Goal: Task Accomplishment & Management: Complete application form

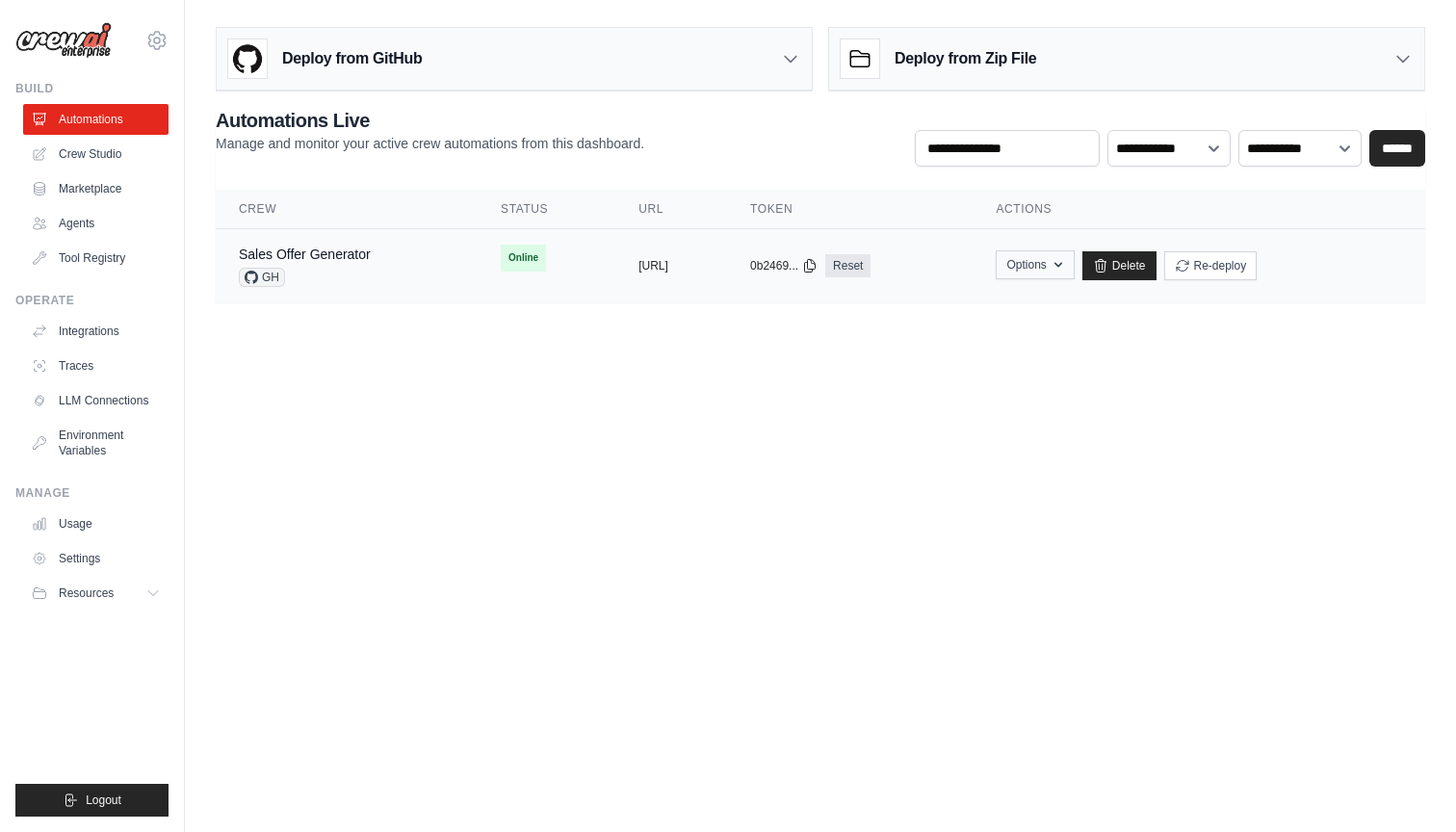
click at [1073, 268] on button "Options" at bounding box center [1034, 265] width 78 height 29
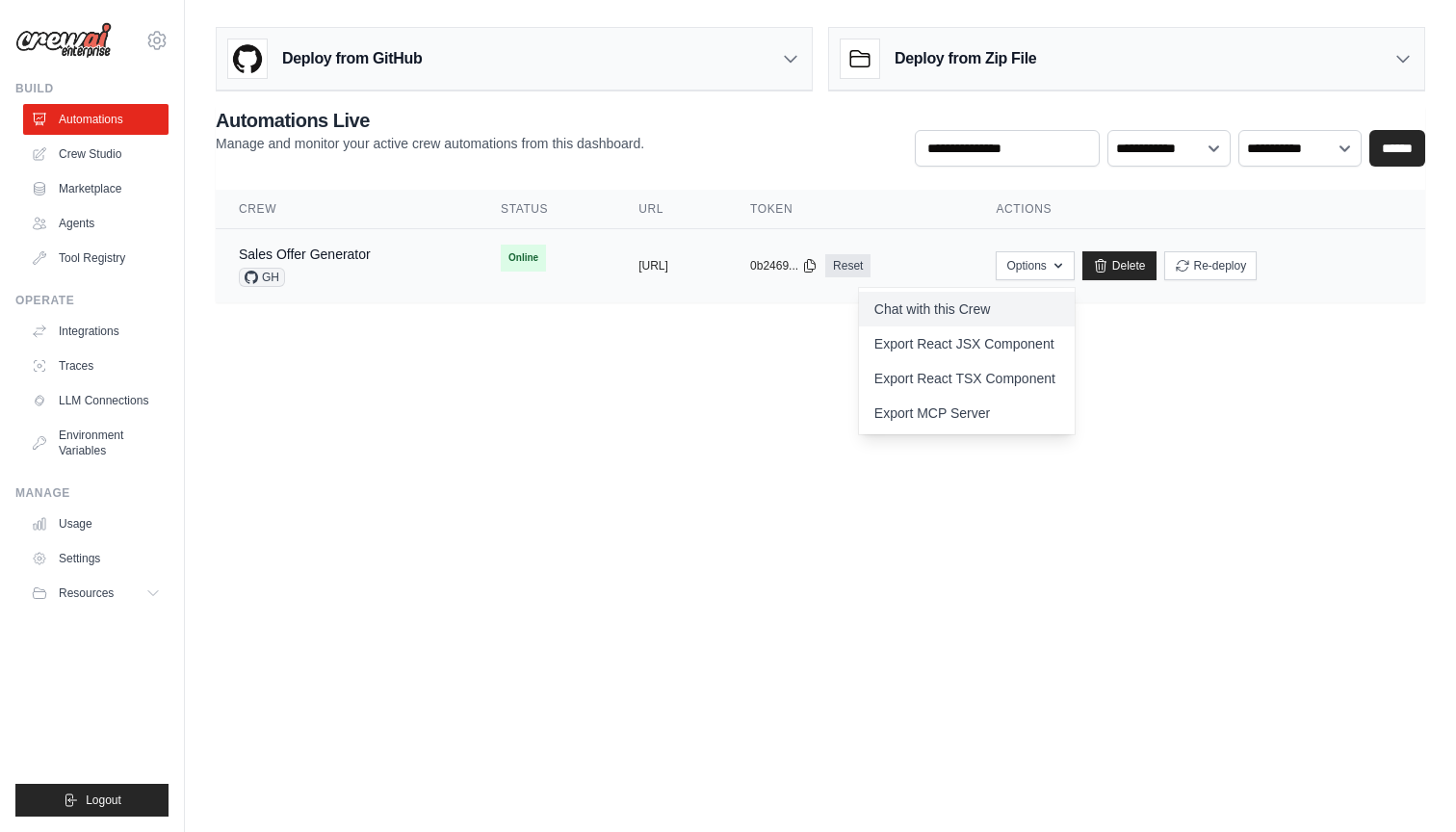
click at [1035, 314] on link "Chat with this Crew" at bounding box center [966, 310] width 215 height 35
click at [1145, 662] on body "dndk82@yahoo.com Settings Build Automations Crew Studio" at bounding box center [728, 416] width 1456 height 832
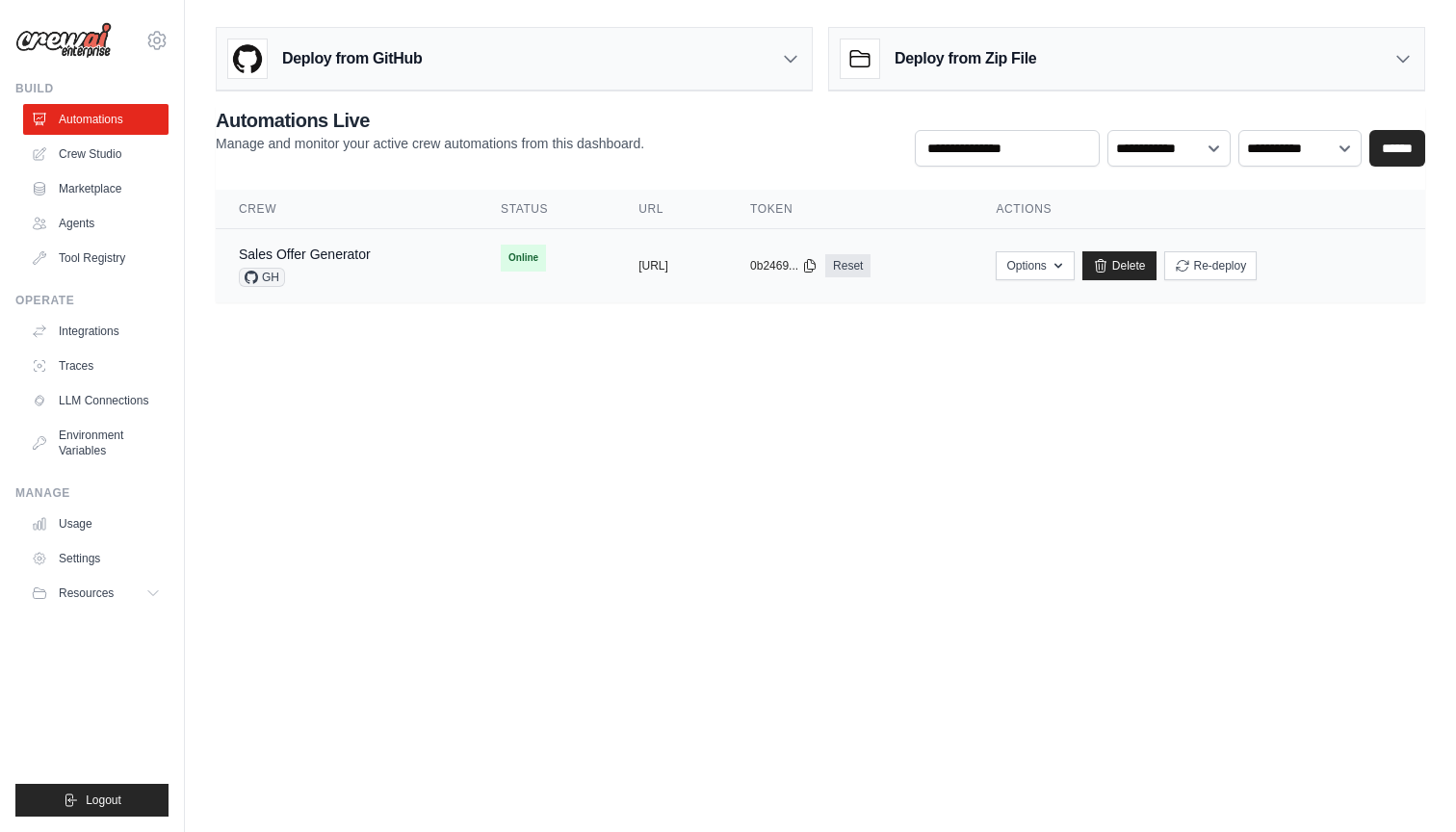
click at [262, 275] on span "GH" at bounding box center [261, 278] width 46 height 19
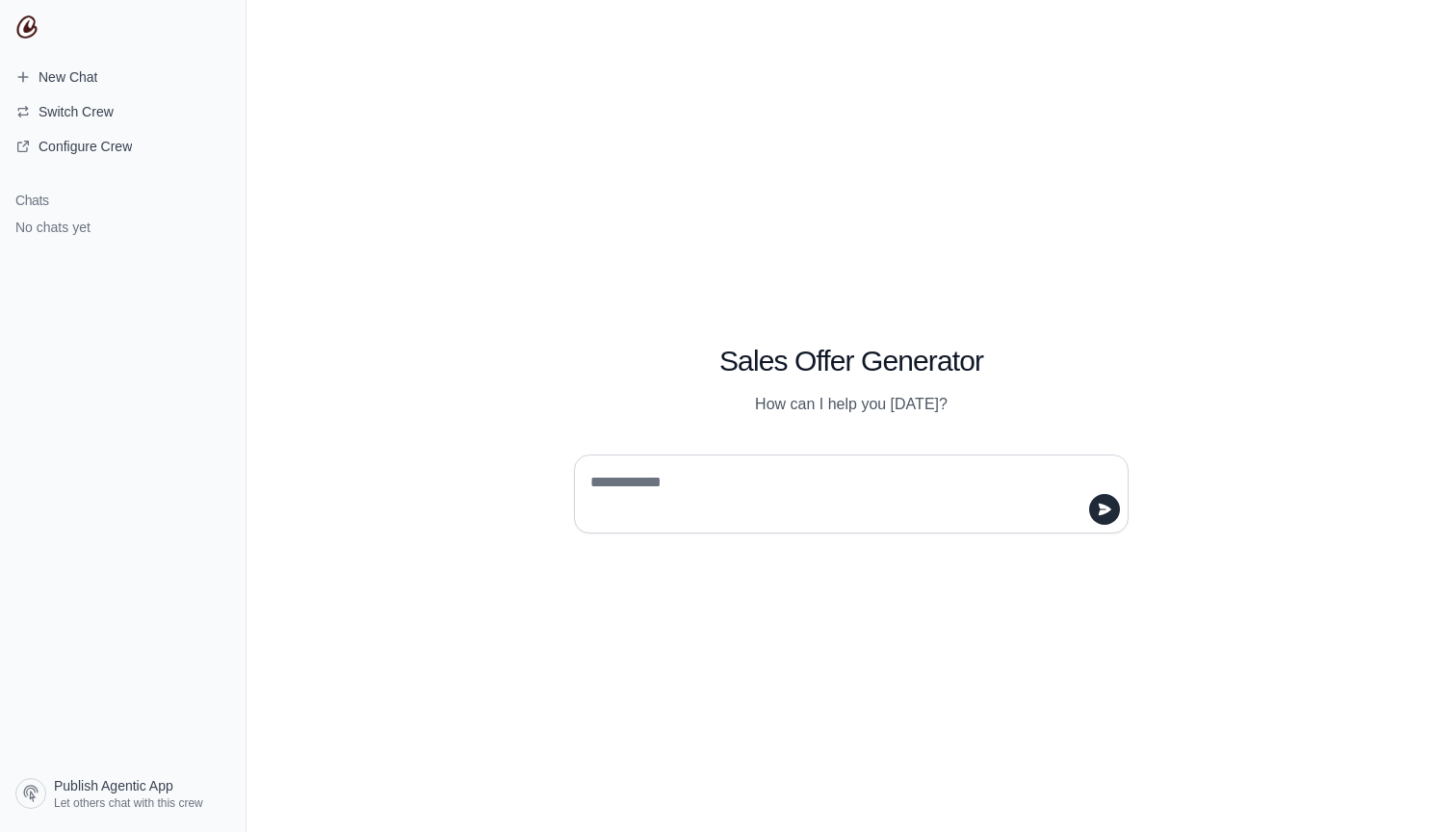
click at [728, 508] on textarea at bounding box center [845, 494] width 518 height 54
type textarea "**********"
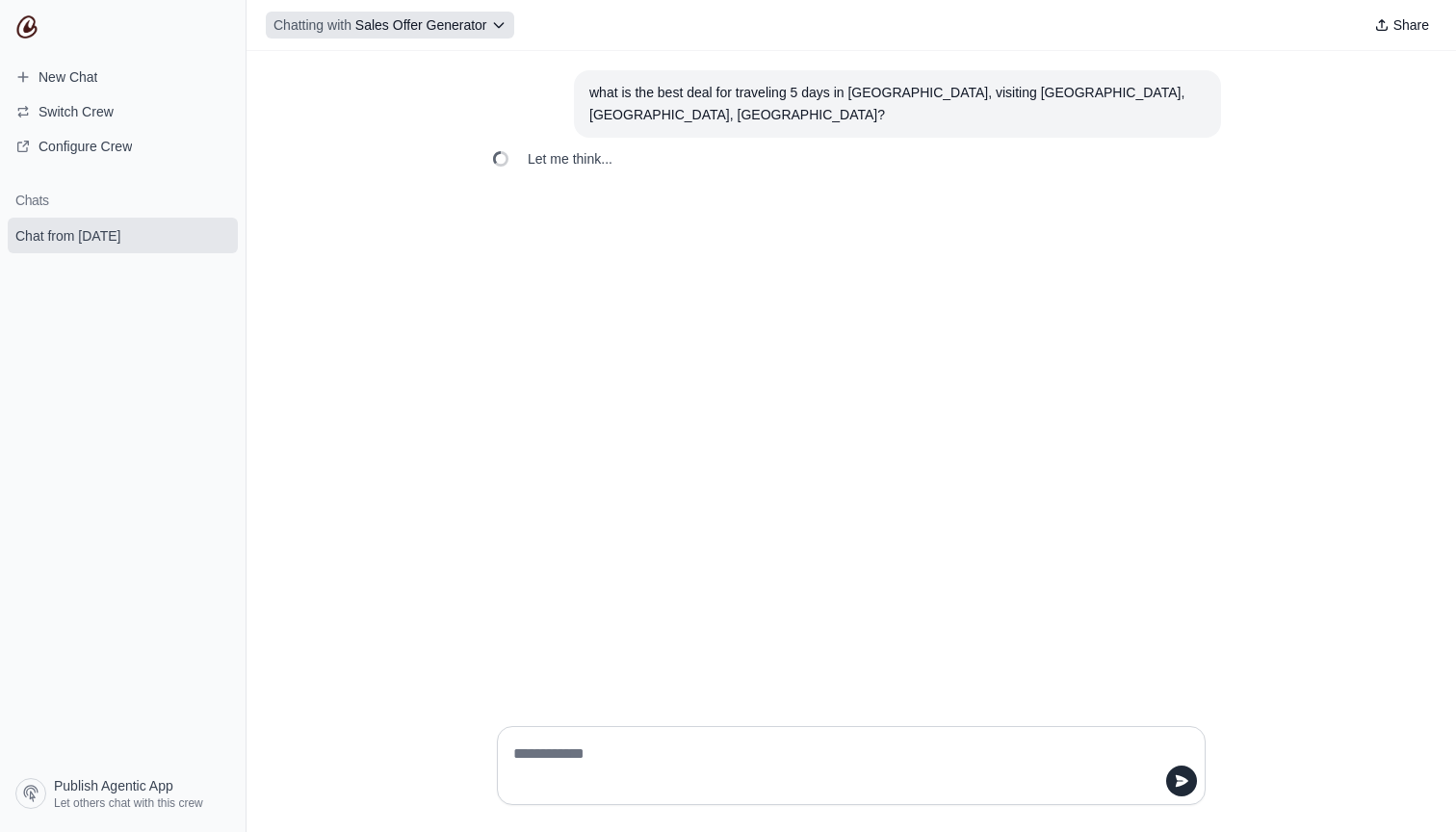
click at [495, 26] on icon at bounding box center [499, 25] width 16 height 16
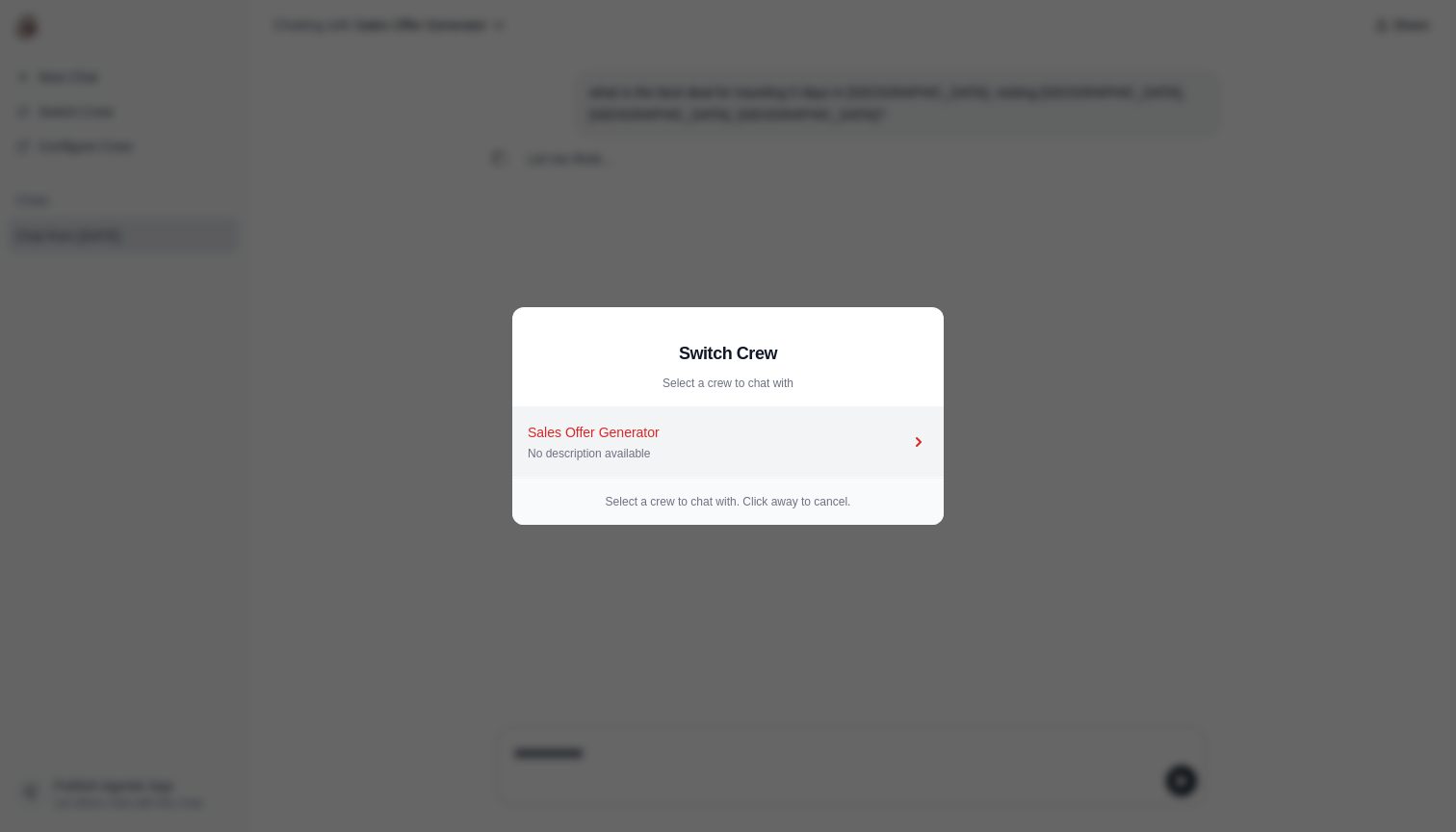
click at [919, 443] on icon at bounding box center [918, 442] width 6 height 10
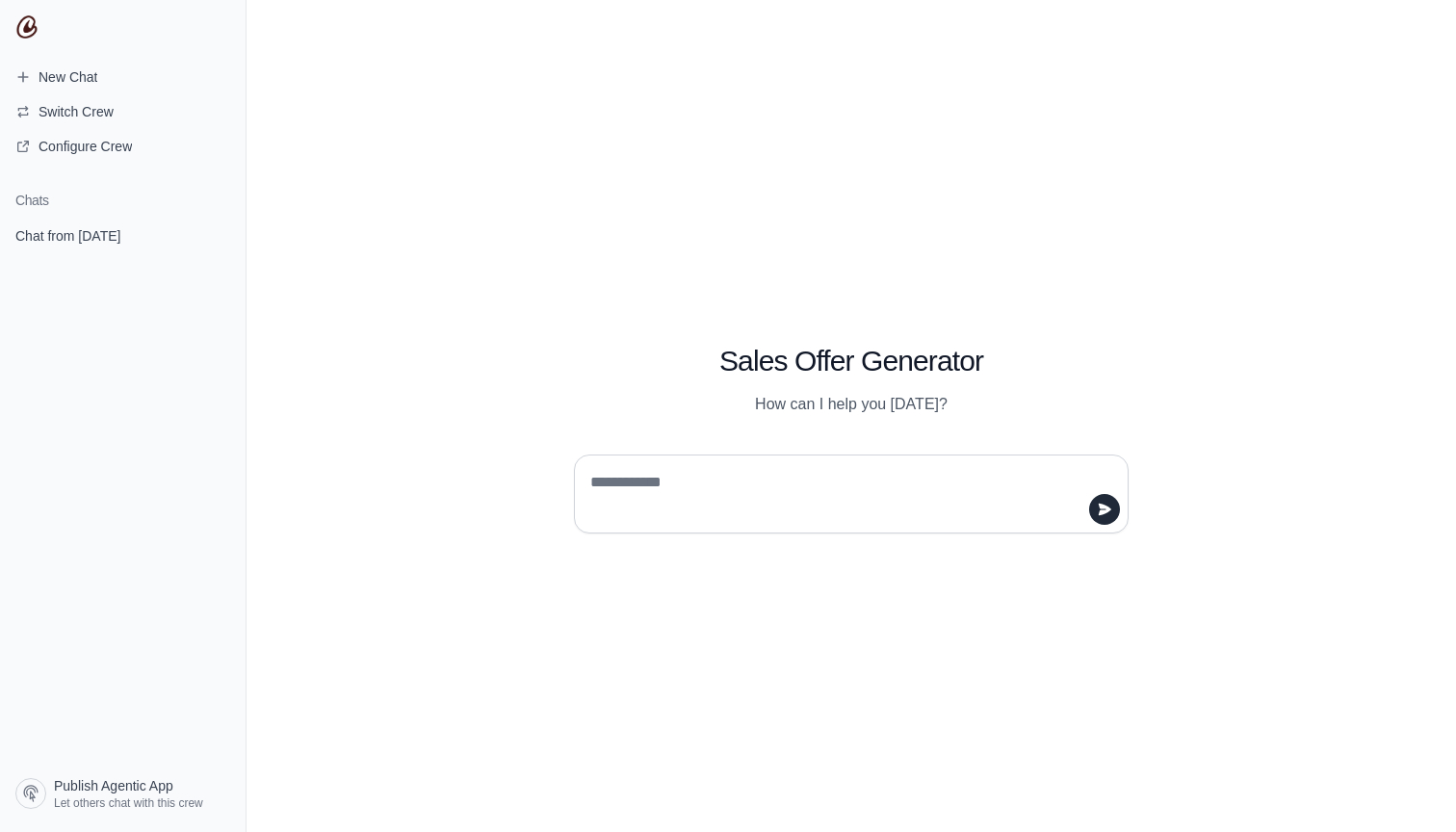
click at [1113, 379] on div "Sales Offer Generator How can I help you [DATE]?" at bounding box center [851, 358] width 647 height 117
click at [94, 233] on span "Chat from [DATE]" at bounding box center [68, 236] width 105 height 19
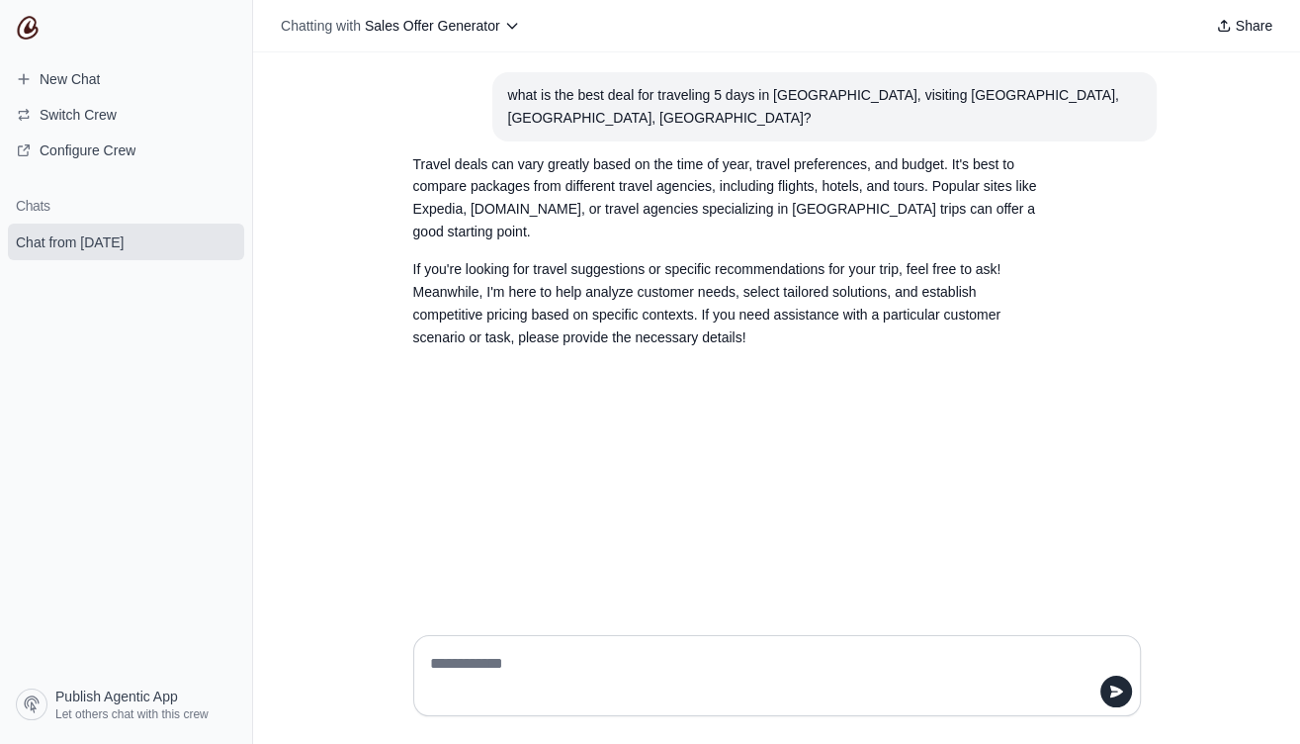
click at [597, 660] on textarea at bounding box center [771, 675] width 690 height 55
type textarea "*"
type textarea "**********"
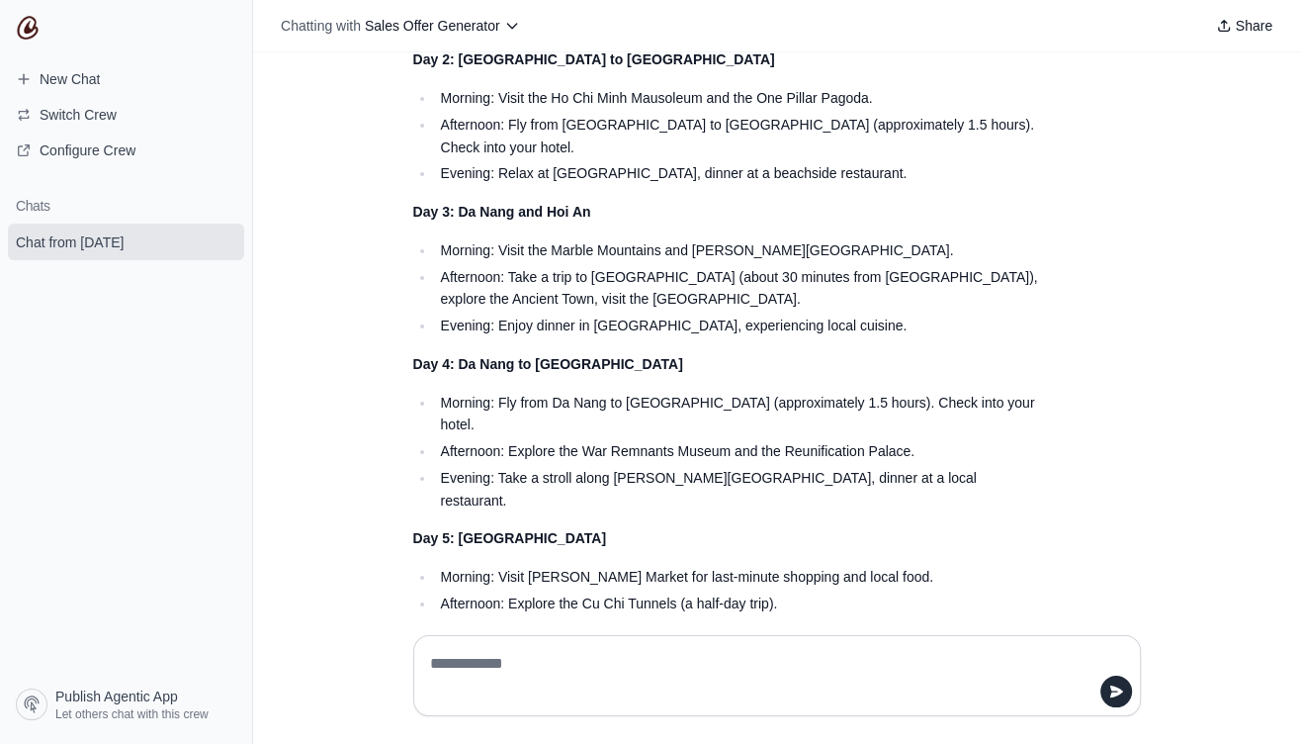
scroll to position [581, 0]
type textarea "**********"
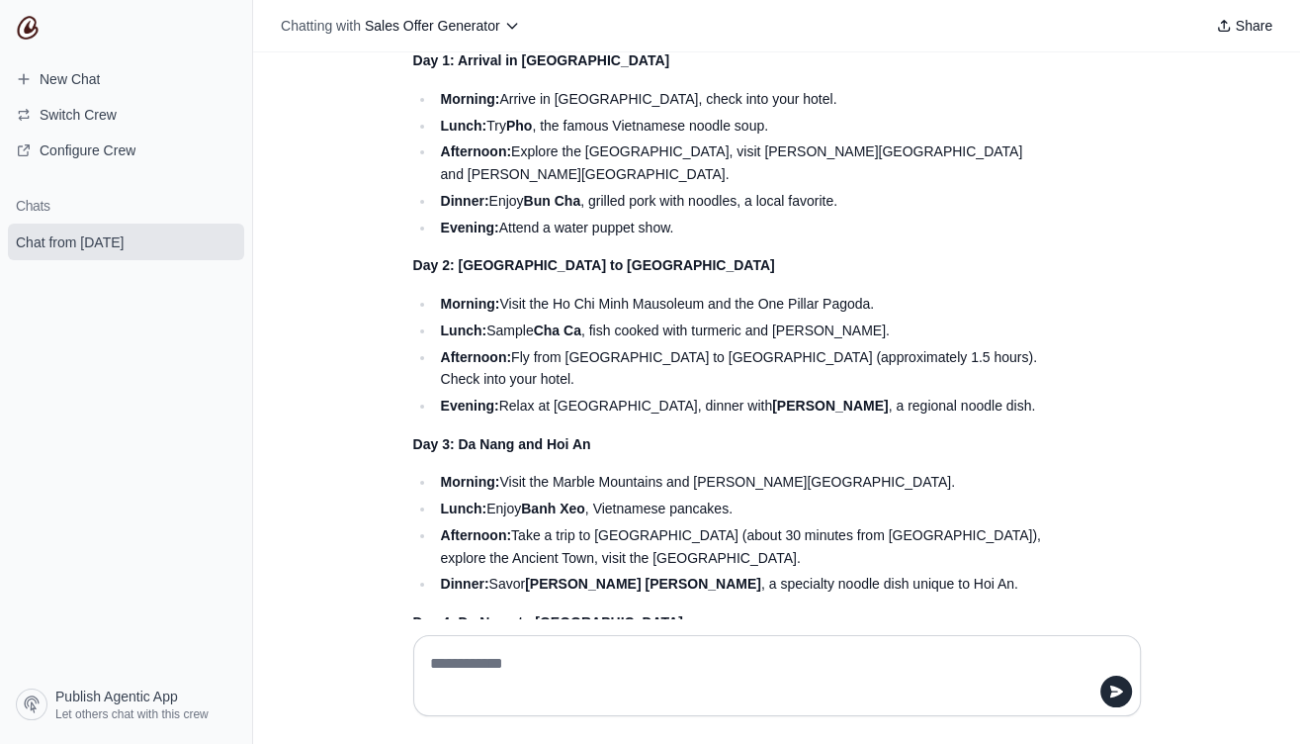
scroll to position [0, 0]
click at [513, 28] on icon at bounding box center [512, 26] width 16 height 16
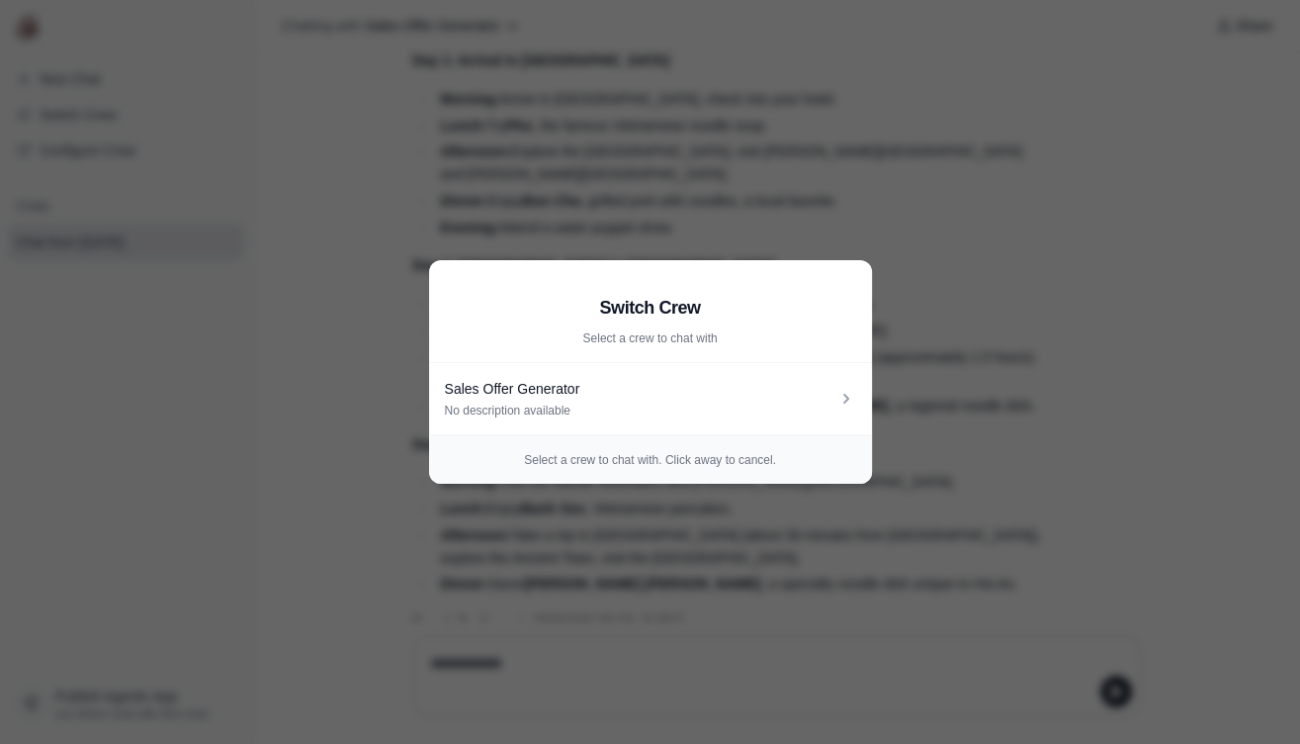
click at [949, 326] on aside "Switch Crew Select a crew to chat with Sales Offer Generator No description ava…" at bounding box center [650, 372] width 1300 height 744
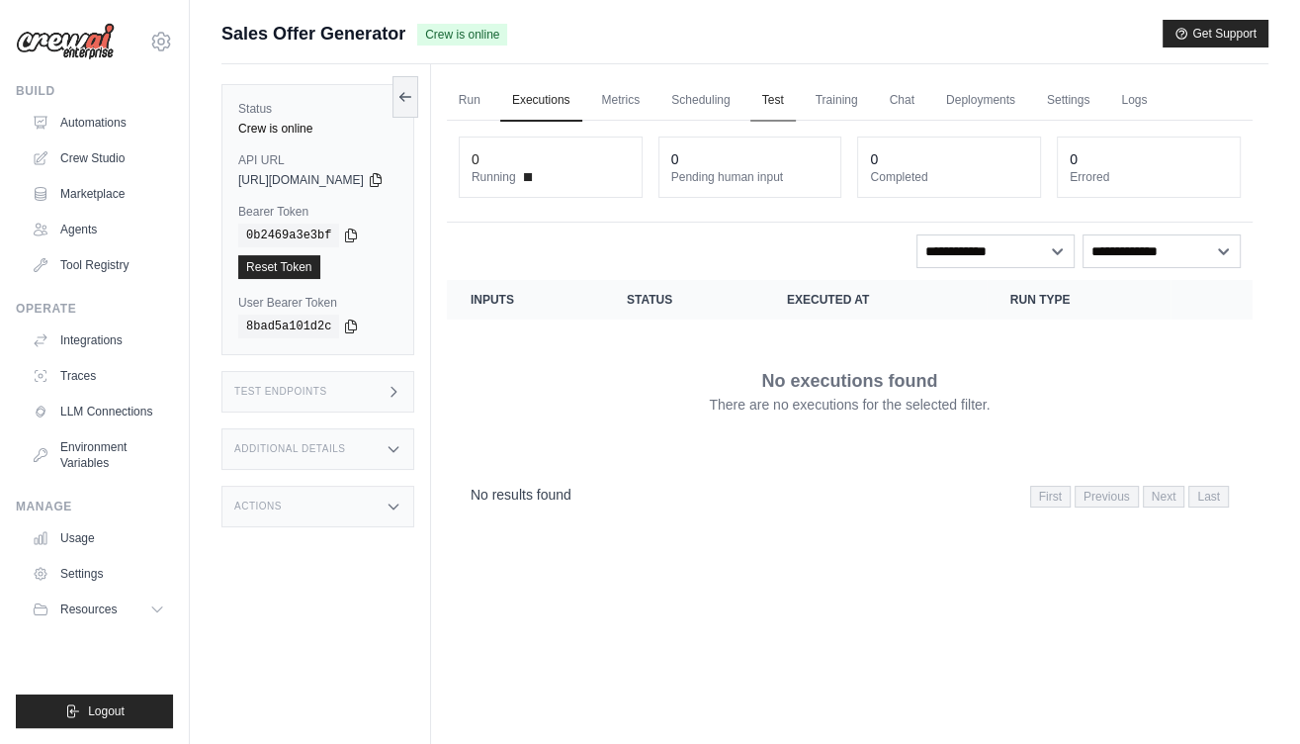
click at [796, 96] on link "Test" at bounding box center [772, 101] width 45 height 42
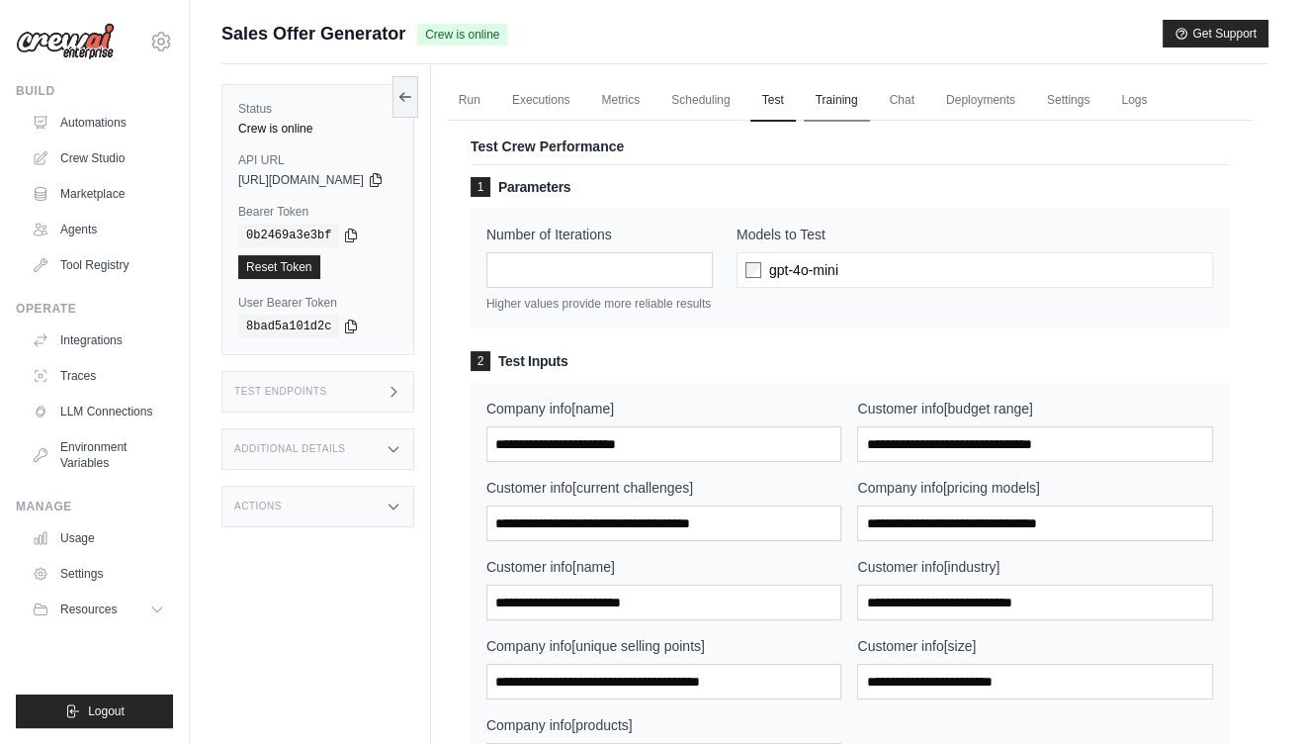
click at [851, 96] on link "Training" at bounding box center [837, 101] width 66 height 42
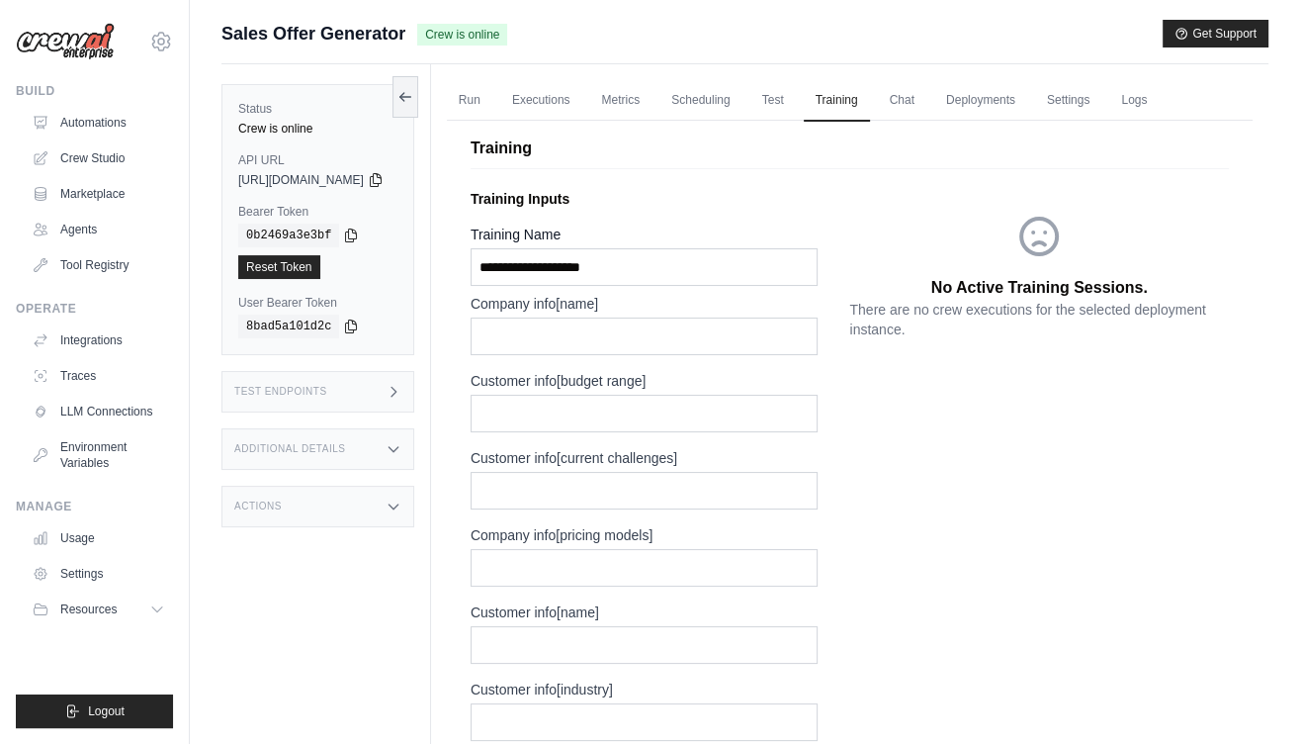
click at [961, 501] on div "No Active Training Sessions. There are no crew executions for the selected depl…" at bounding box center [1039, 614] width 380 height 866
click at [722, 353] on div "Company info[name] Customer info[budget range] Customer info[current challenges…" at bounding box center [661, 637] width 380 height 686
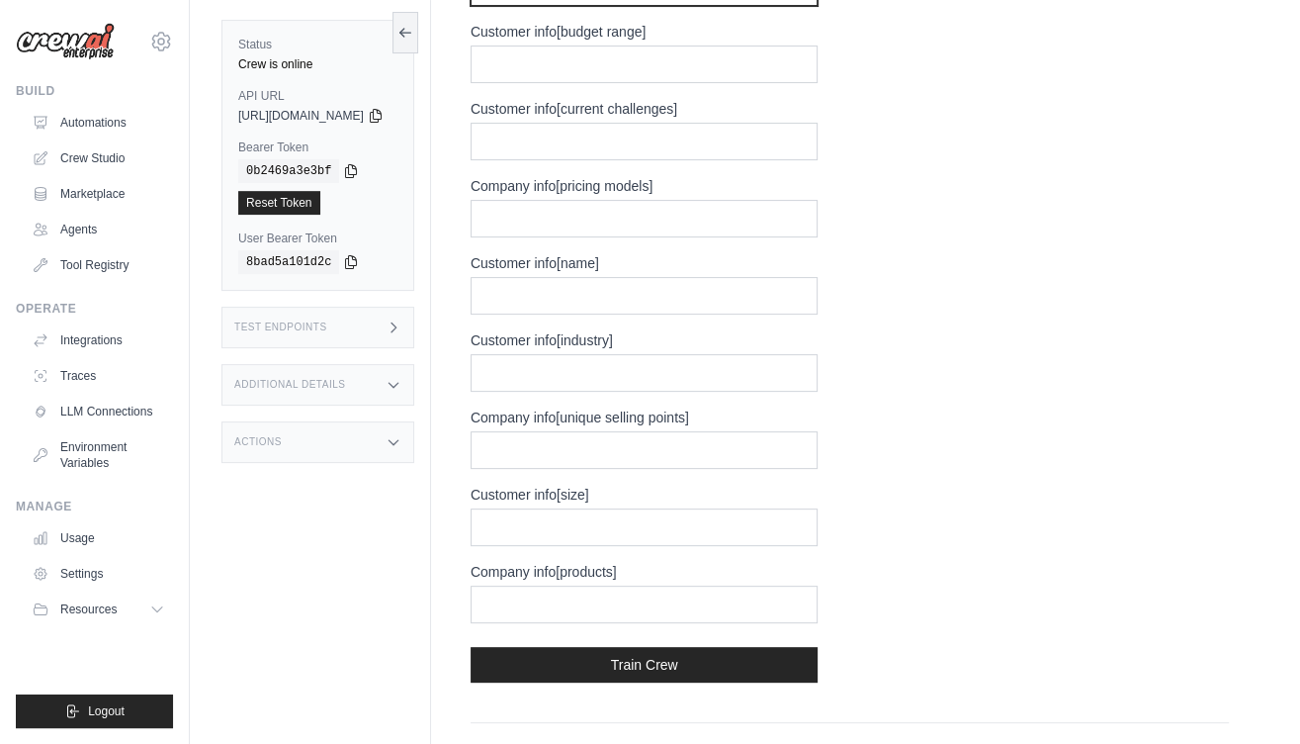
scroll to position [50, 0]
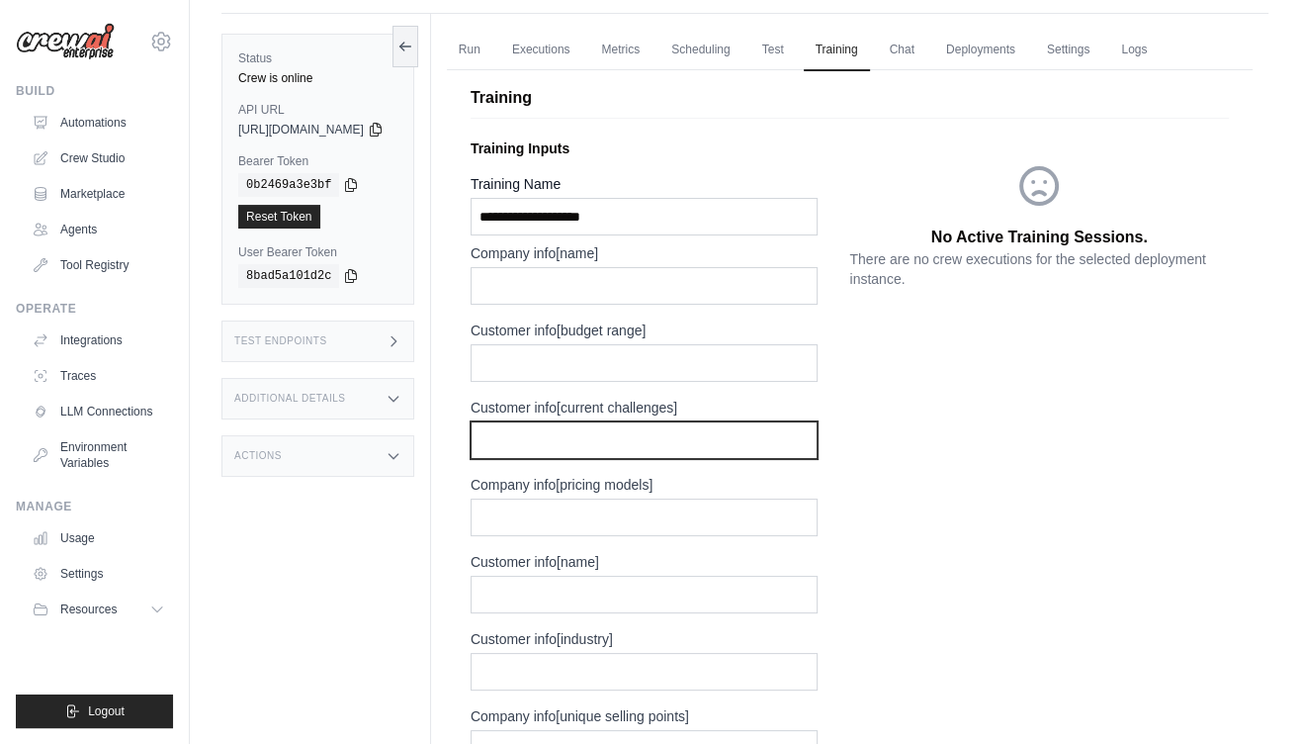
click at [706, 439] on input "text" at bounding box center [645, 440] width 348 height 38
type input "*"
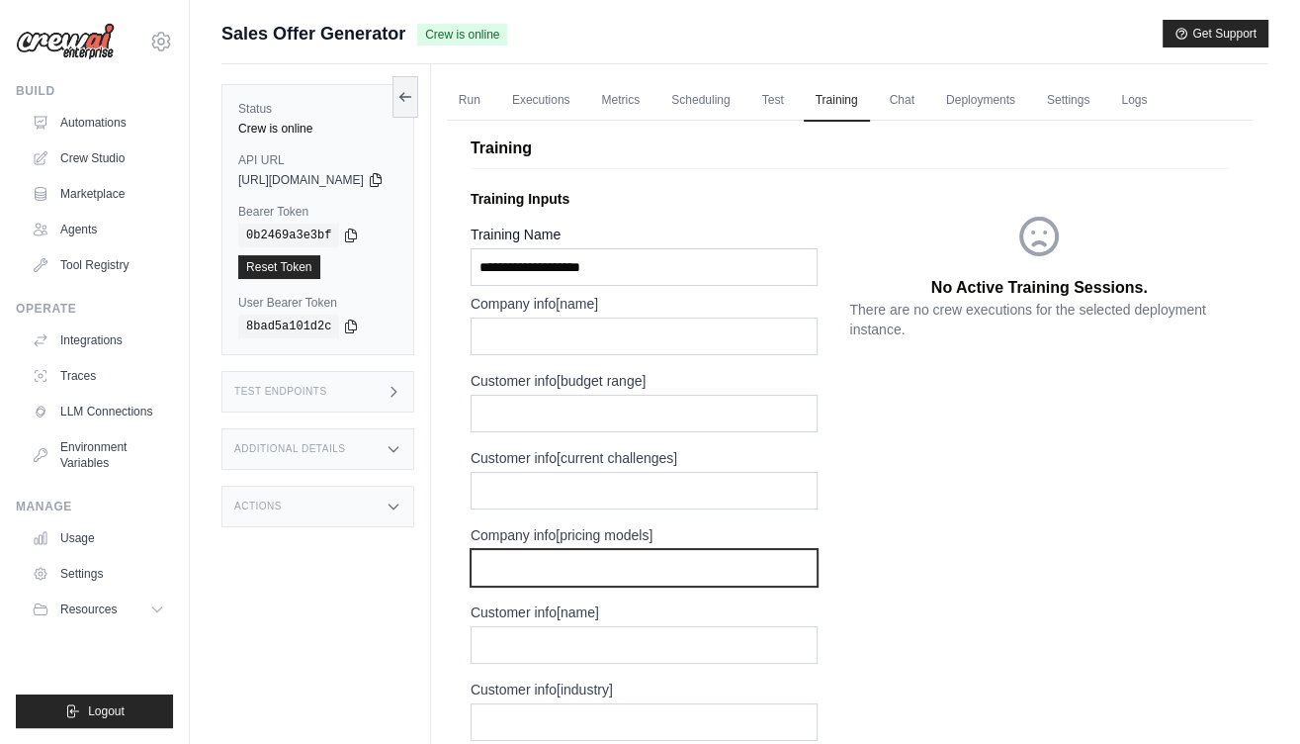
scroll to position [0, 0]
click at [653, 105] on link "Metrics" at bounding box center [621, 101] width 62 height 42
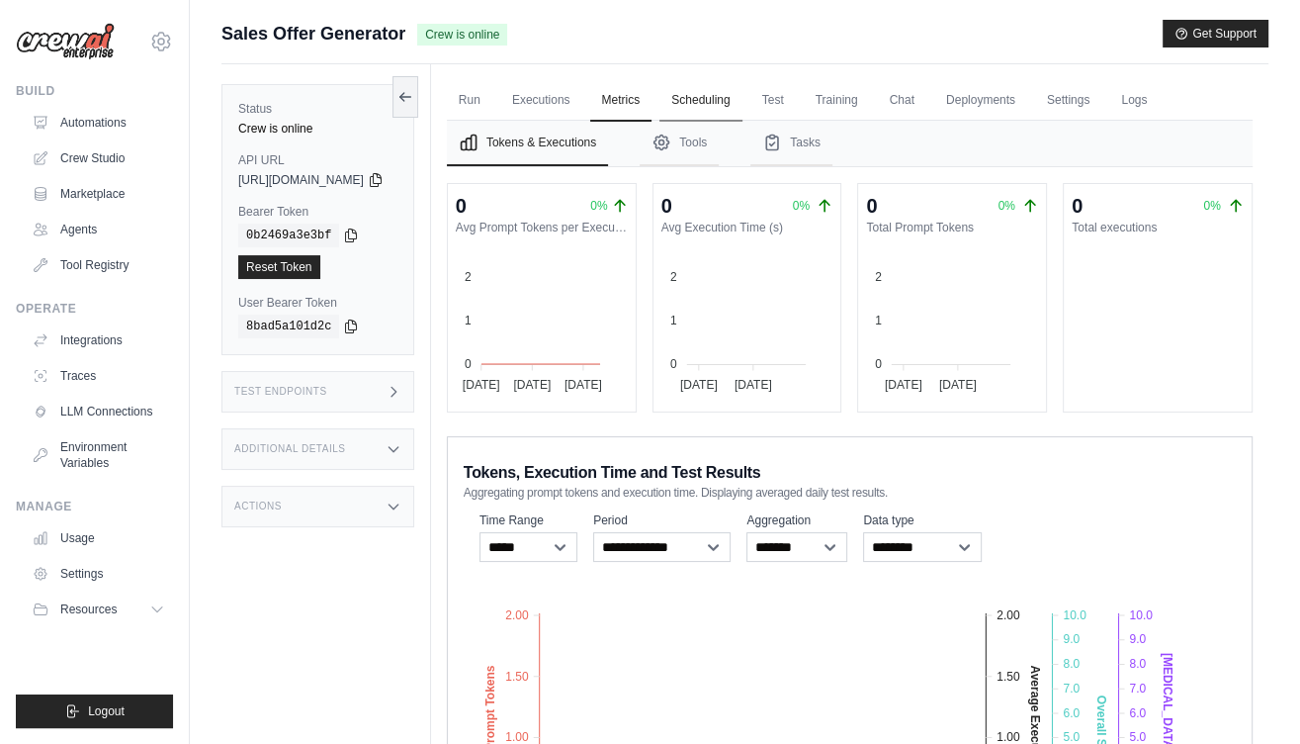
click at [733, 105] on link "Scheduling" at bounding box center [700, 101] width 82 height 42
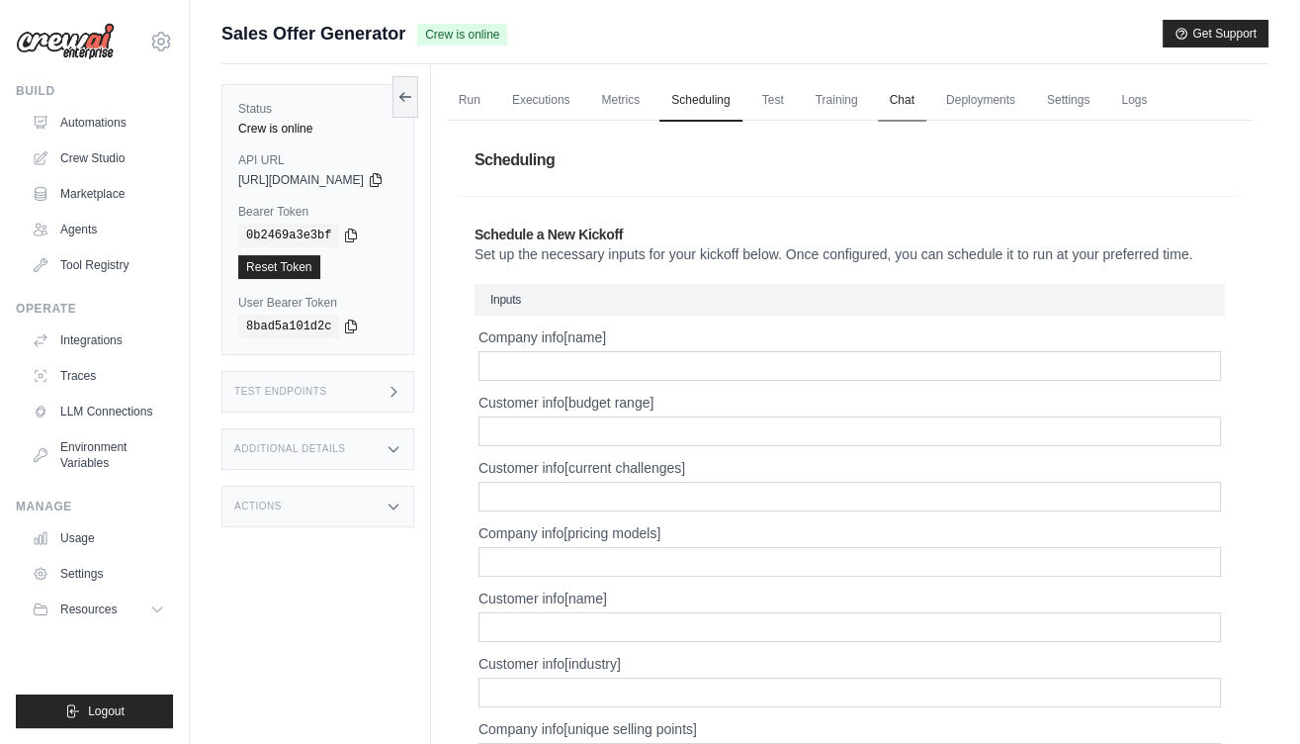
click at [926, 115] on link "Chat" at bounding box center [902, 101] width 48 height 42
click at [796, 97] on link "Test" at bounding box center [772, 101] width 45 height 42
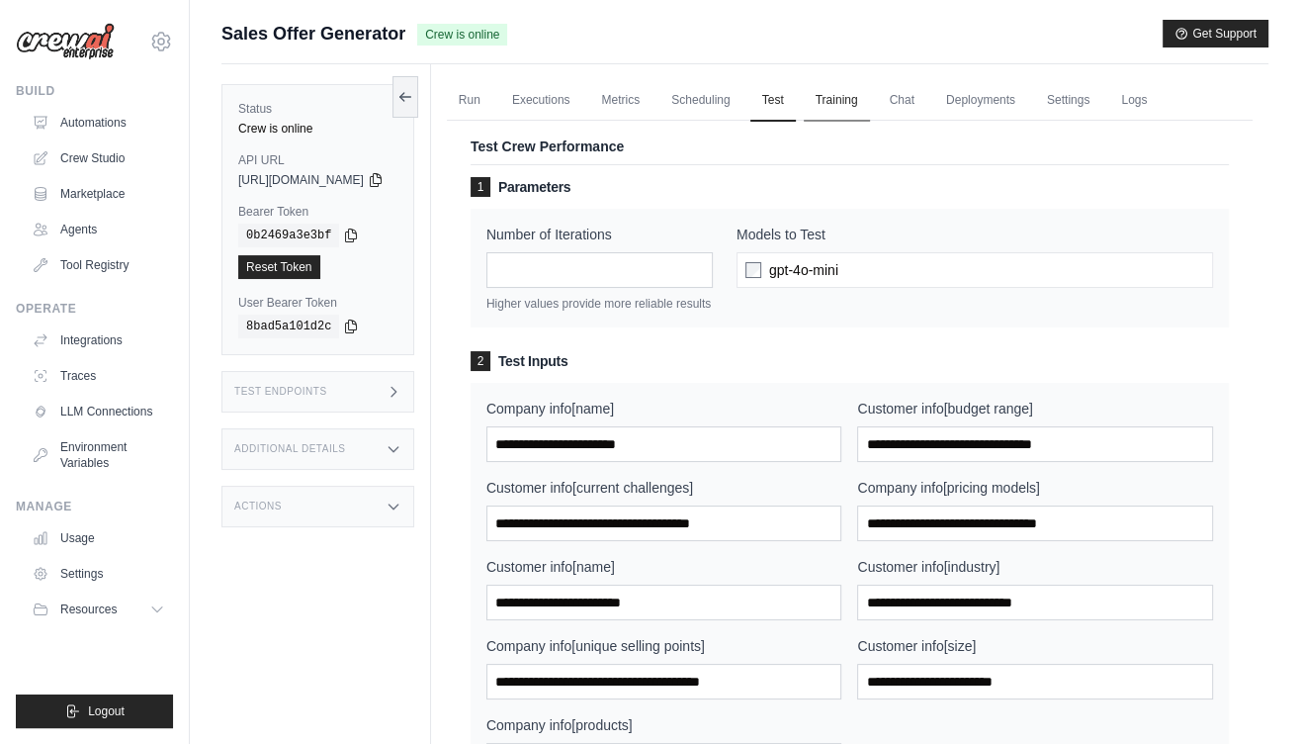
click at [870, 99] on link "Training" at bounding box center [837, 101] width 66 height 42
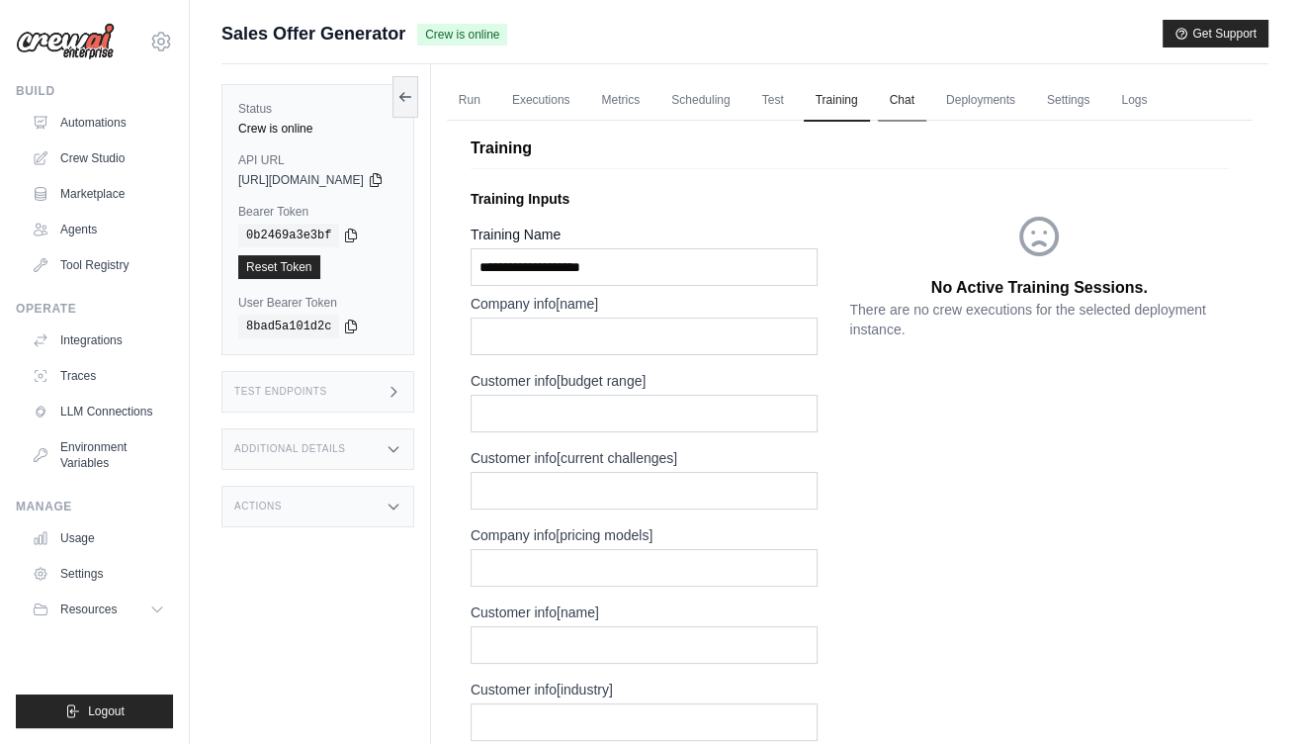
click at [926, 95] on link "Chat" at bounding box center [902, 101] width 48 height 42
click at [1009, 99] on link "Deployments" at bounding box center [980, 101] width 93 height 42
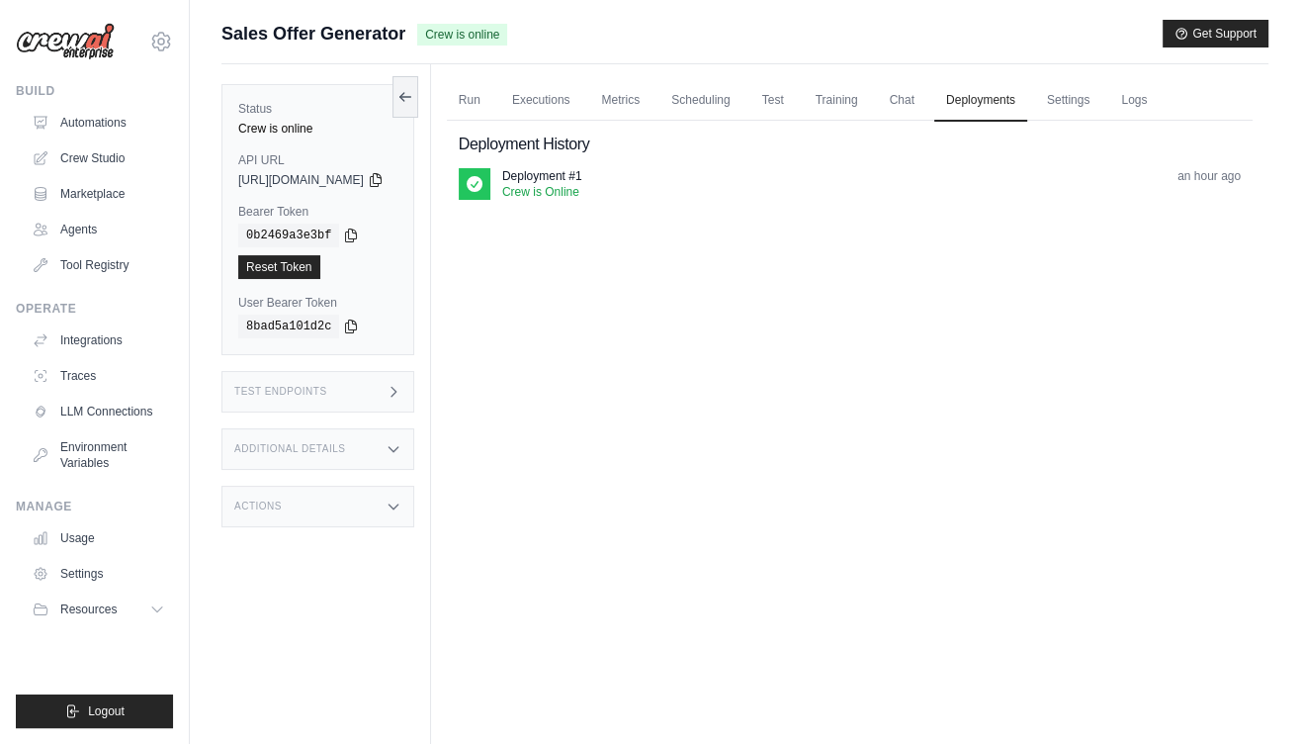
click at [1067, 107] on ul "Run Executions Metrics Scheduling Test Training Chat Deployments Settings Logs" at bounding box center [850, 100] width 806 height 41
click at [1101, 99] on link "Settings" at bounding box center [1068, 101] width 66 height 42
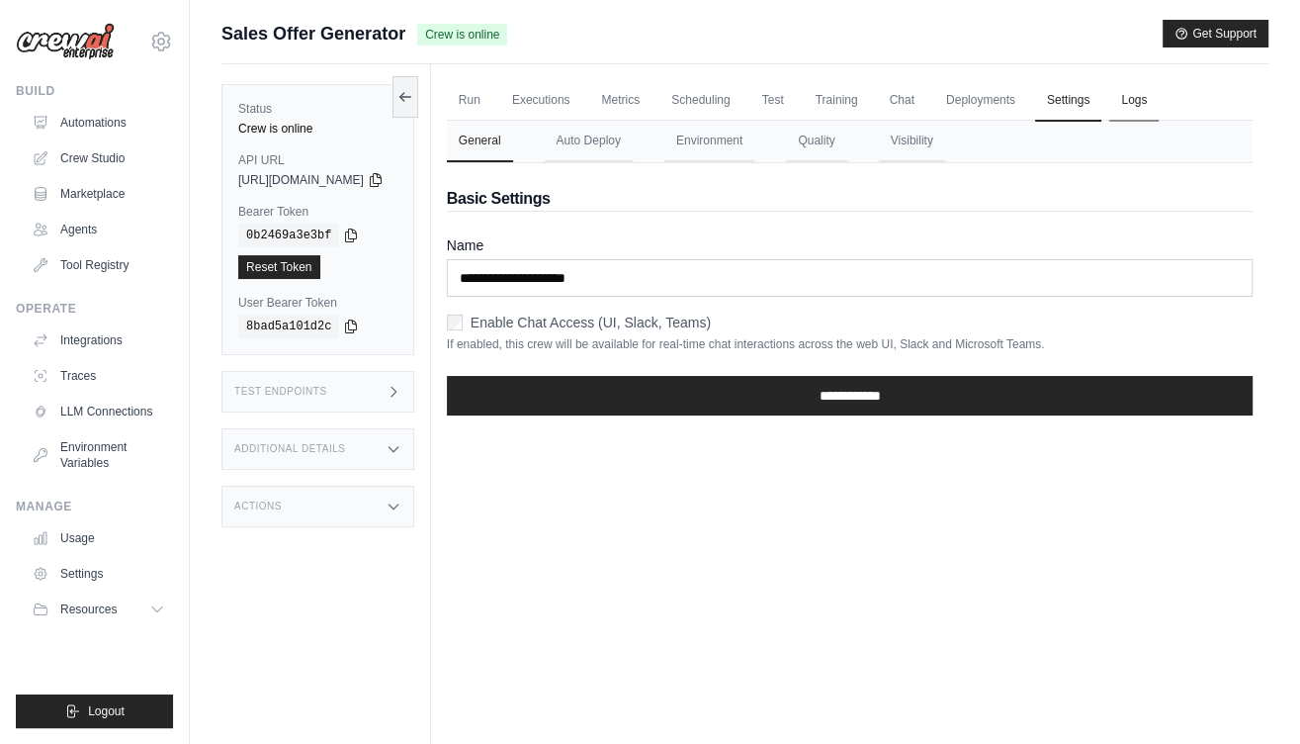
click at [1159, 100] on link "Logs" at bounding box center [1133, 101] width 49 height 42
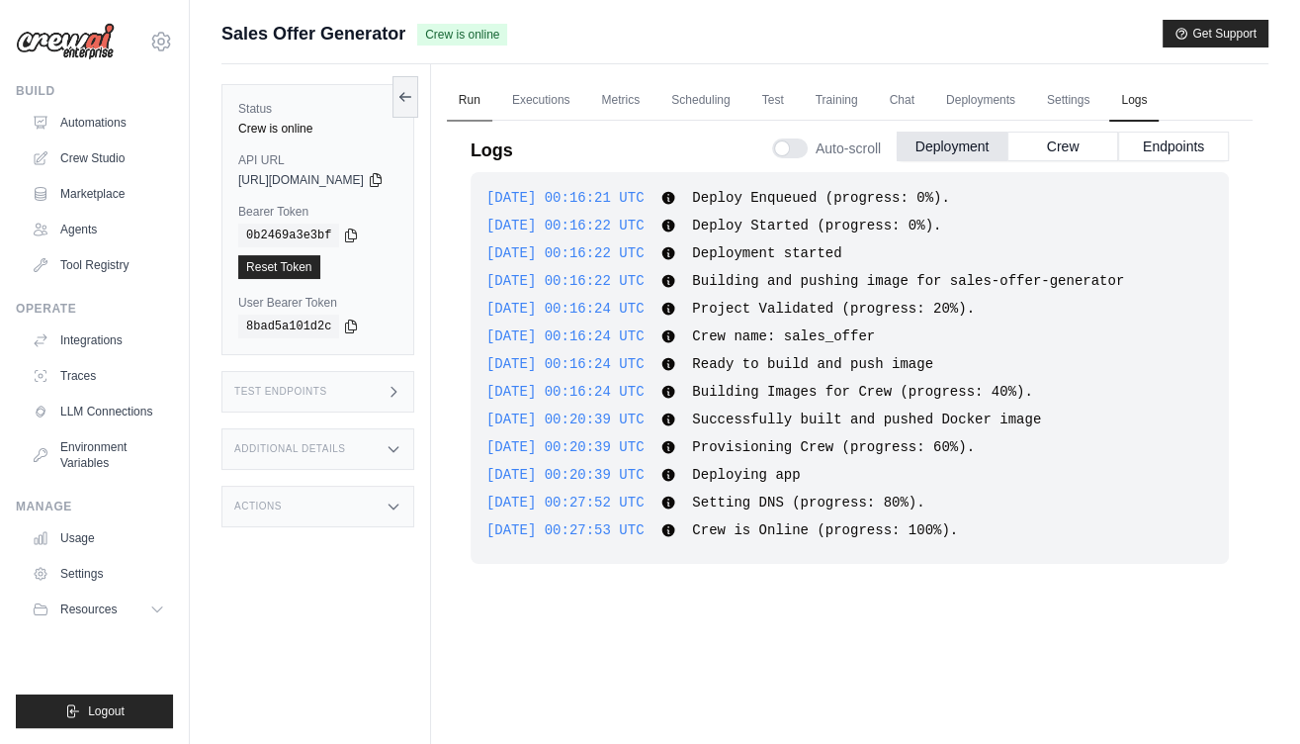
click at [492, 92] on link "Run" at bounding box center [469, 101] width 45 height 42
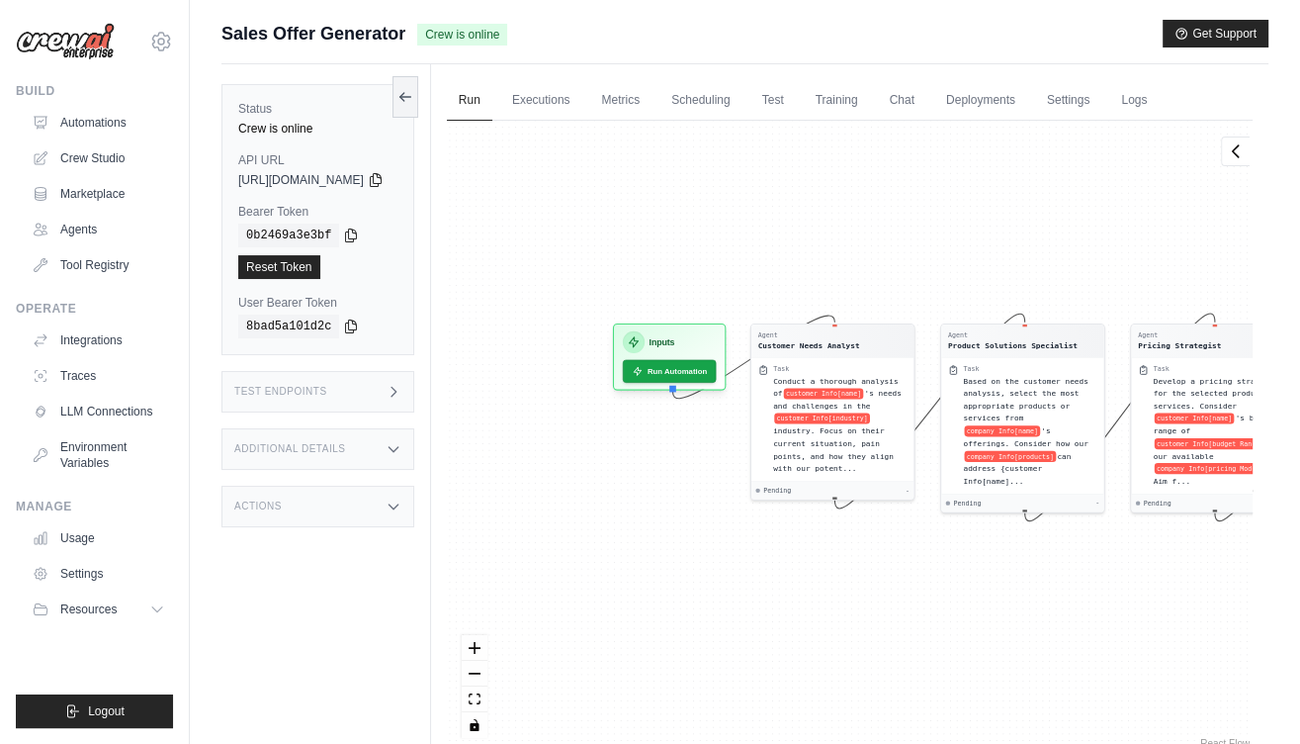
drag, startPoint x: 559, startPoint y: 280, endPoint x: 818, endPoint y: 259, distance: 259.9
click at [818, 259] on div "Agent Customer Needs Analyst Task Conduct a thorough analysis of customer Info[…" at bounding box center [850, 437] width 806 height 632
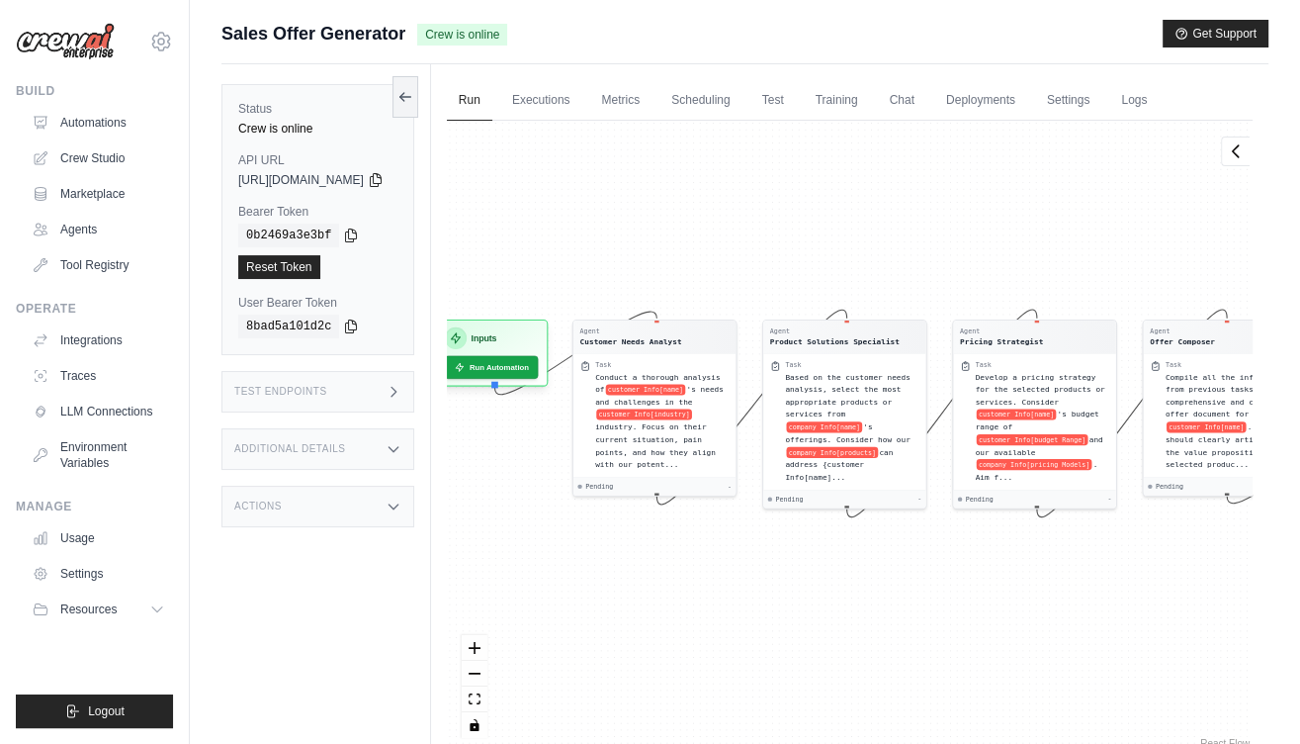
drag, startPoint x: 866, startPoint y: 276, endPoint x: 689, endPoint y: 270, distance: 177.1
click at [689, 270] on div "Agent Customer Needs Analyst Task Conduct a thorough analysis of customer Info[…" at bounding box center [850, 437] width 806 height 632
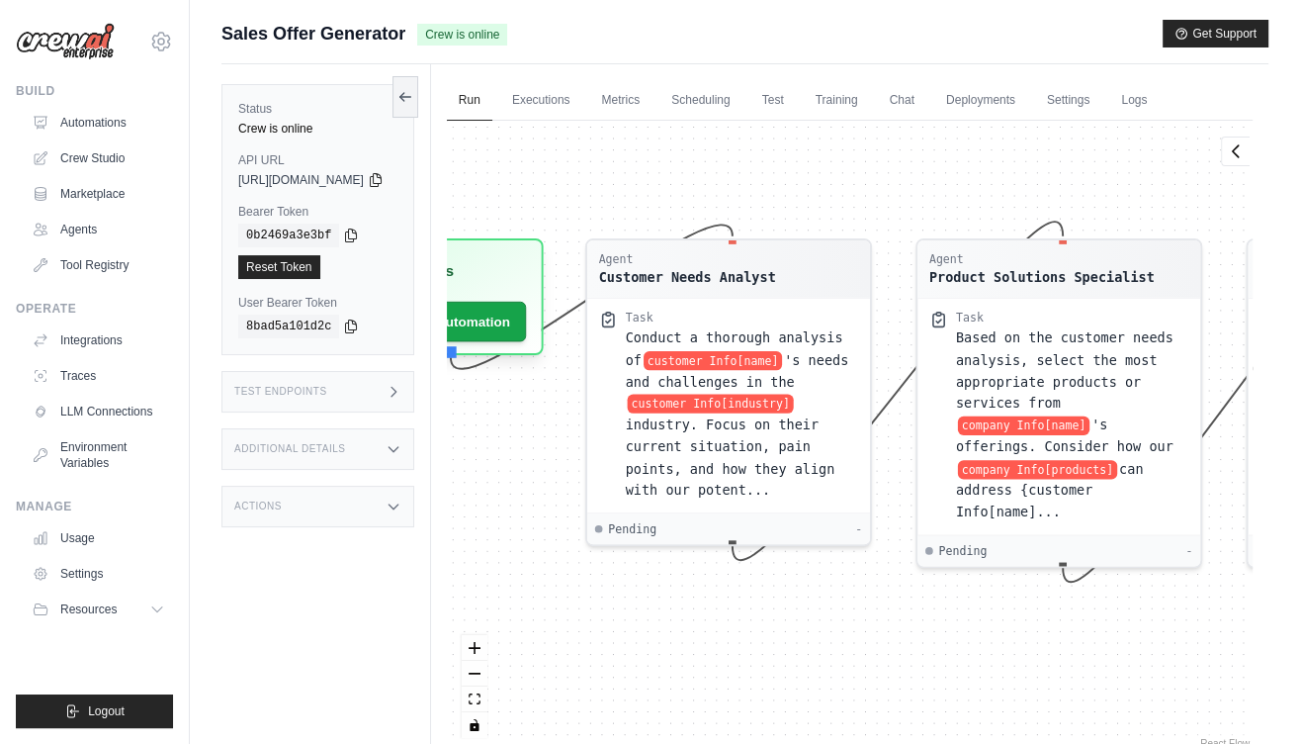
drag, startPoint x: 730, startPoint y: 512, endPoint x: 681, endPoint y: 612, distance: 111.0
click at [681, 613] on div "Agent Customer Needs Analyst Task Conduct a thorough analysis of customer Info[…" at bounding box center [850, 437] width 806 height 632
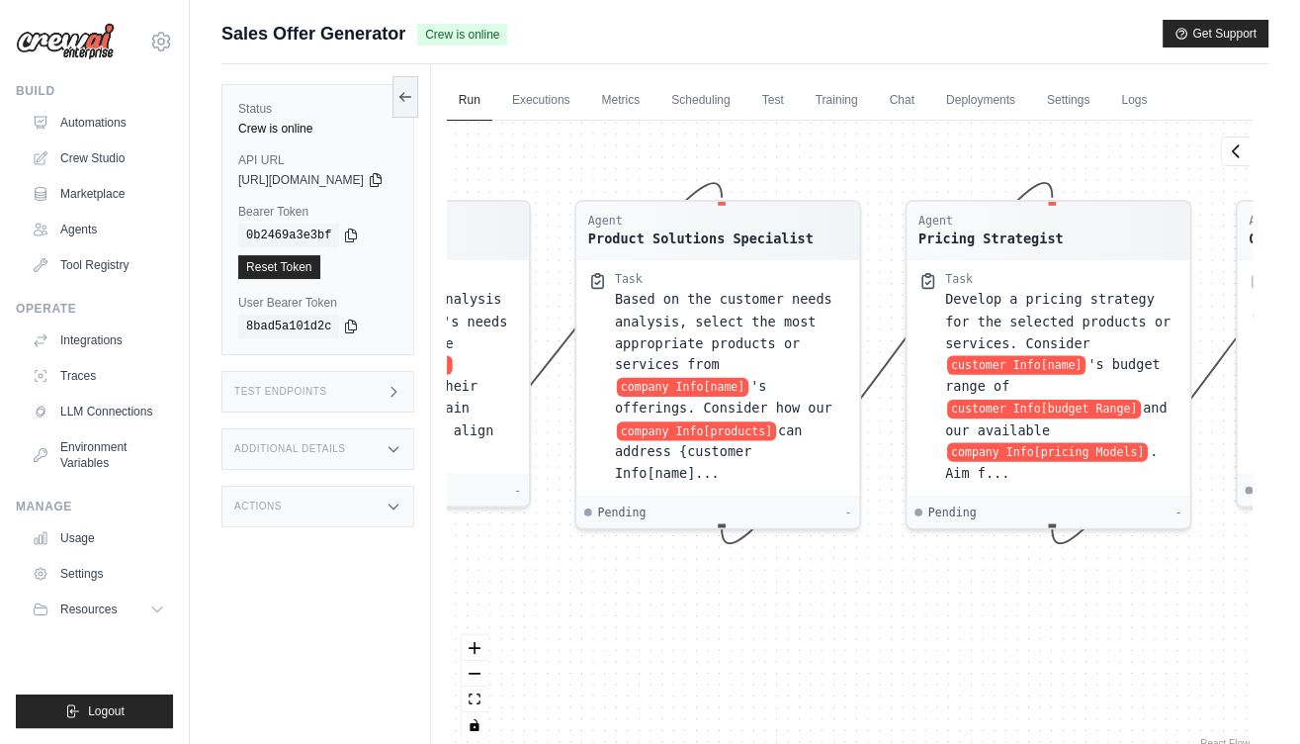
drag, startPoint x: 1041, startPoint y: 621, endPoint x: 717, endPoint y: 577, distance: 327.2
click at [716, 580] on div "Agent Customer Needs Analyst Task Conduct a thorough analysis of customer Info[…" at bounding box center [850, 437] width 806 height 632
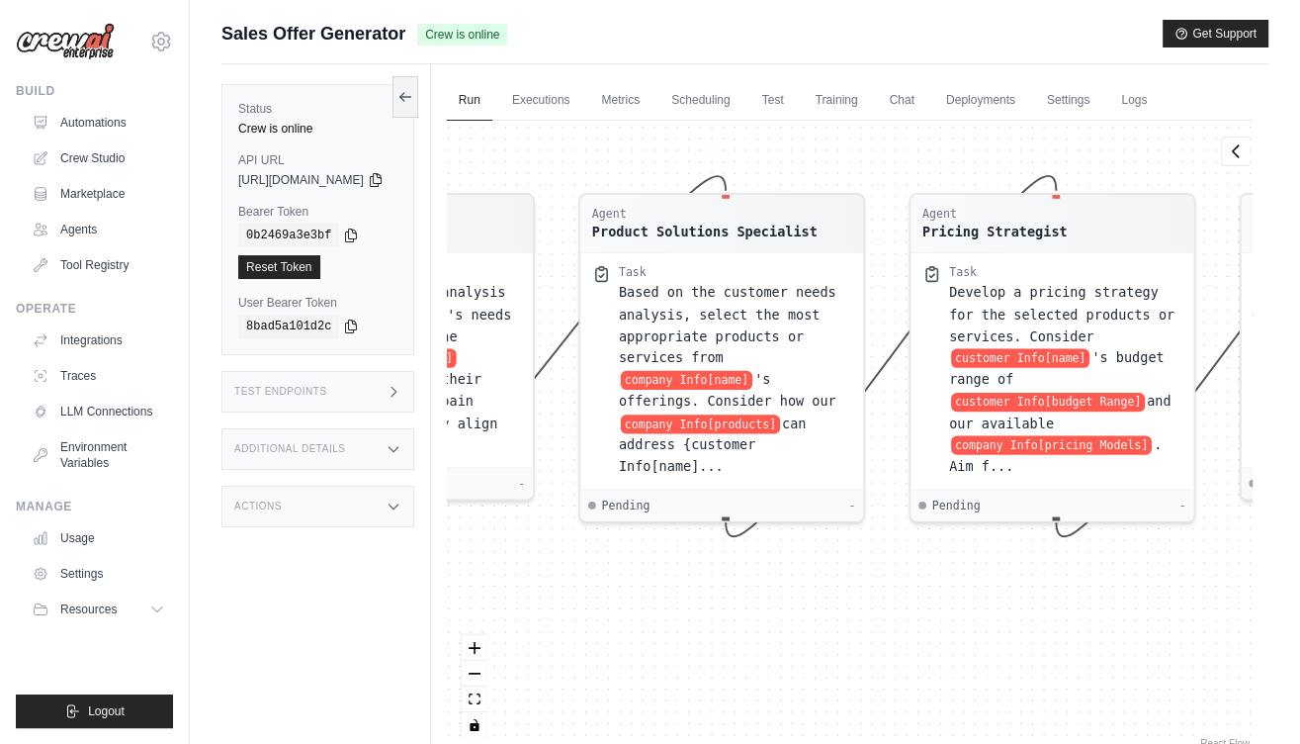
click at [606, 563] on div "Agent Customer Needs Analyst Task Conduct a thorough analysis of customer Info[…" at bounding box center [850, 437] width 806 height 632
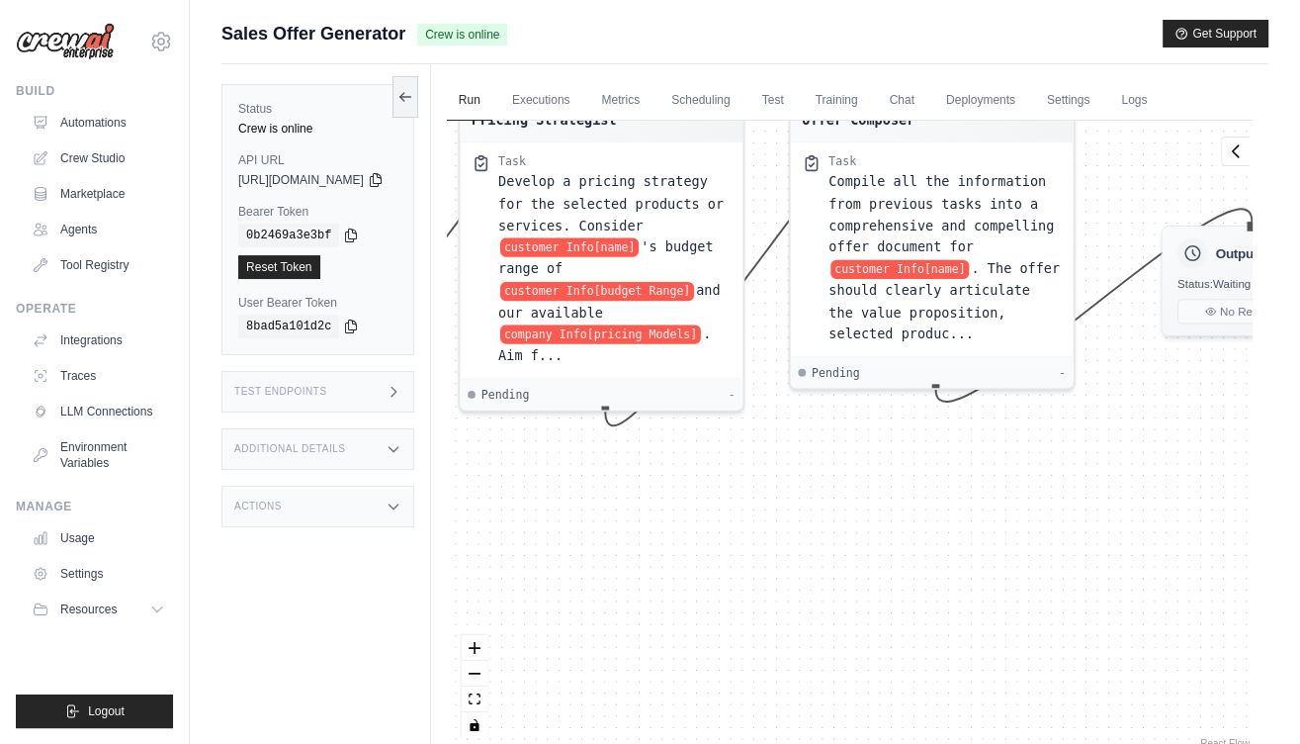
drag, startPoint x: 926, startPoint y: 603, endPoint x: 455, endPoint y: 538, distance: 476.1
click at [455, 538] on div "Status Crew is online API URL copied https://sales-offer-generator-5762cd74-f88…" at bounding box center [744, 436] width 1047 height 744
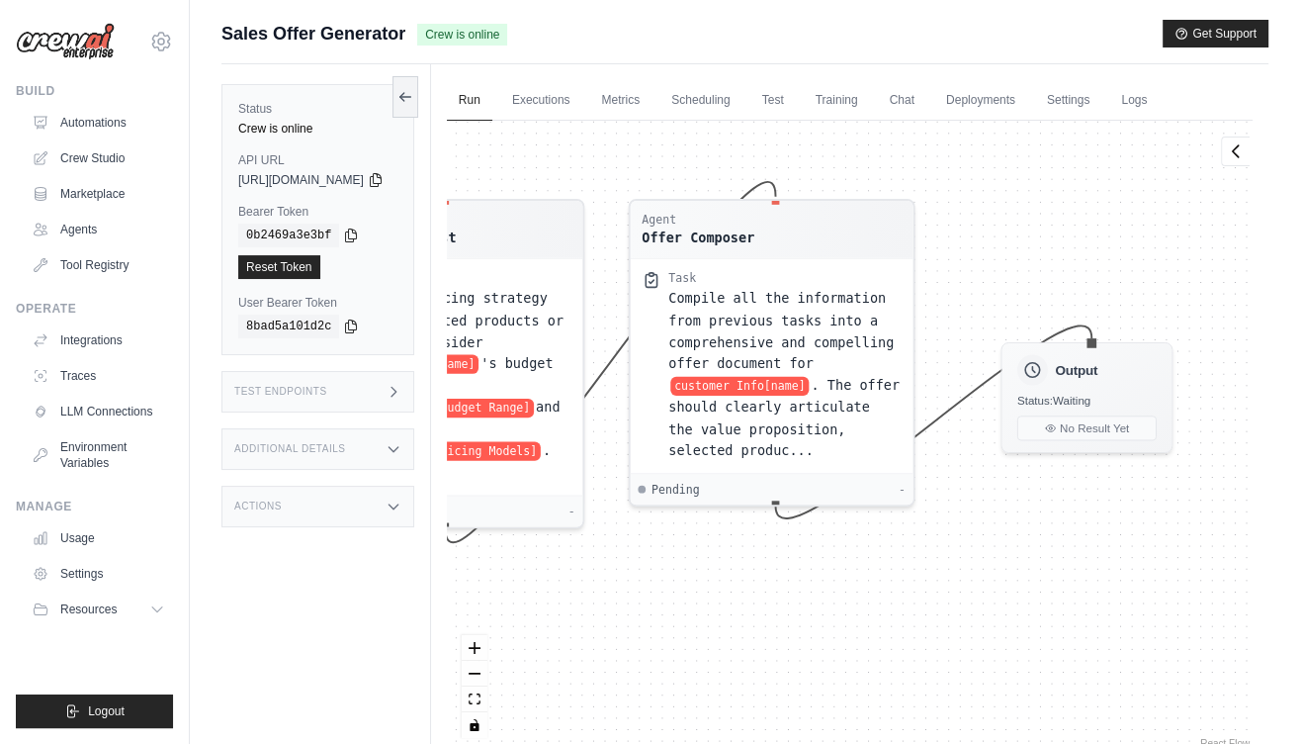
drag, startPoint x: 1033, startPoint y: 551, endPoint x: 894, endPoint y: 620, distance: 155.6
click at [894, 620] on div "Agent Customer Needs Analyst Task Conduct a thorough analysis of customer Info[…" at bounding box center [850, 437] width 806 height 632
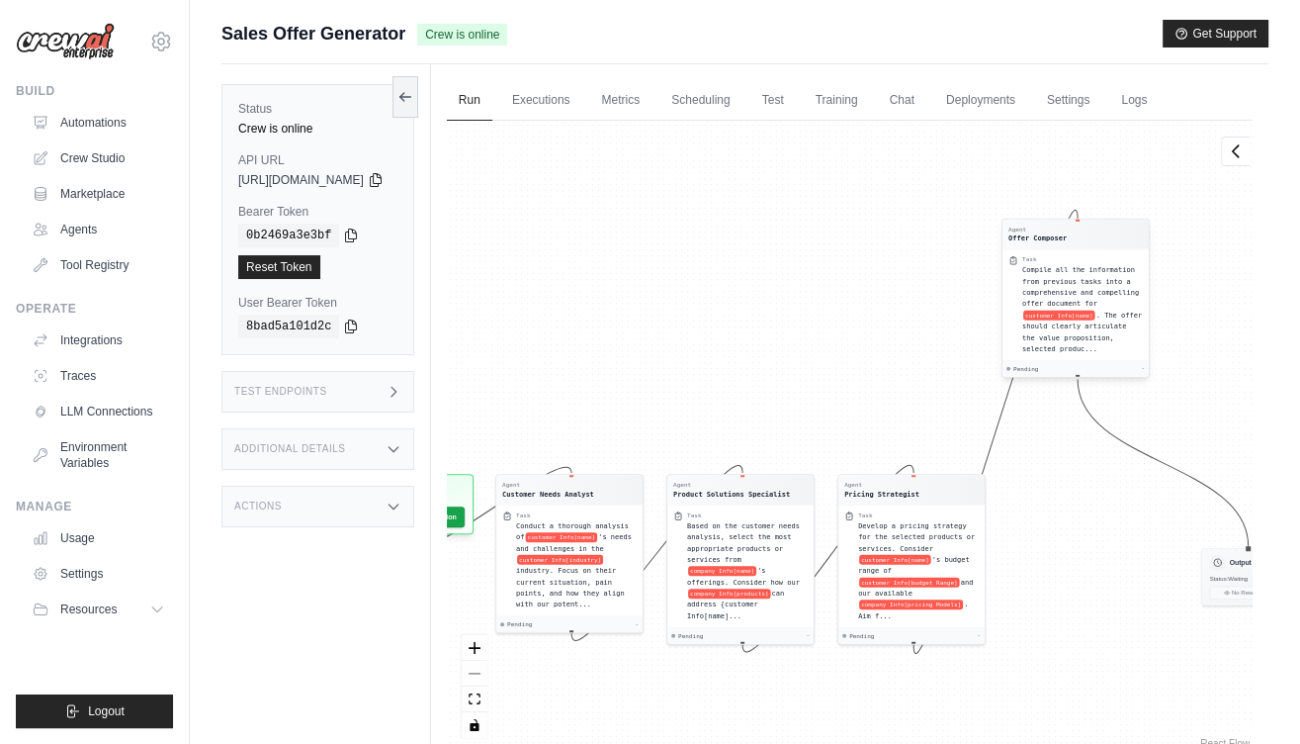
drag, startPoint x: 899, startPoint y: 490, endPoint x: 1163, endPoint y: 370, distance: 290.2
click at [1149, 370] on div "Pending -" at bounding box center [1076, 368] width 146 height 16
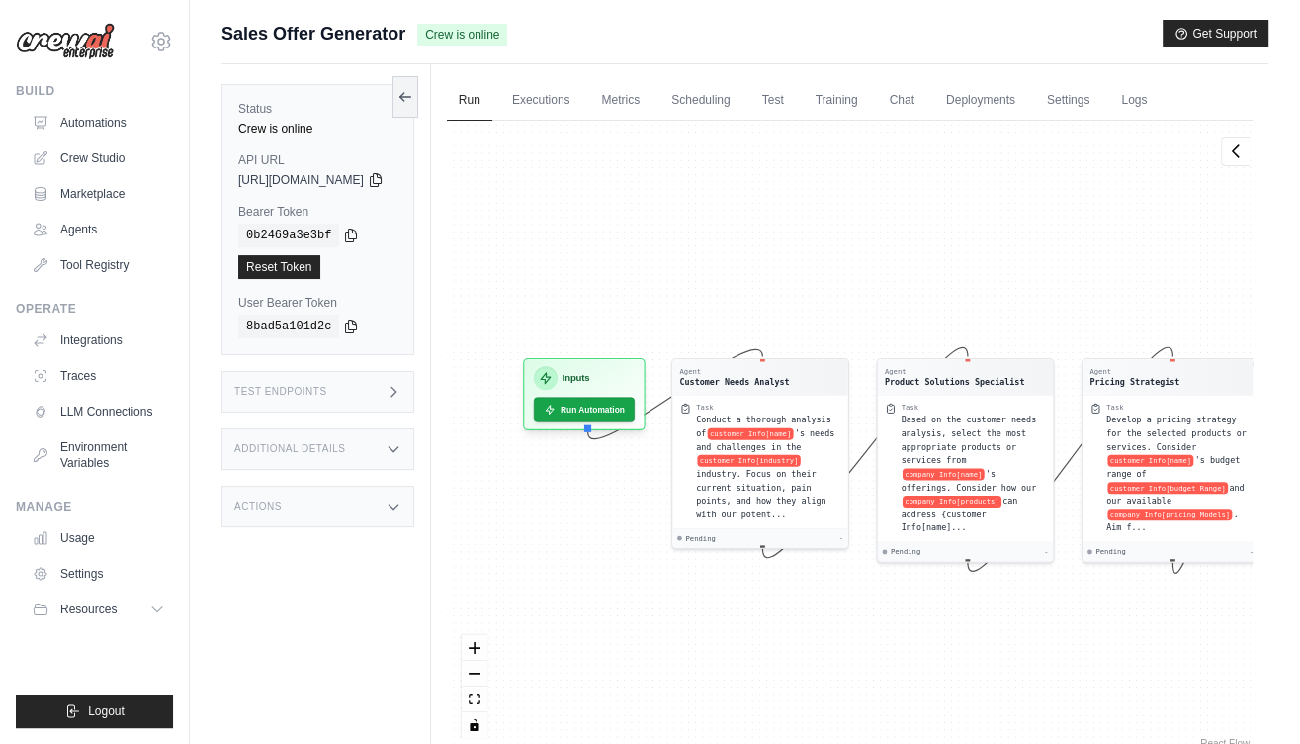
drag, startPoint x: 702, startPoint y: 362, endPoint x: 981, endPoint y: 240, distance: 304.2
click at [981, 240] on div "Agent Customer Needs Analyst Task Conduct a thorough analysis of customer Info[…" at bounding box center [850, 437] width 806 height 632
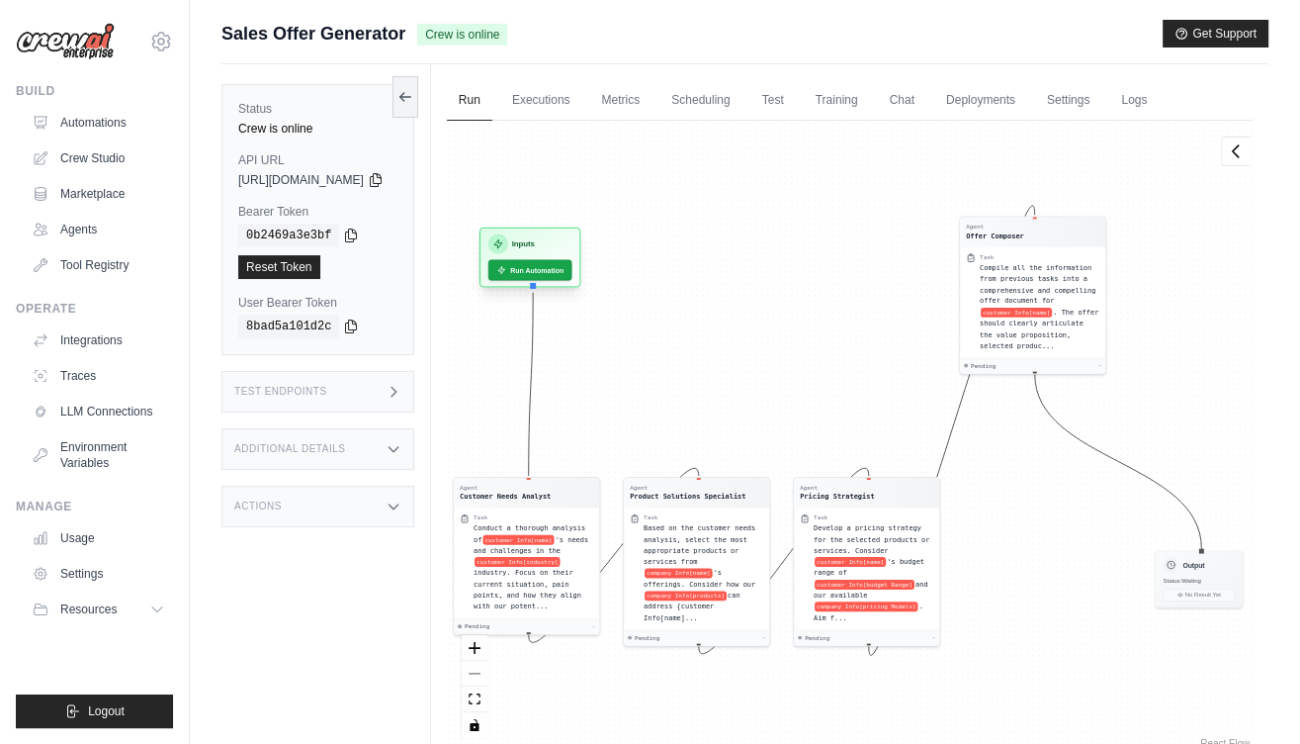
drag, startPoint x: 655, startPoint y: 359, endPoint x: 652, endPoint y: 224, distance: 134.5
click at [572, 234] on div "Inputs" at bounding box center [530, 244] width 84 height 20
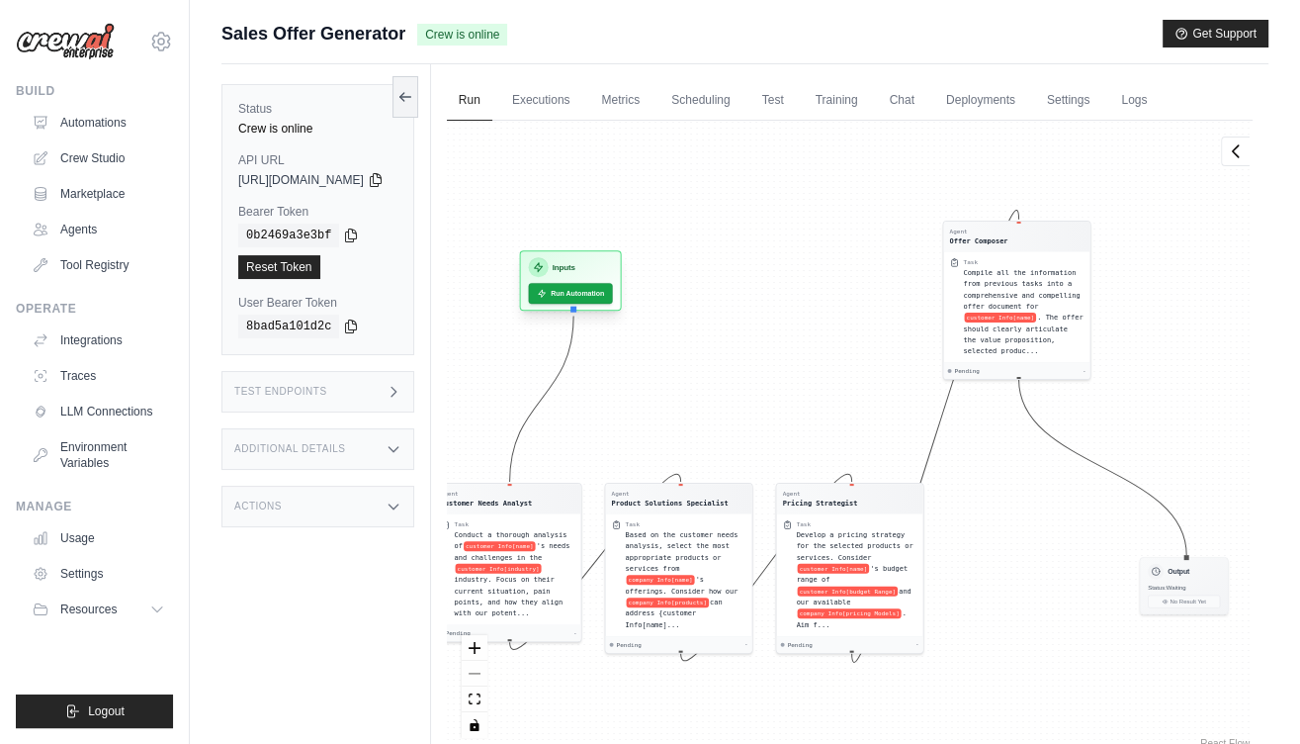
drag, startPoint x: 653, startPoint y: 231, endPoint x: 638, endPoint y: 270, distance: 41.3
click at [612, 270] on div "Inputs" at bounding box center [570, 267] width 84 height 20
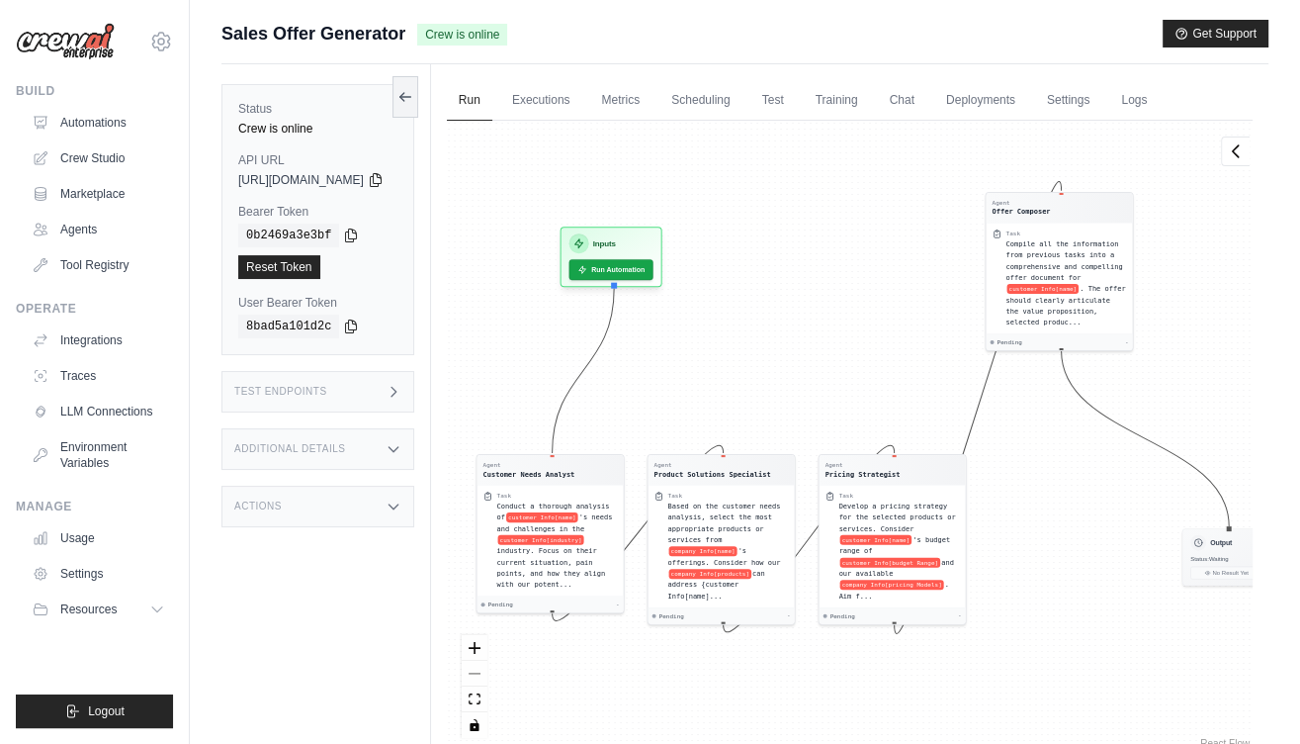
drag, startPoint x: 793, startPoint y: 430, endPoint x: 834, endPoint y: 402, distance: 49.9
click at [834, 402] on div "Agent Customer Needs Analyst Task Conduct a thorough analysis of customer Info[…" at bounding box center [850, 437] width 806 height 632
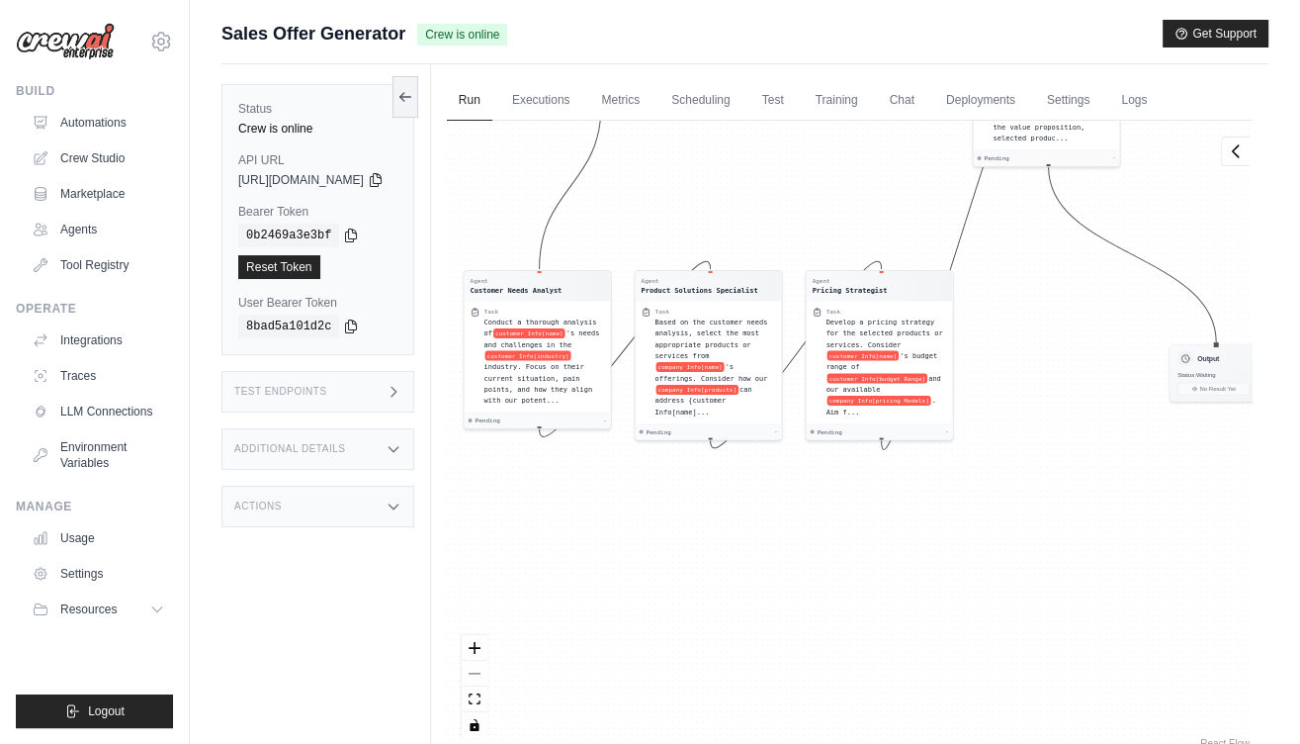
drag, startPoint x: 1087, startPoint y: 664, endPoint x: 1091, endPoint y: 463, distance: 201.7
click at [1091, 463] on div "Agent Customer Needs Analyst Task Conduct a thorough analysis of customer Info[…" at bounding box center [850, 437] width 806 height 632
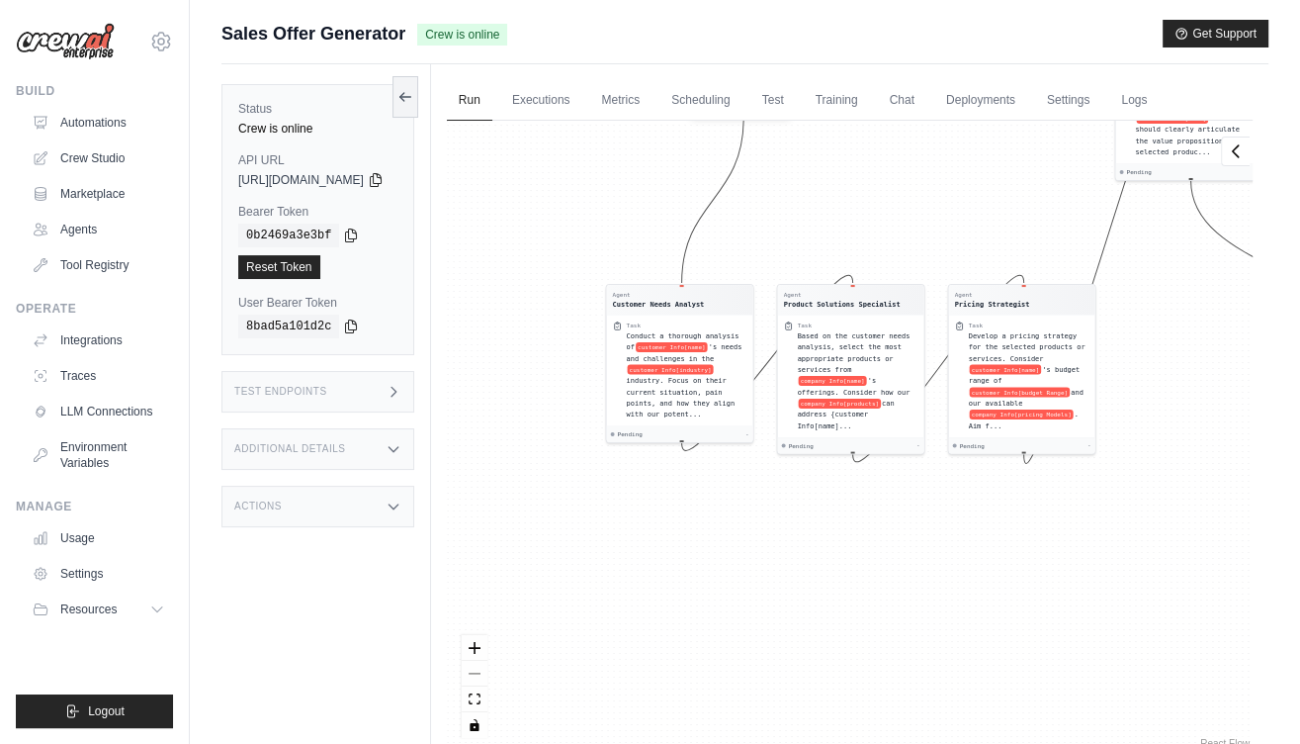
drag, startPoint x: 892, startPoint y: 547, endPoint x: 1019, endPoint y: 579, distance: 131.7
click at [1019, 579] on div "Agent Customer Needs Analyst Task Conduct a thorough analysis of customer Info[…" at bounding box center [850, 437] width 806 height 632
click at [109, 402] on link "LLM Connections" at bounding box center [100, 411] width 149 height 32
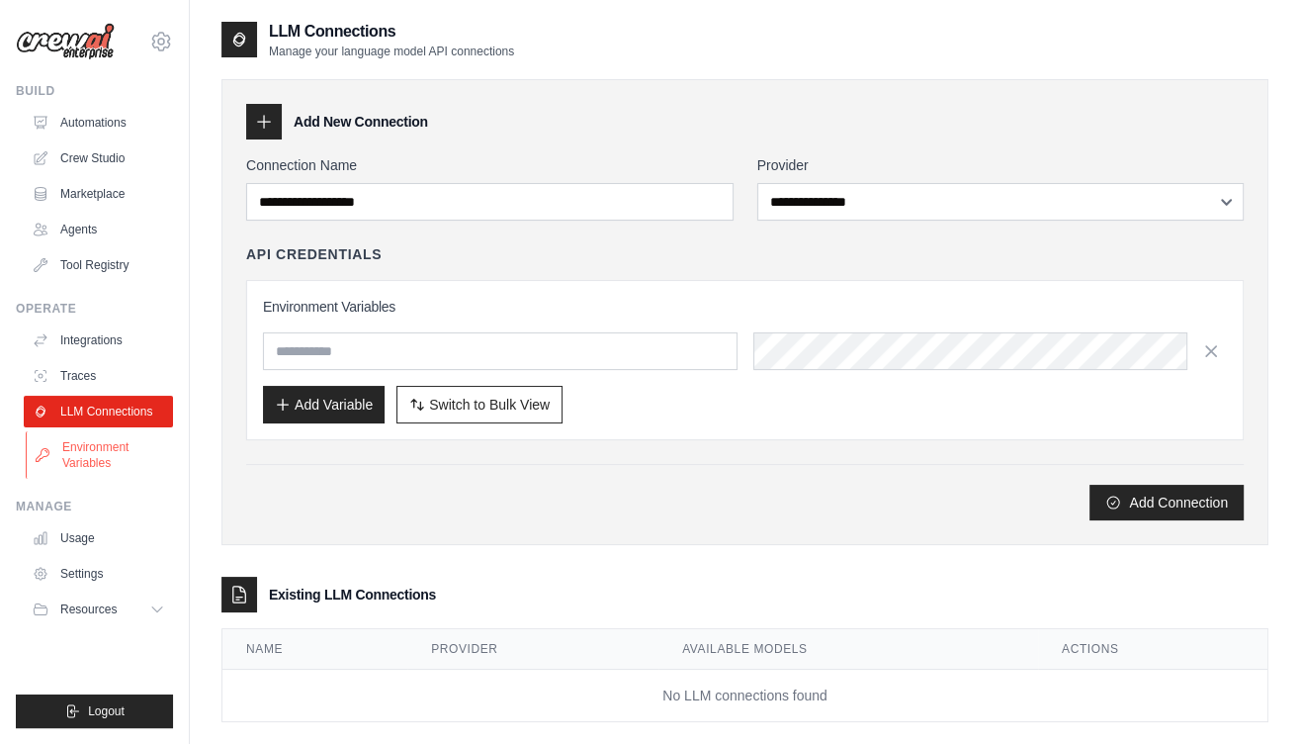
click at [85, 449] on link "Environment Variables" at bounding box center [100, 454] width 149 height 47
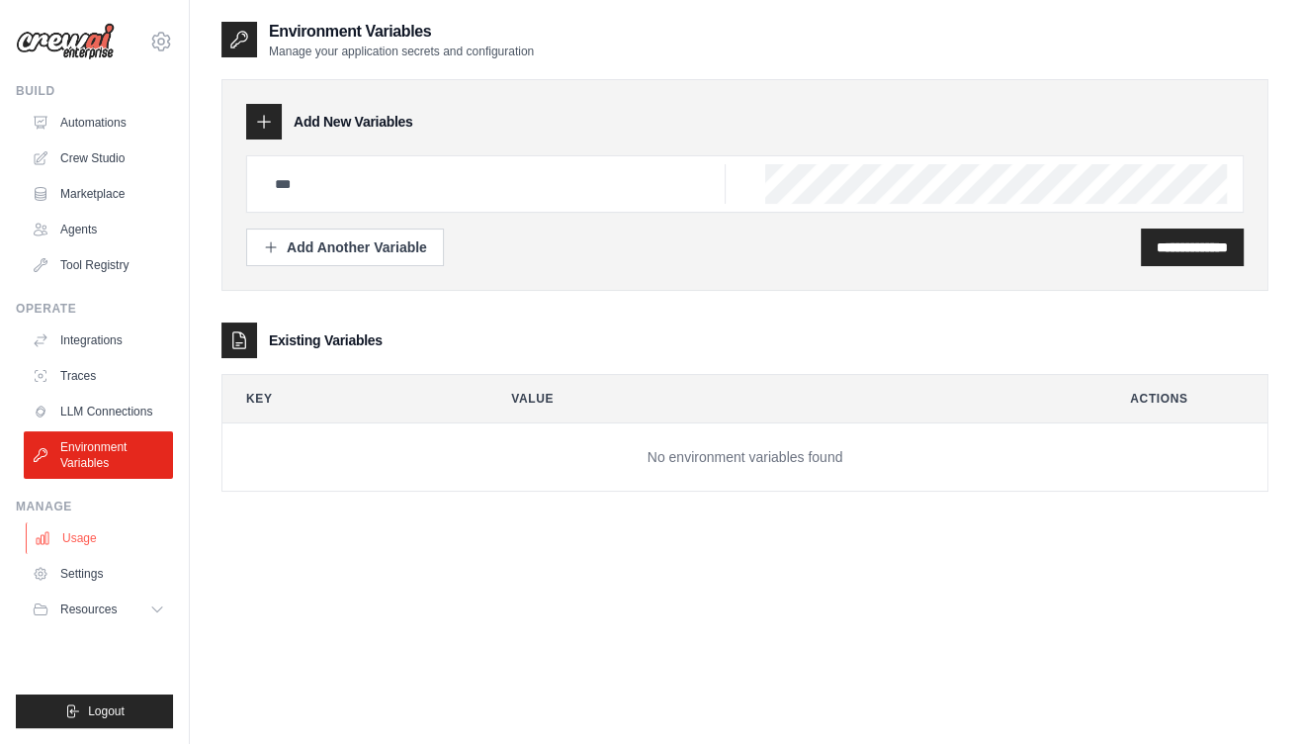
click at [105, 533] on link "Usage" at bounding box center [100, 538] width 149 height 32
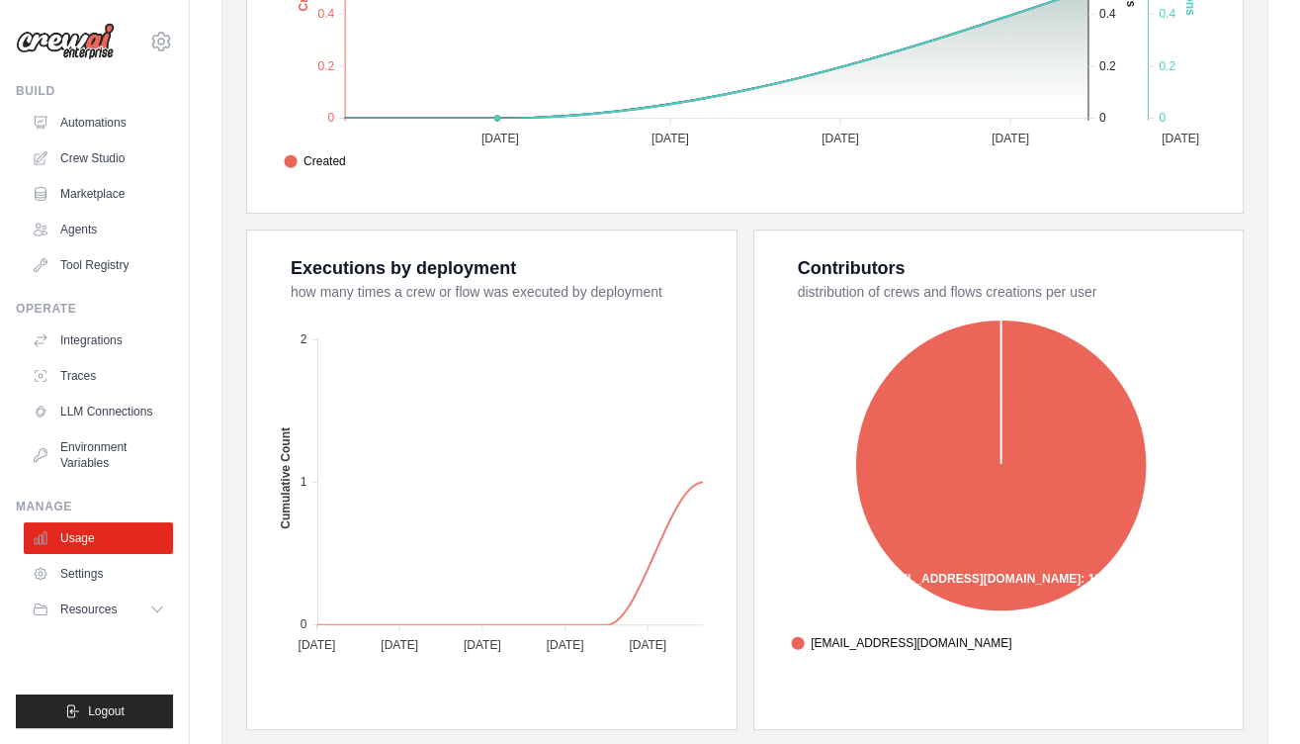
scroll to position [632, 0]
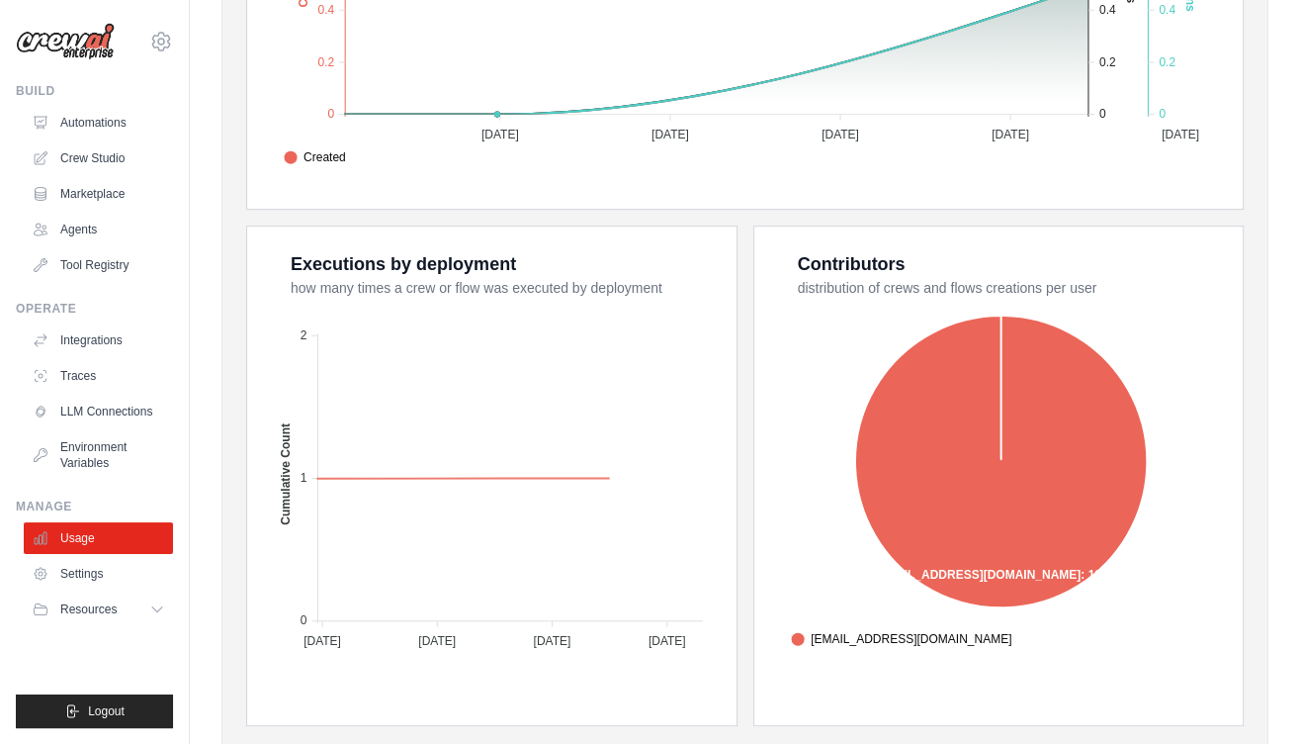
click at [615, 211] on div "Overview Crews created, Deploys, and Crew executions Created Deploys Executions…" at bounding box center [745, 235] width 998 height 982
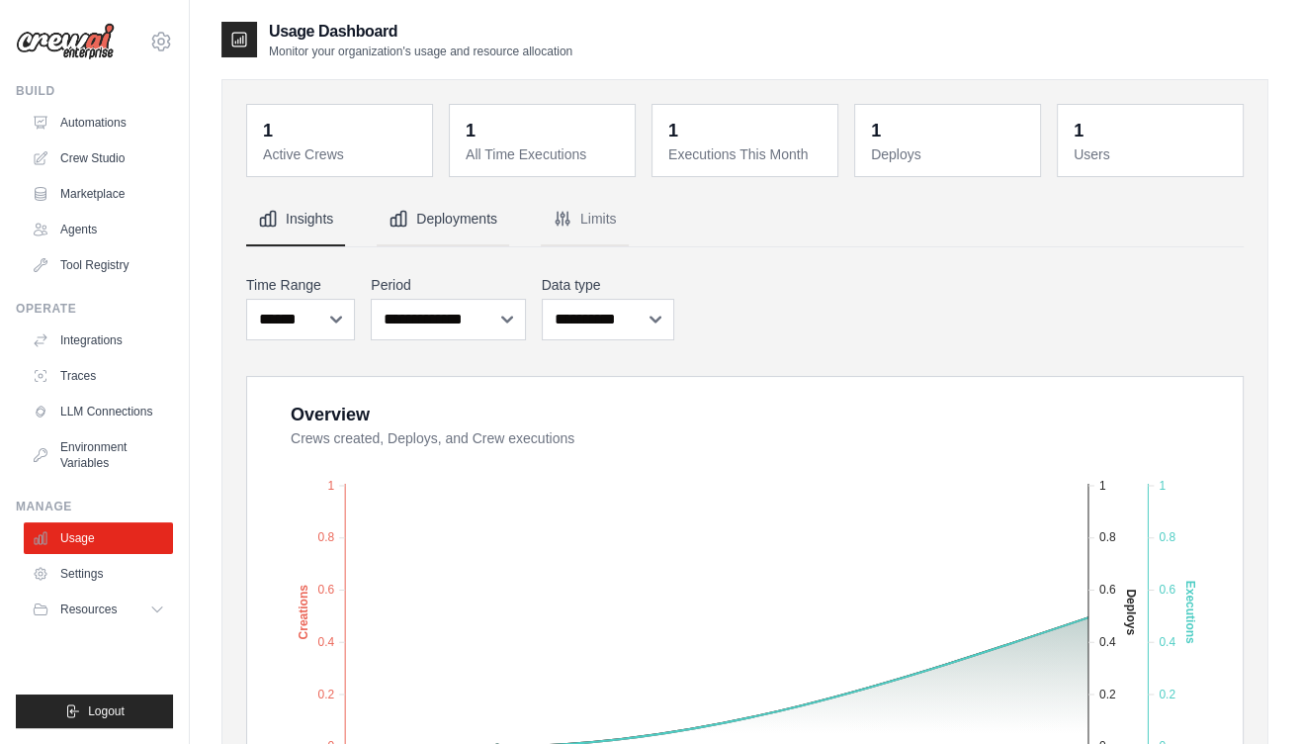
scroll to position [0, 0]
click at [83, 228] on link "Agents" at bounding box center [100, 230] width 149 height 32
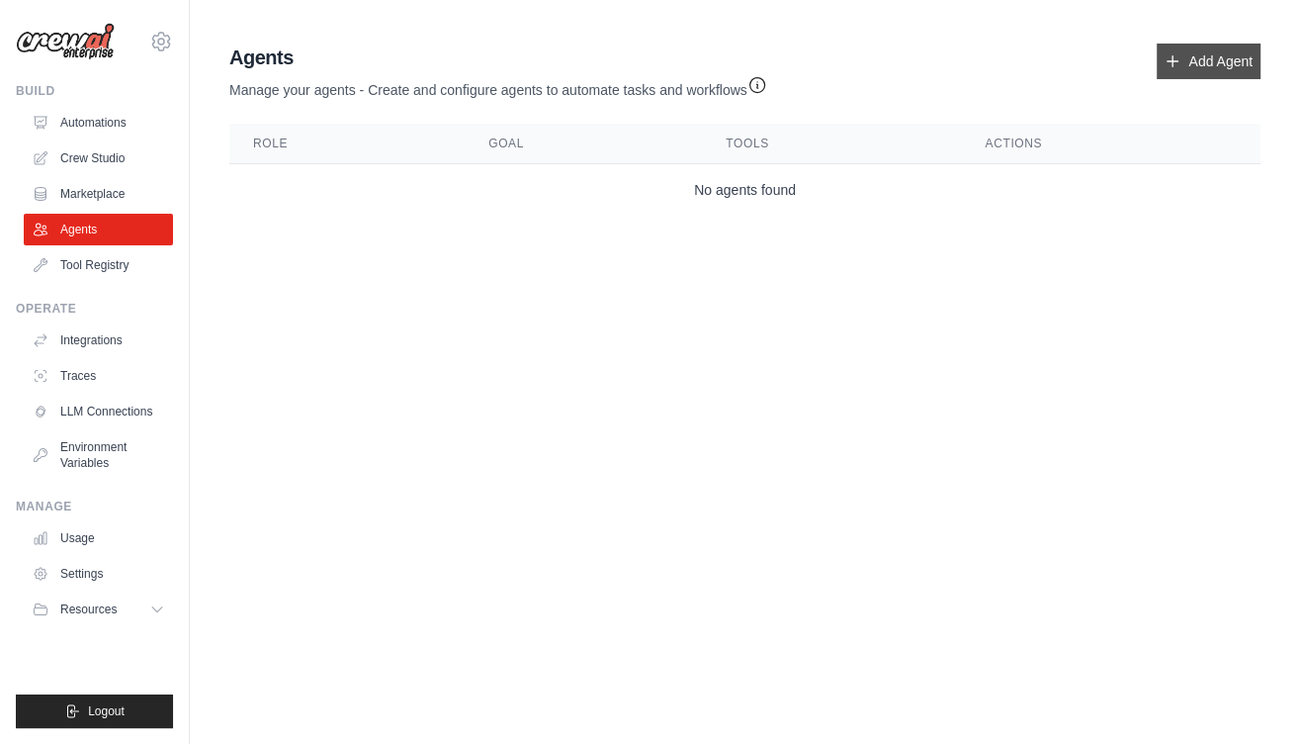
click at [1203, 57] on link "Add Agent" at bounding box center [1209, 62] width 104 height 36
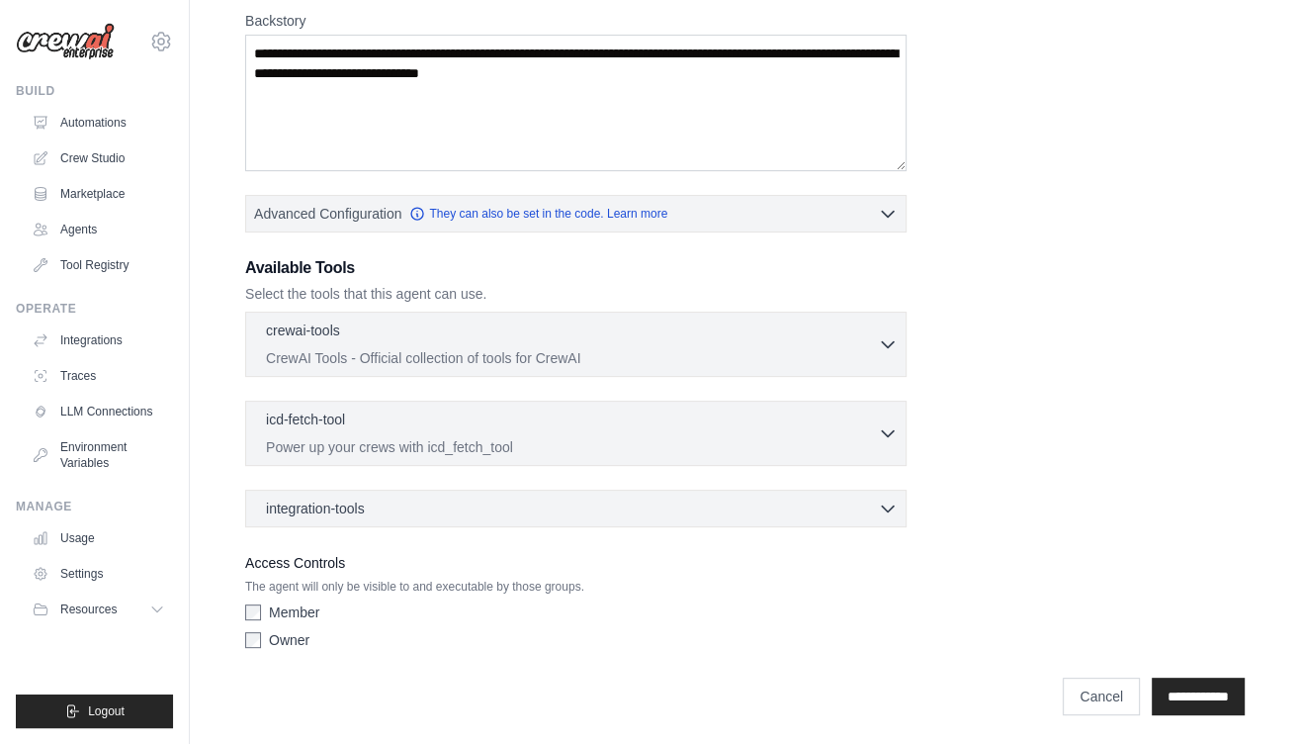
scroll to position [313, 0]
click at [586, 355] on p "CrewAI Tools - Official collection of tools for CrewAI" at bounding box center [572, 358] width 612 height 20
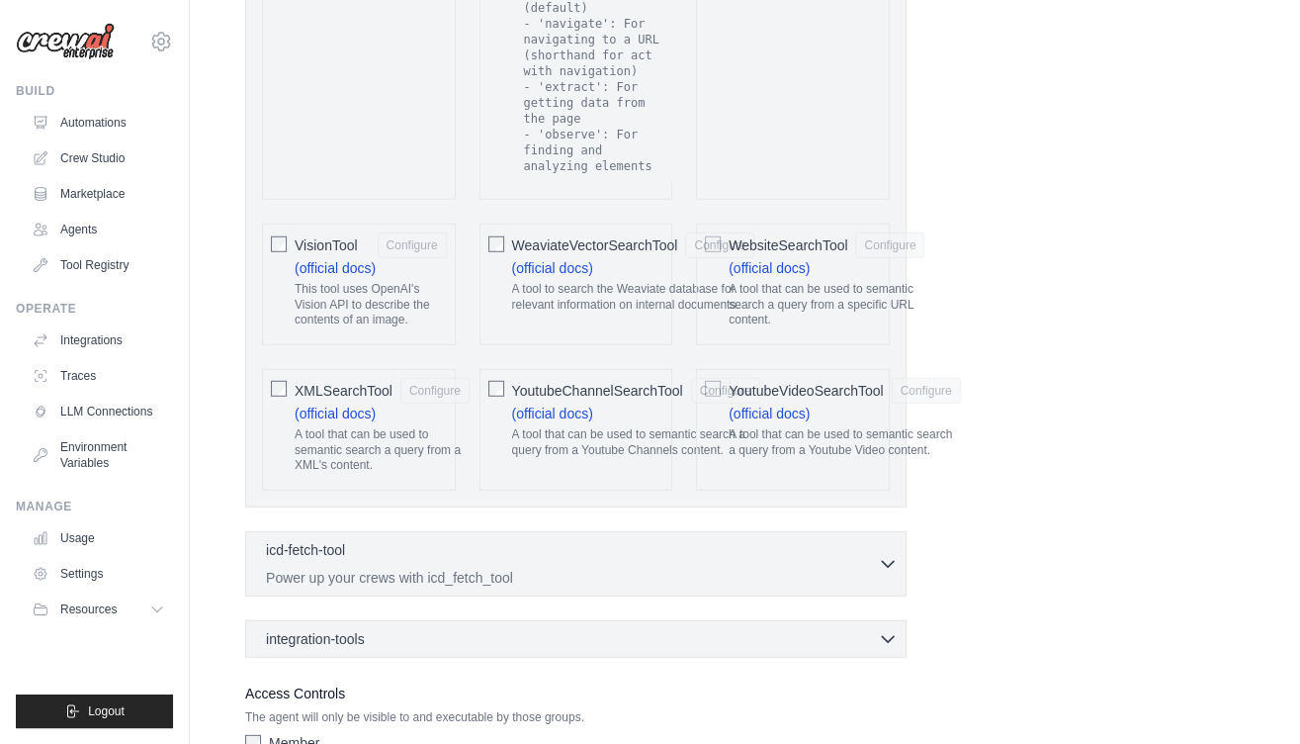
scroll to position [4240, 0]
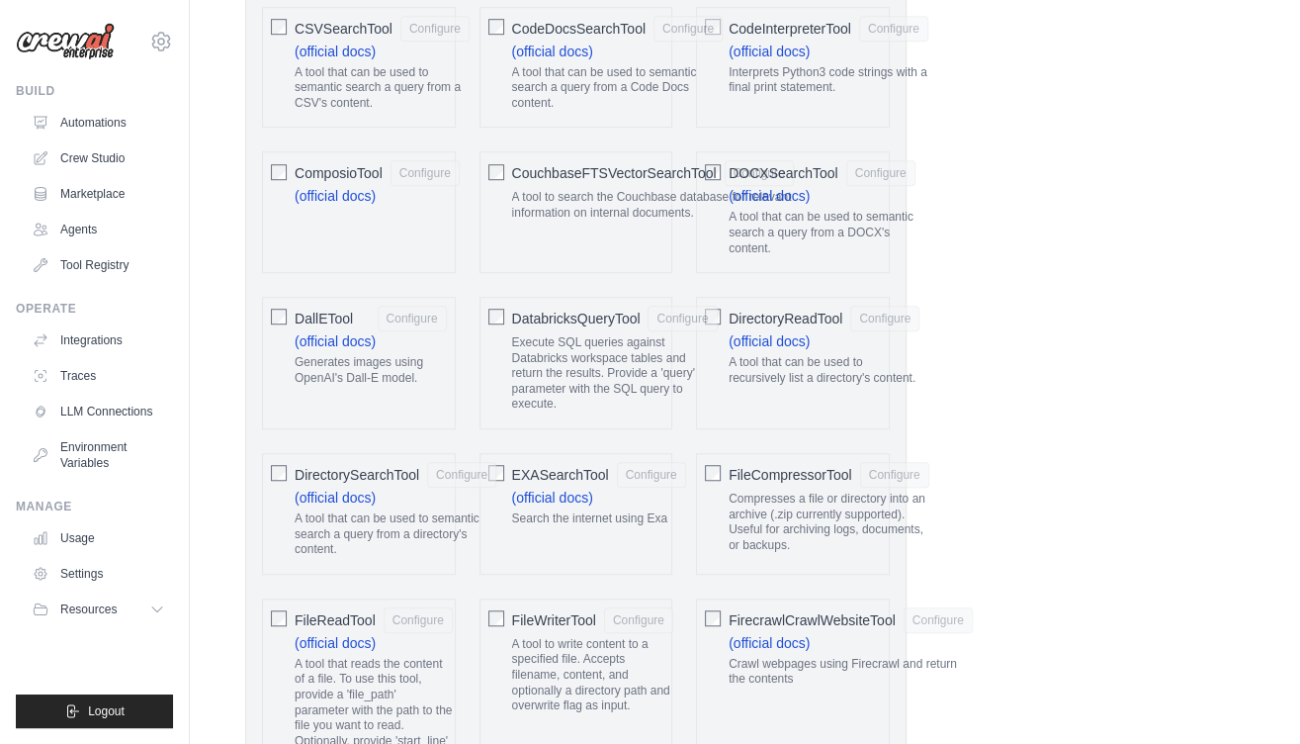
scroll to position [0, 0]
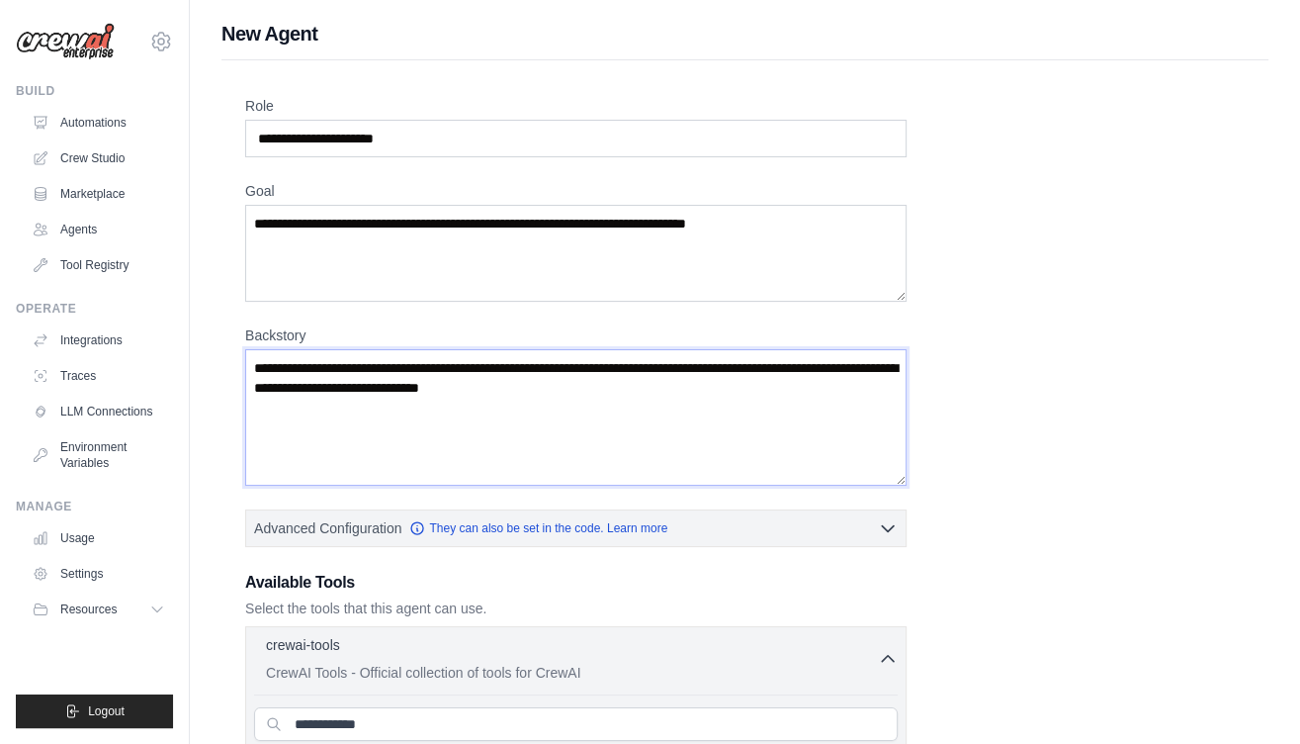
click at [599, 349] on textarea "Backstory" at bounding box center [575, 417] width 661 height 136
click at [602, 368] on textarea "Backstory" at bounding box center [575, 417] width 661 height 136
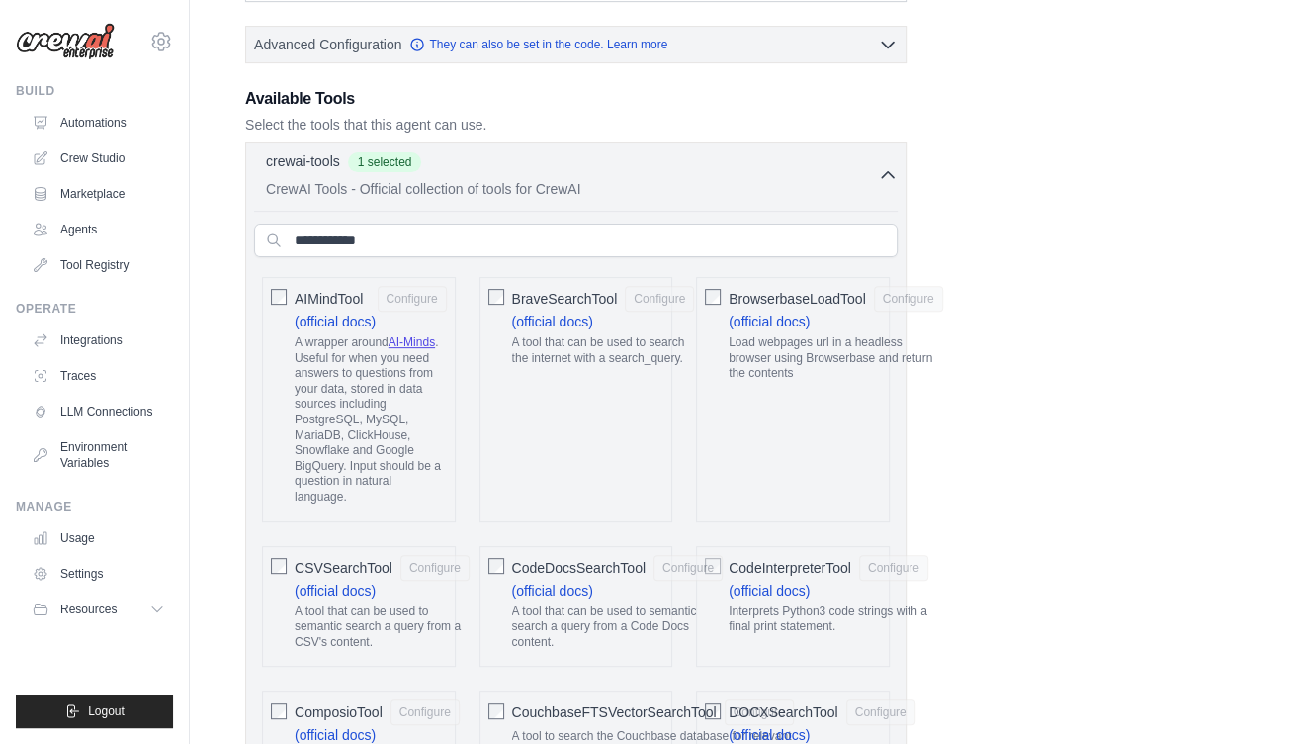
scroll to position [490, 0]
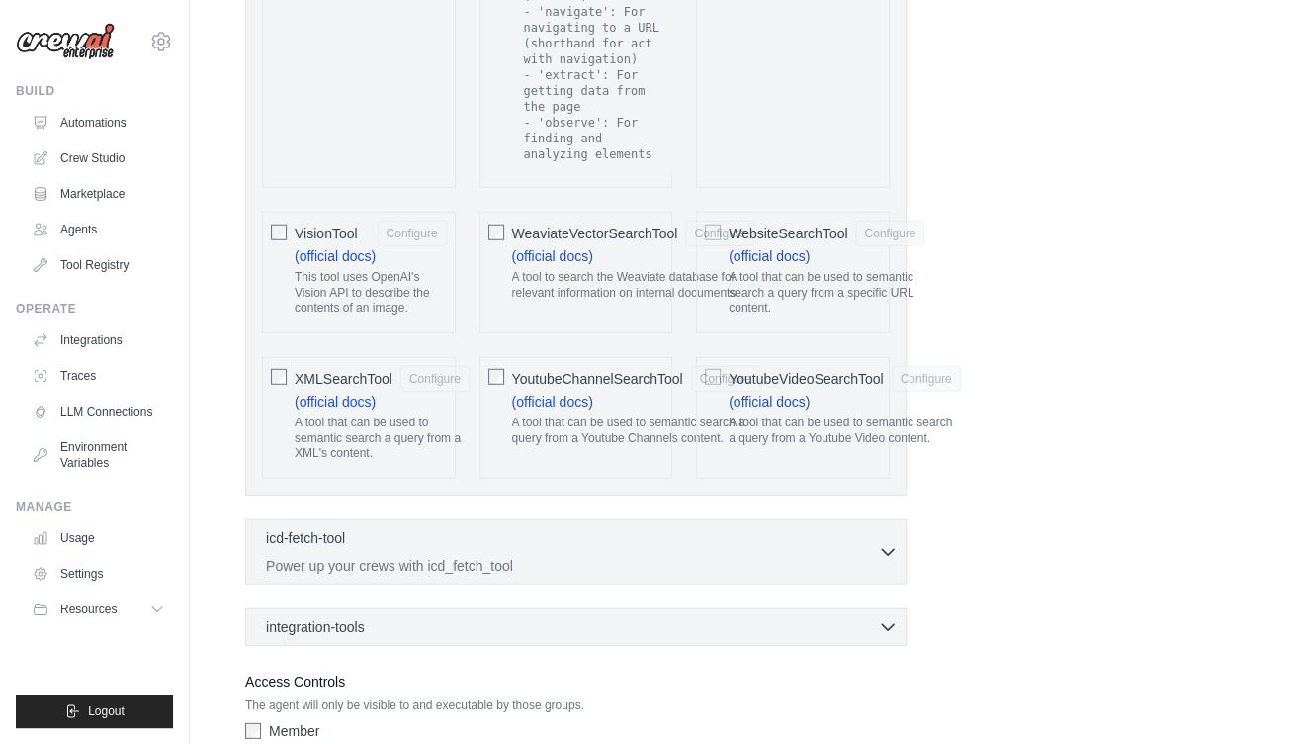
scroll to position [4240, 0]
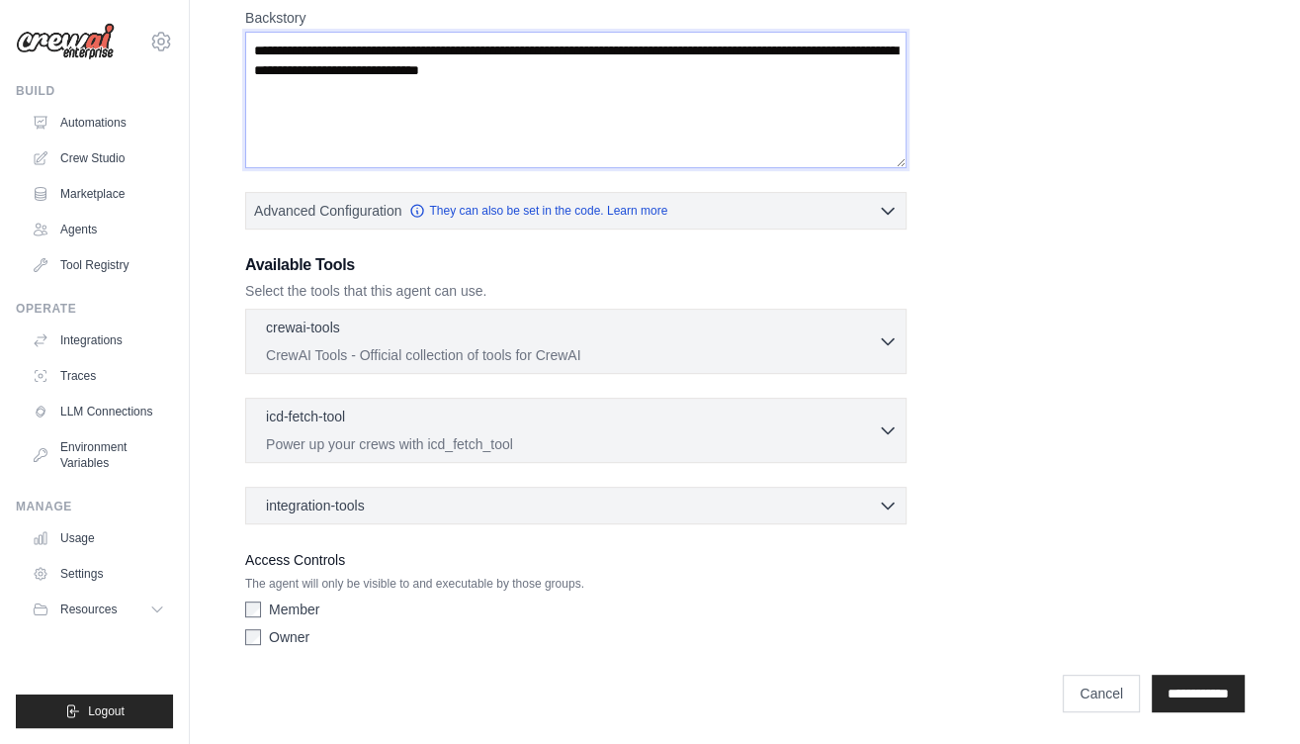
scroll to position [0, 0]
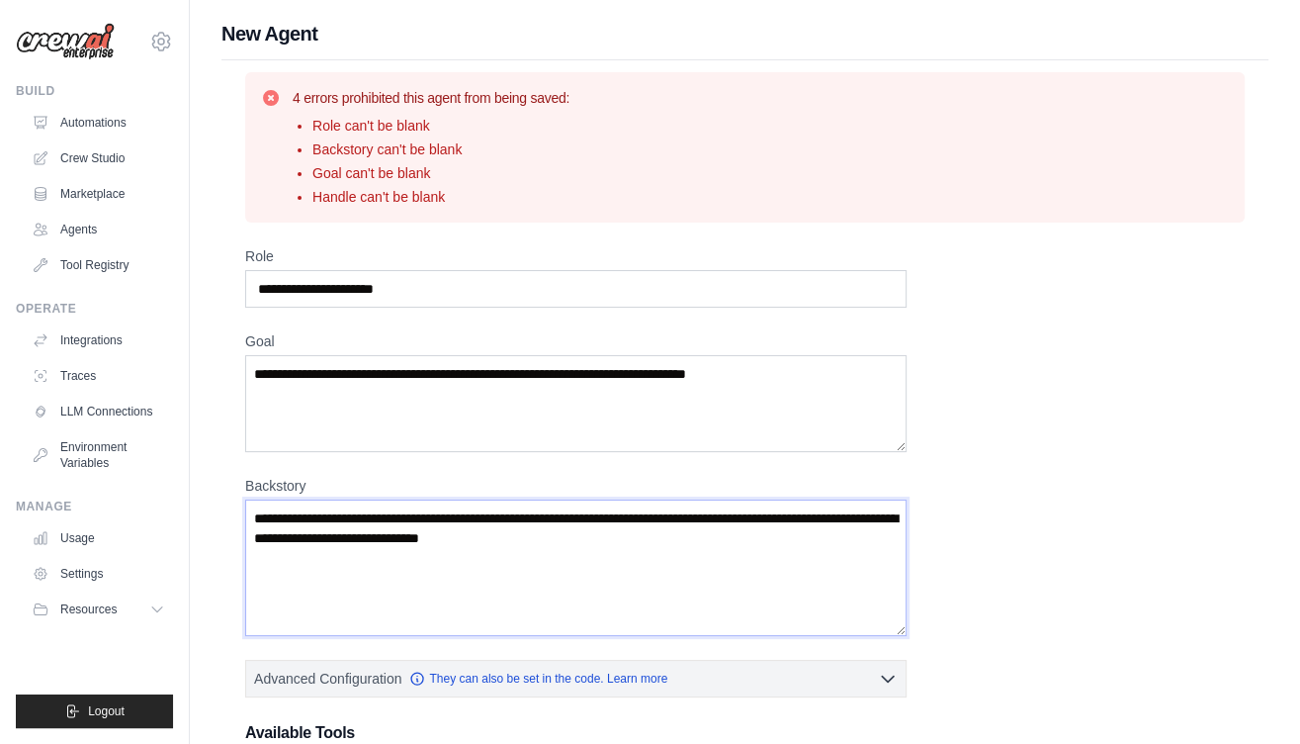
click at [896, 513] on textarea "Backstory" at bounding box center [575, 567] width 661 height 136
click at [1048, 467] on div "Role Goal Backstory Advanced Configuration They can also be set in the code. Le…" at bounding box center [745, 684] width 1000 height 876
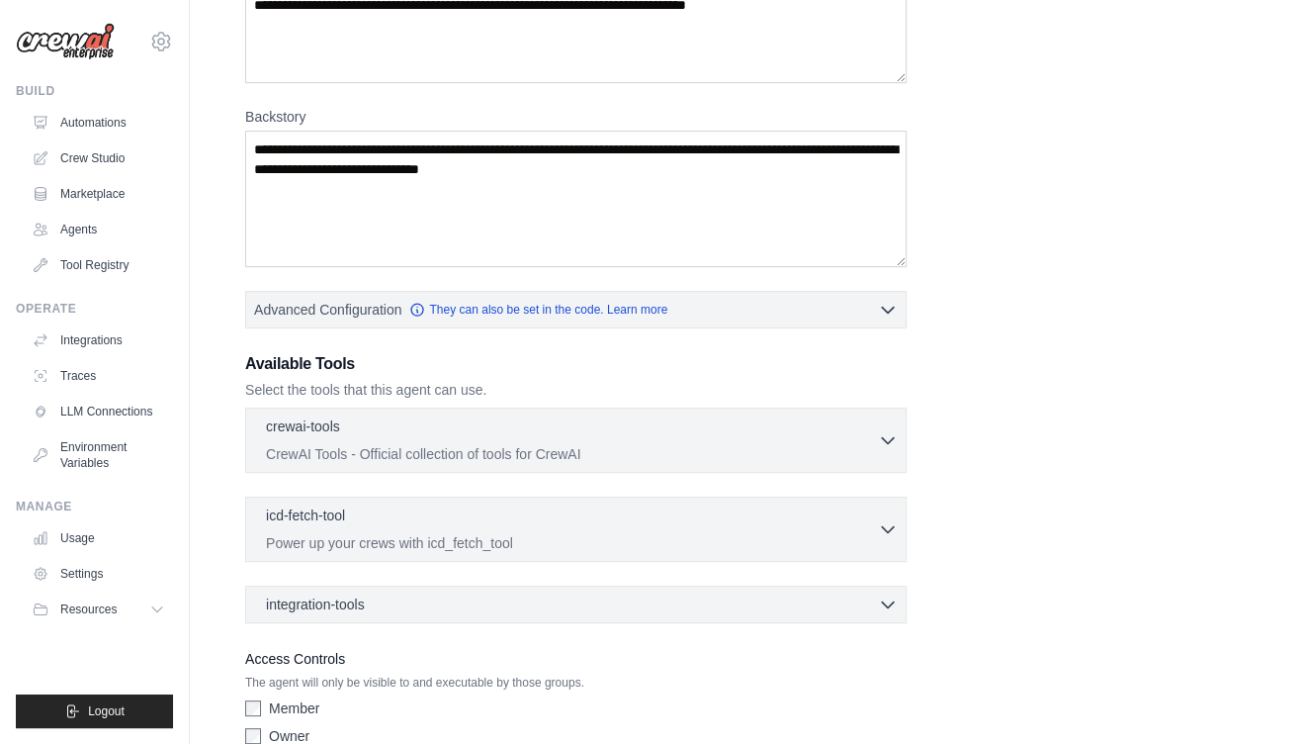
scroll to position [355, 0]
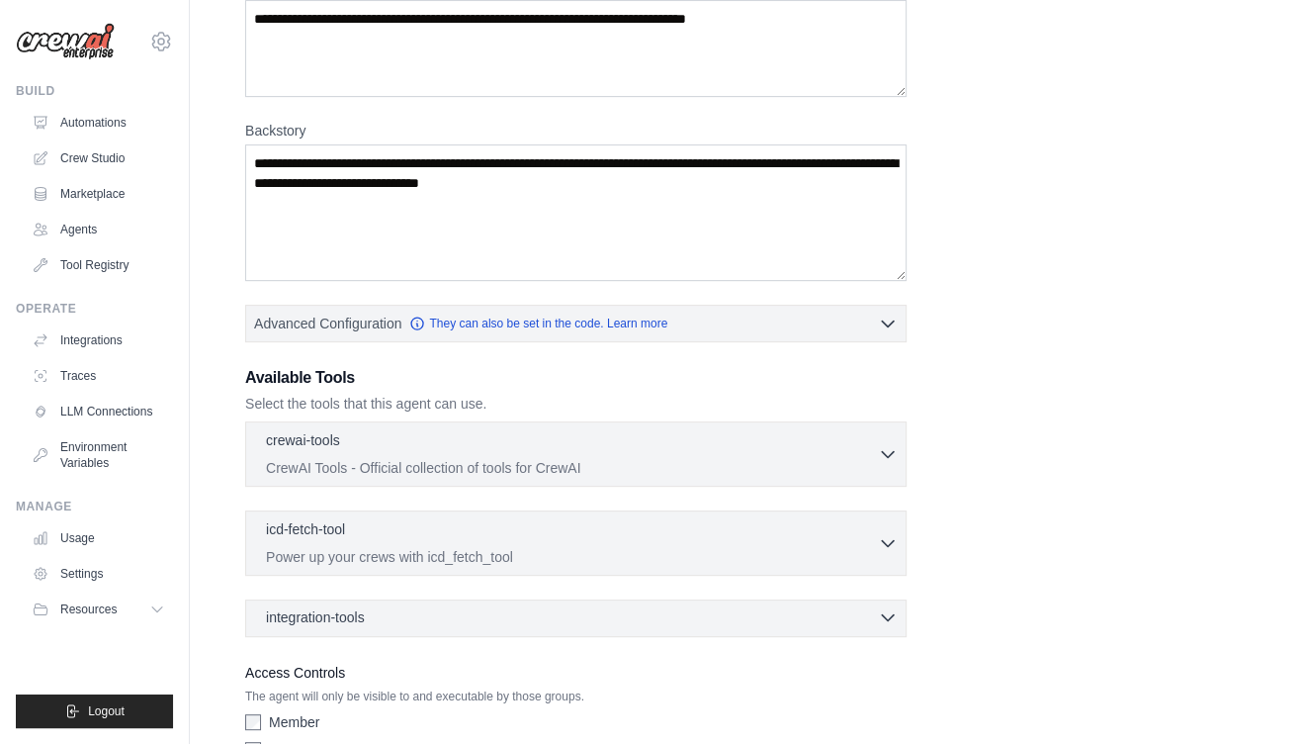
click at [827, 613] on div "integration-tools 0 selected" at bounding box center [582, 617] width 632 height 20
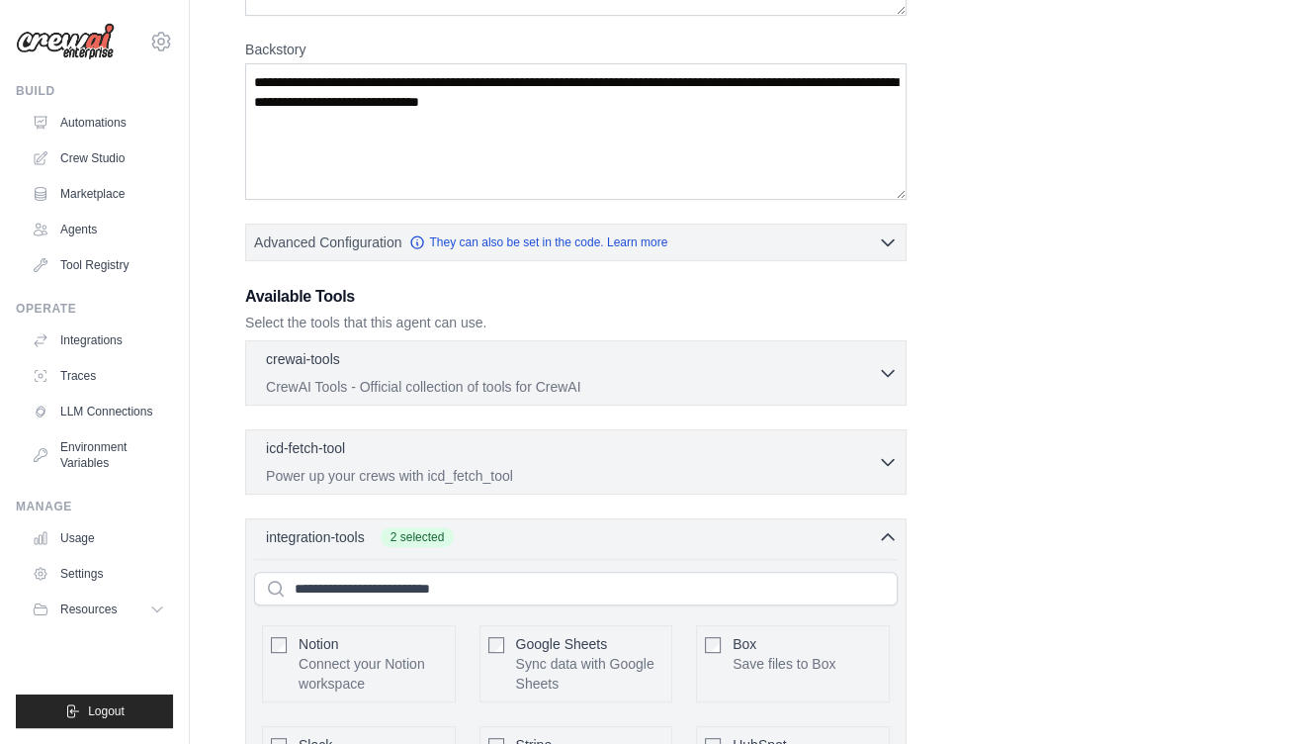
scroll to position [464, 0]
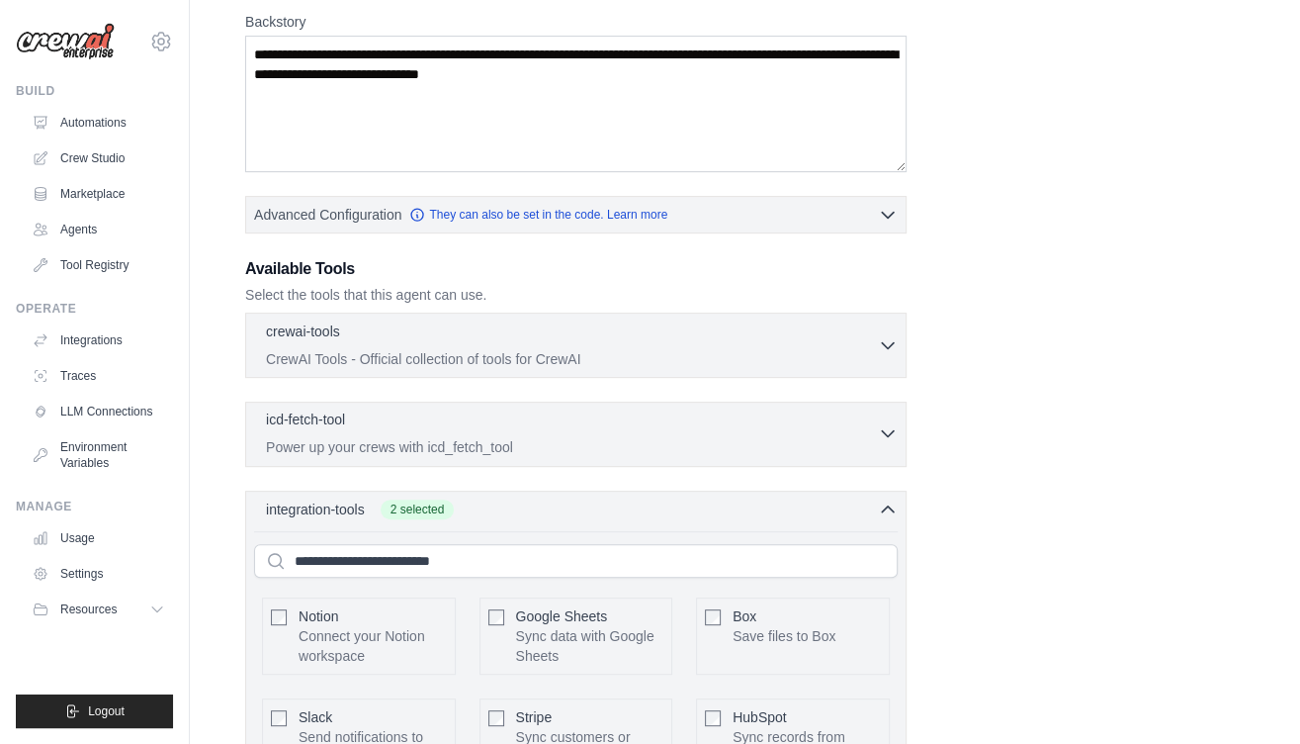
click at [865, 424] on div "icd-fetch-tool 0 selected" at bounding box center [572, 421] width 612 height 24
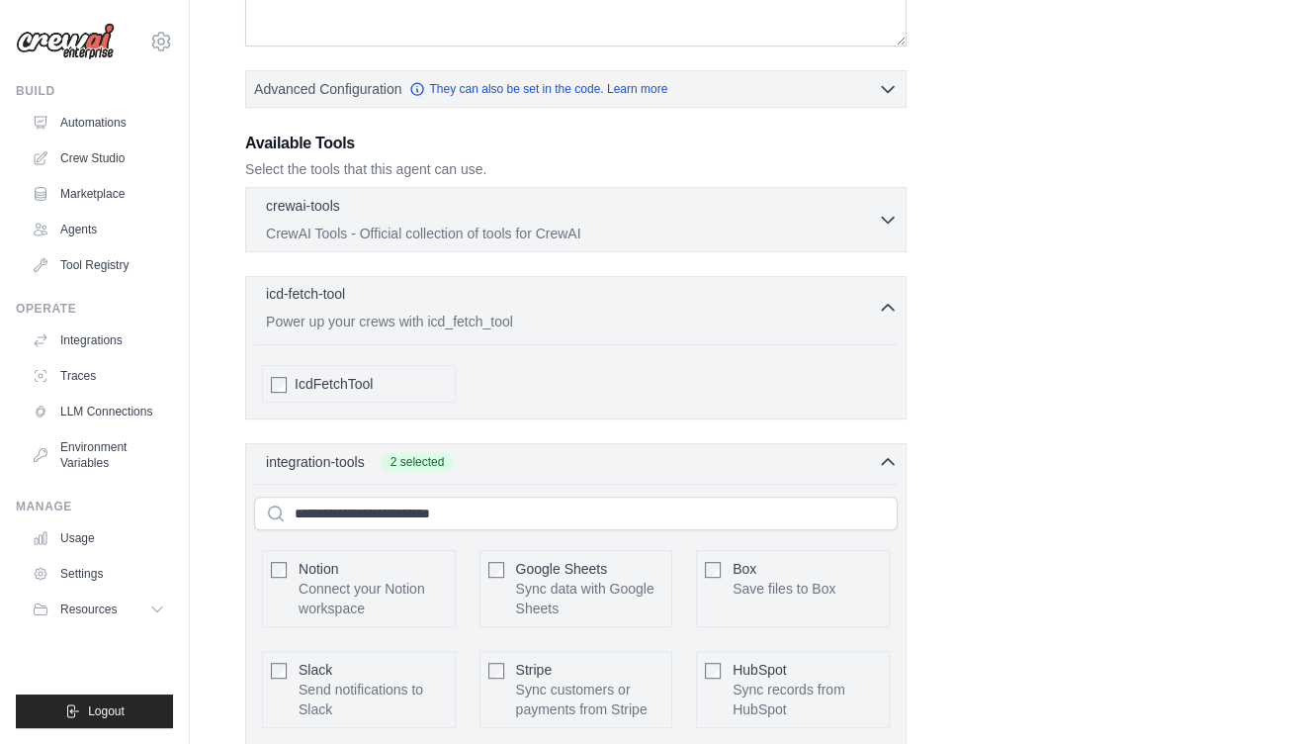
scroll to position [615, 0]
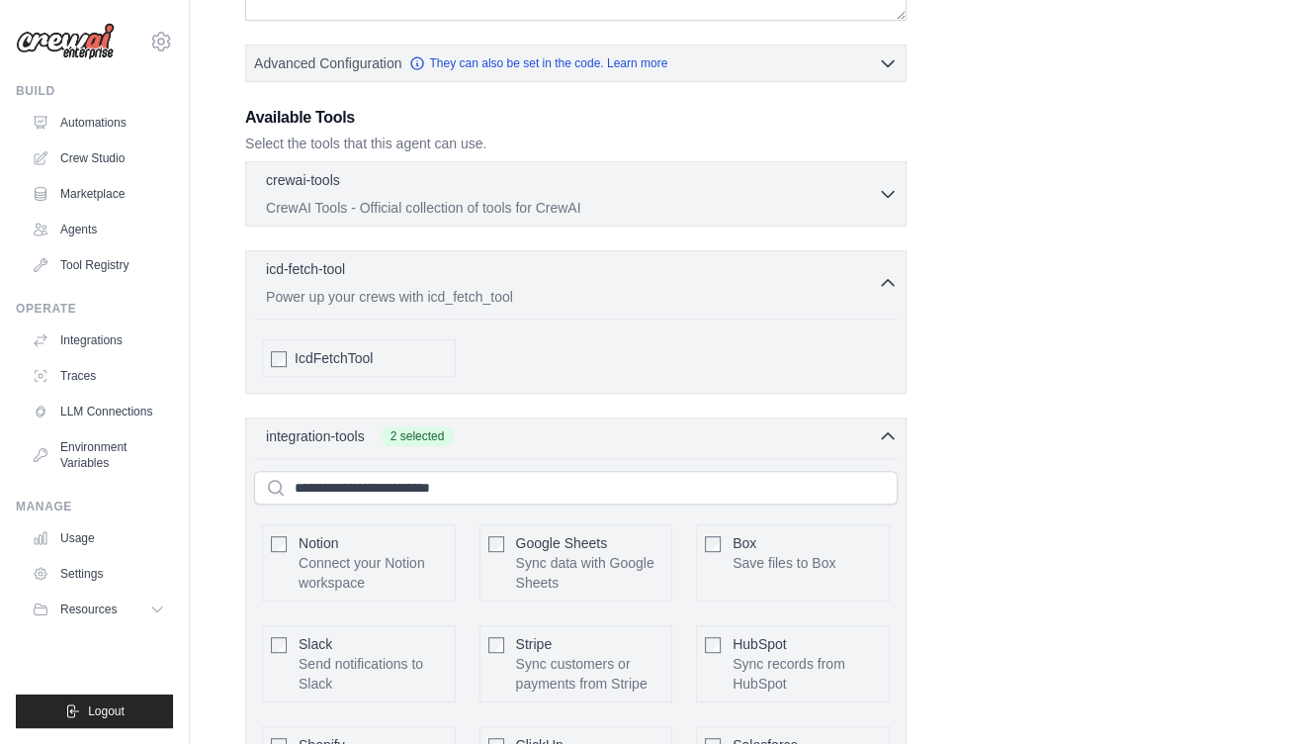
click at [406, 352] on div "IcdFetchTool" at bounding box center [371, 358] width 152 height 20
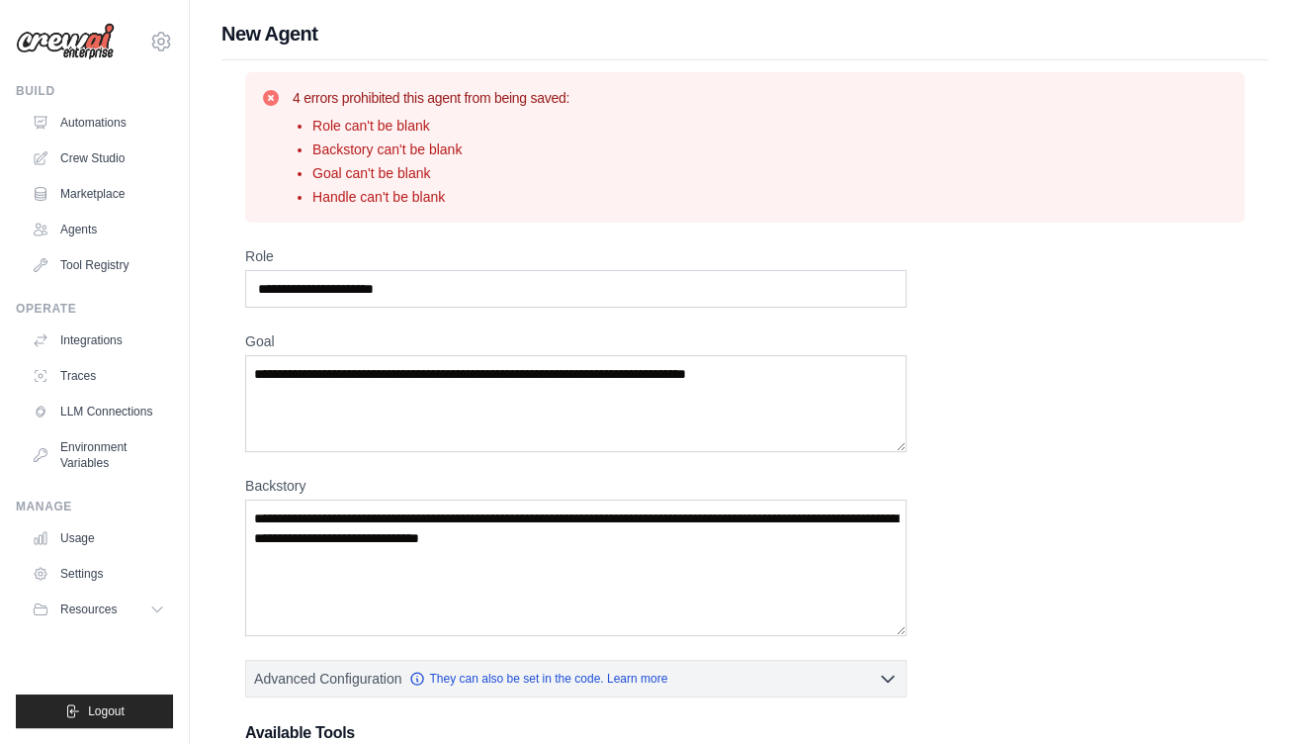
scroll to position [0, 0]
click at [459, 288] on input "Role" at bounding box center [575, 289] width 661 height 38
click at [482, 293] on input "Role" at bounding box center [575, 289] width 661 height 38
click at [712, 293] on input "Role" at bounding box center [575, 289] width 661 height 38
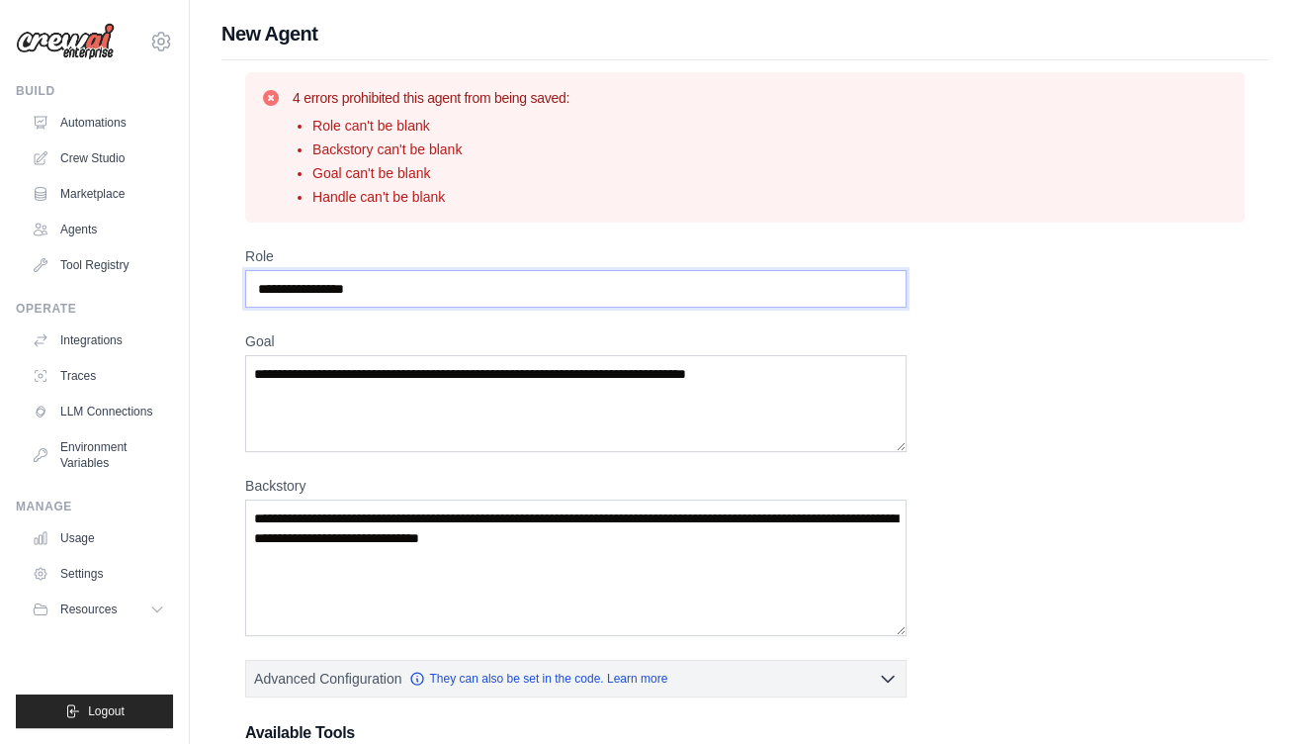
type input "**********"
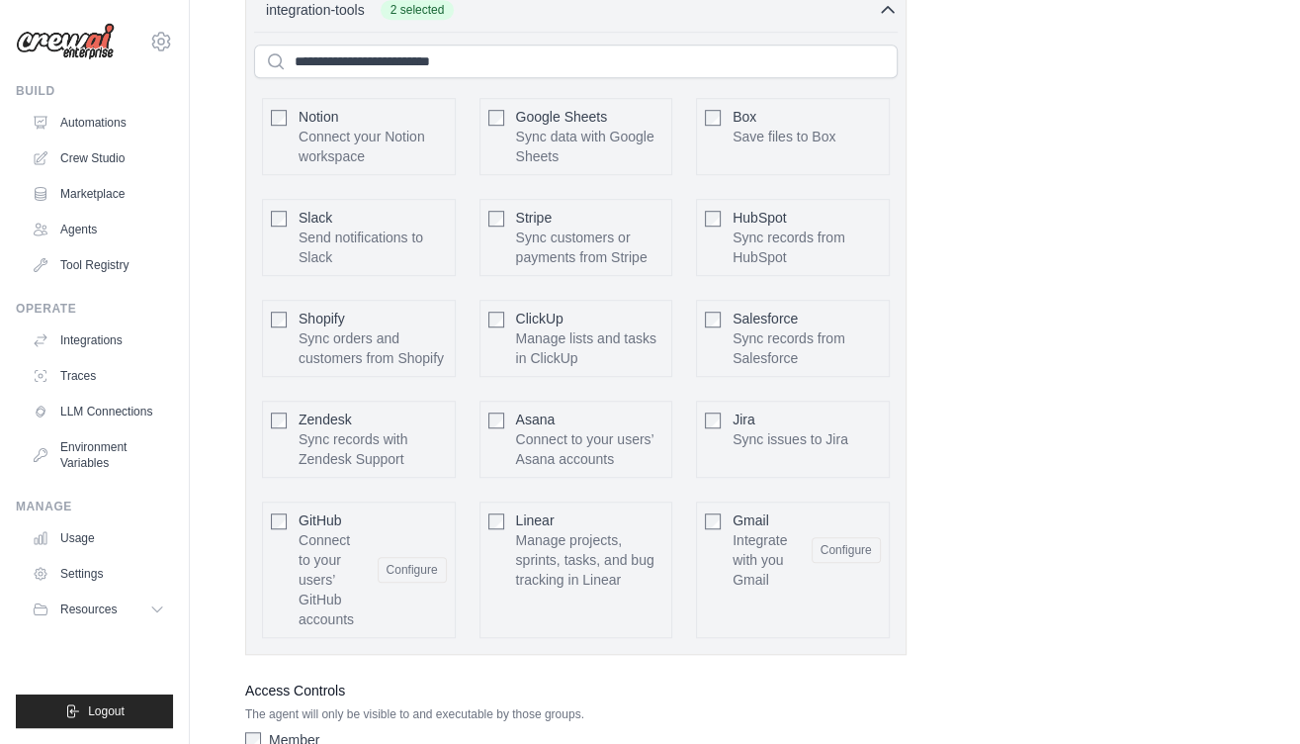
scroll to position [1166, 0]
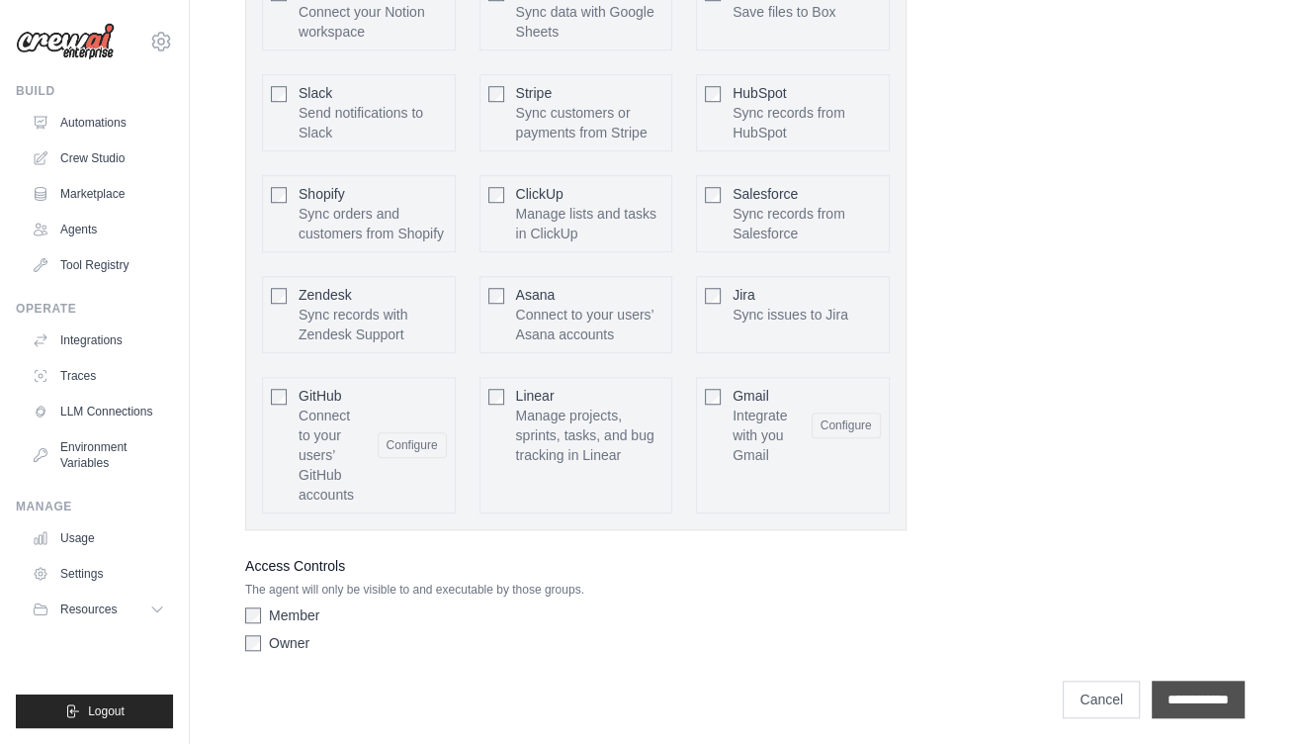
click at [1161, 680] on input "**********" at bounding box center [1198, 699] width 93 height 38
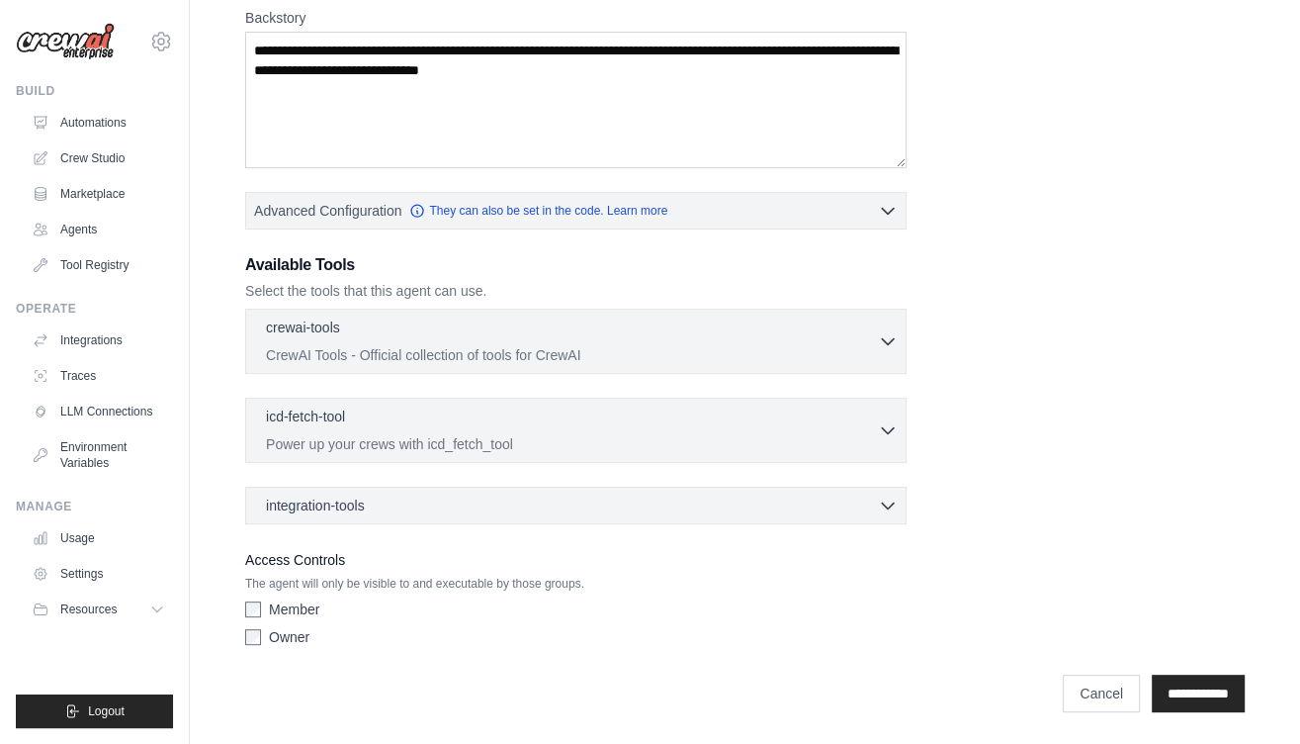
scroll to position [0, 0]
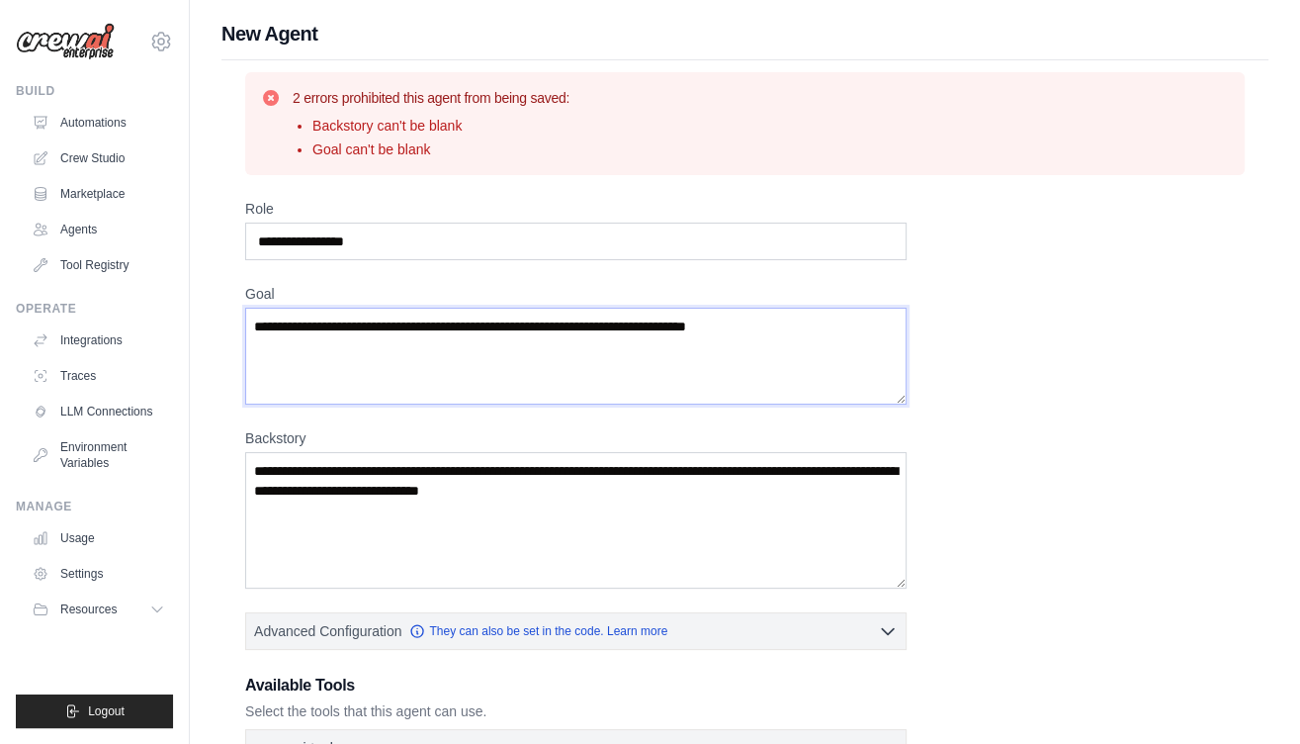
click at [605, 383] on textarea "Goal" at bounding box center [575, 355] width 661 height 97
click at [488, 231] on input "**********" at bounding box center [575, 241] width 661 height 38
type input "**********"
click at [498, 362] on textarea "Goal" at bounding box center [575, 355] width 661 height 97
type textarea "**********"
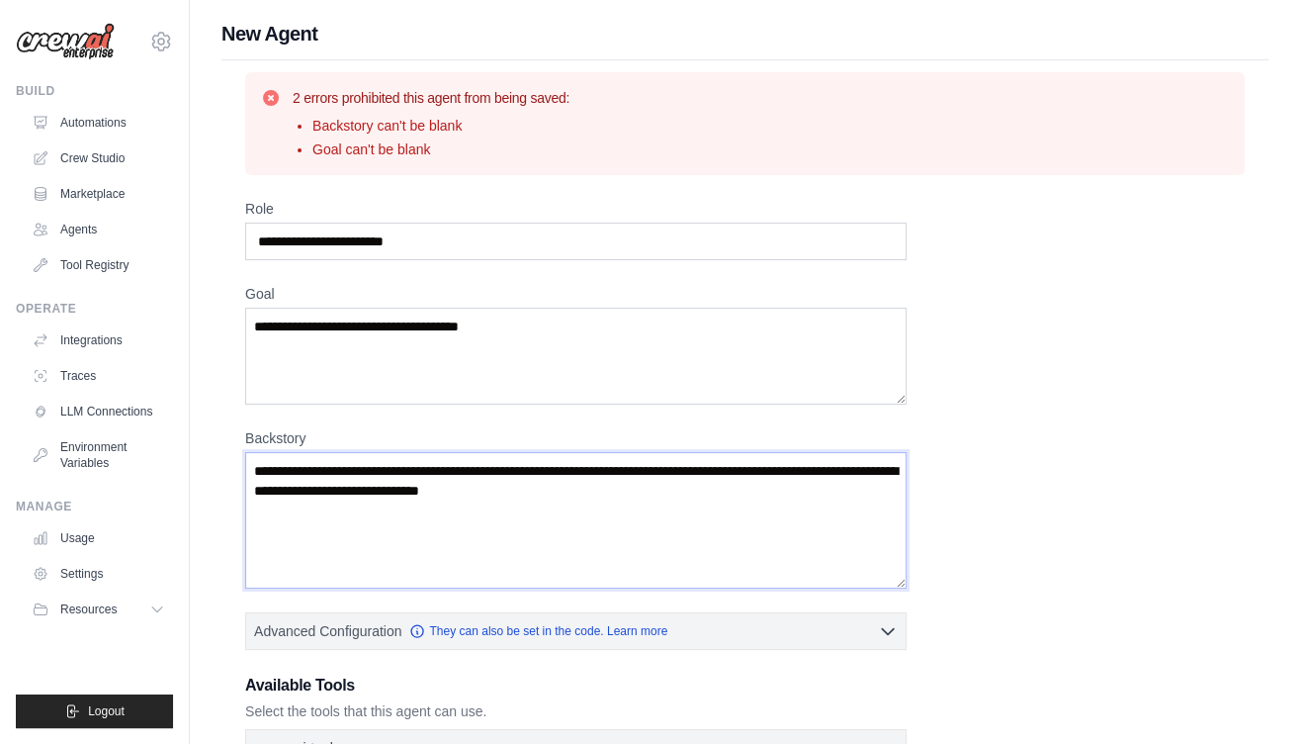
click at [669, 522] on textarea "Backstory" at bounding box center [575, 520] width 661 height 136
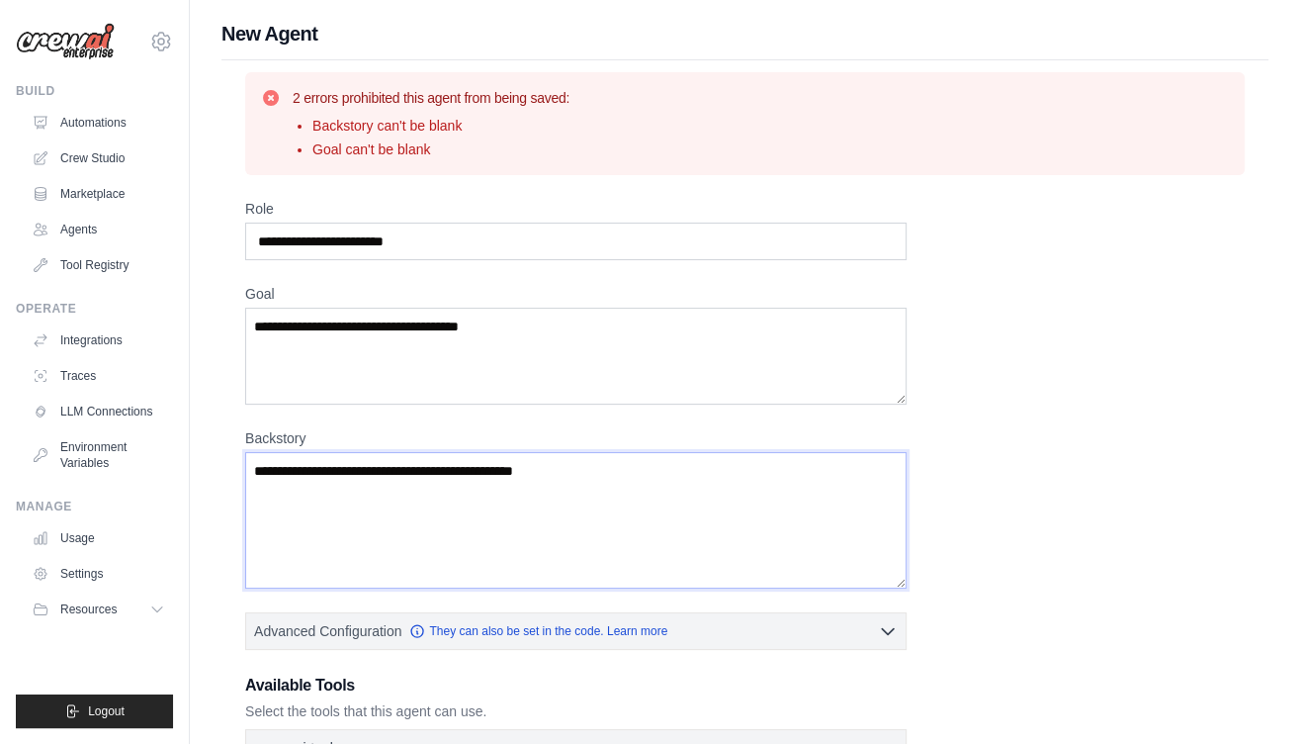
type textarea "**********"
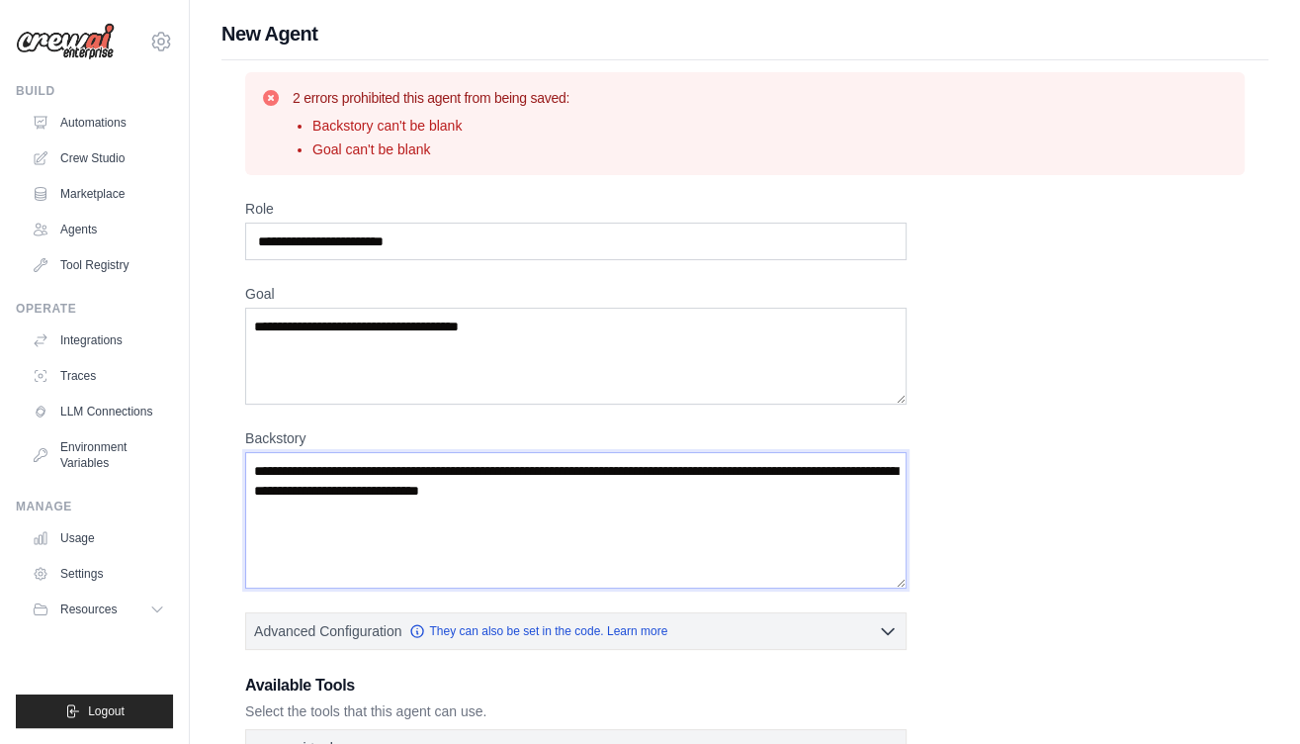
paste textarea "**********"
type textarea "**********"
paste textarea "**********"
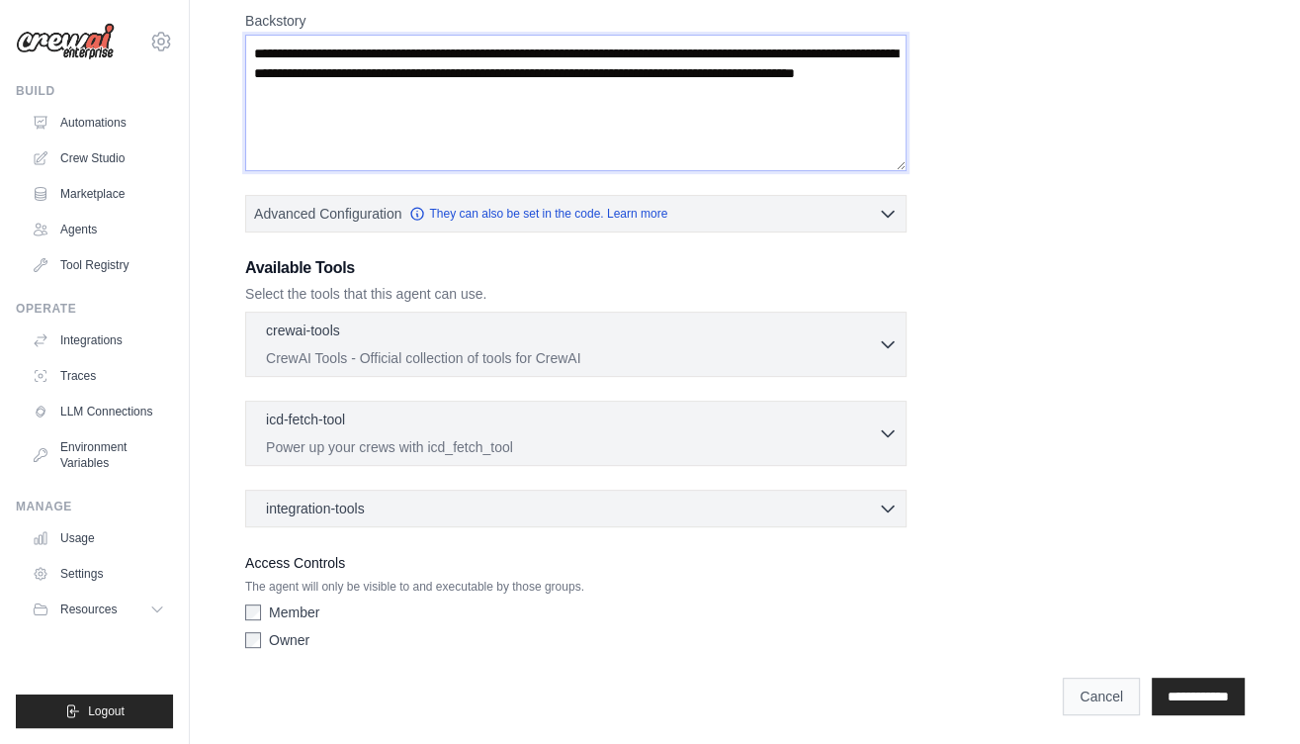
scroll to position [416, 0]
type textarea "**********"
click at [1166, 694] on input "**********" at bounding box center [1198, 697] width 93 height 38
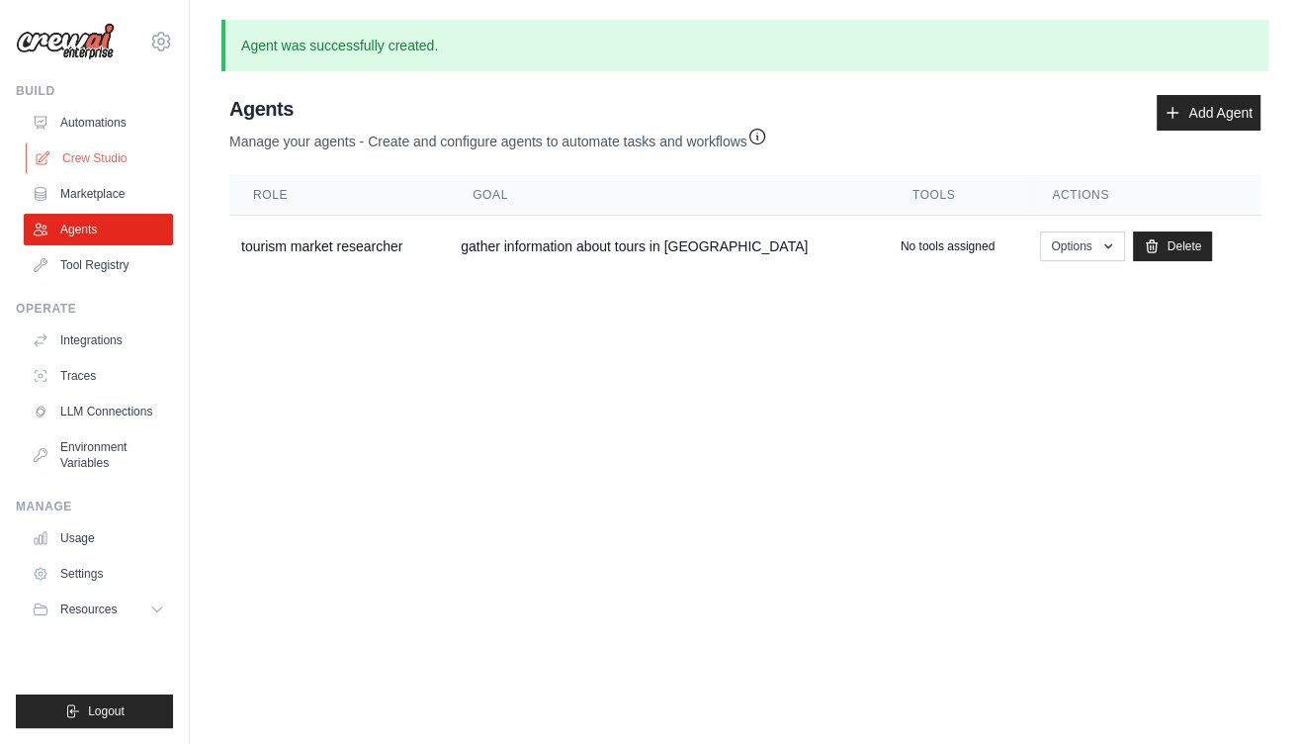
click at [112, 158] on link "Crew Studio" at bounding box center [100, 158] width 149 height 32
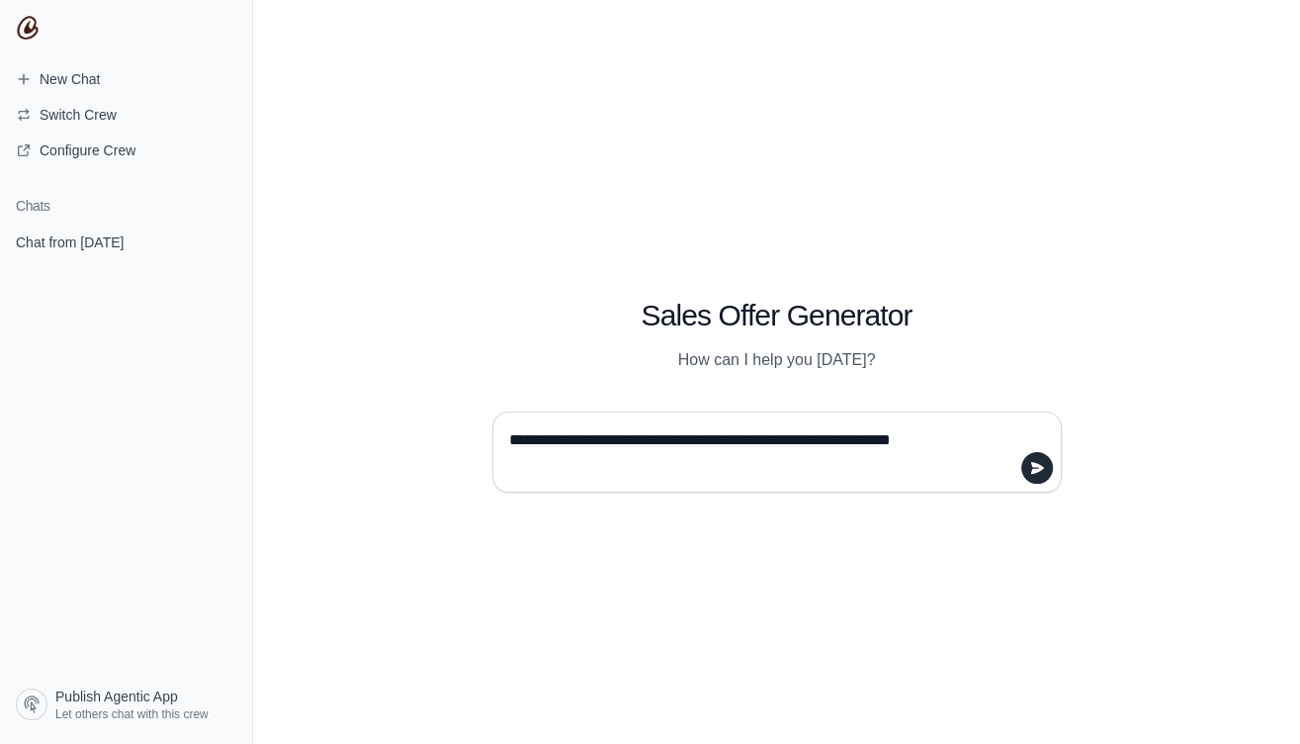
type textarea "**********"
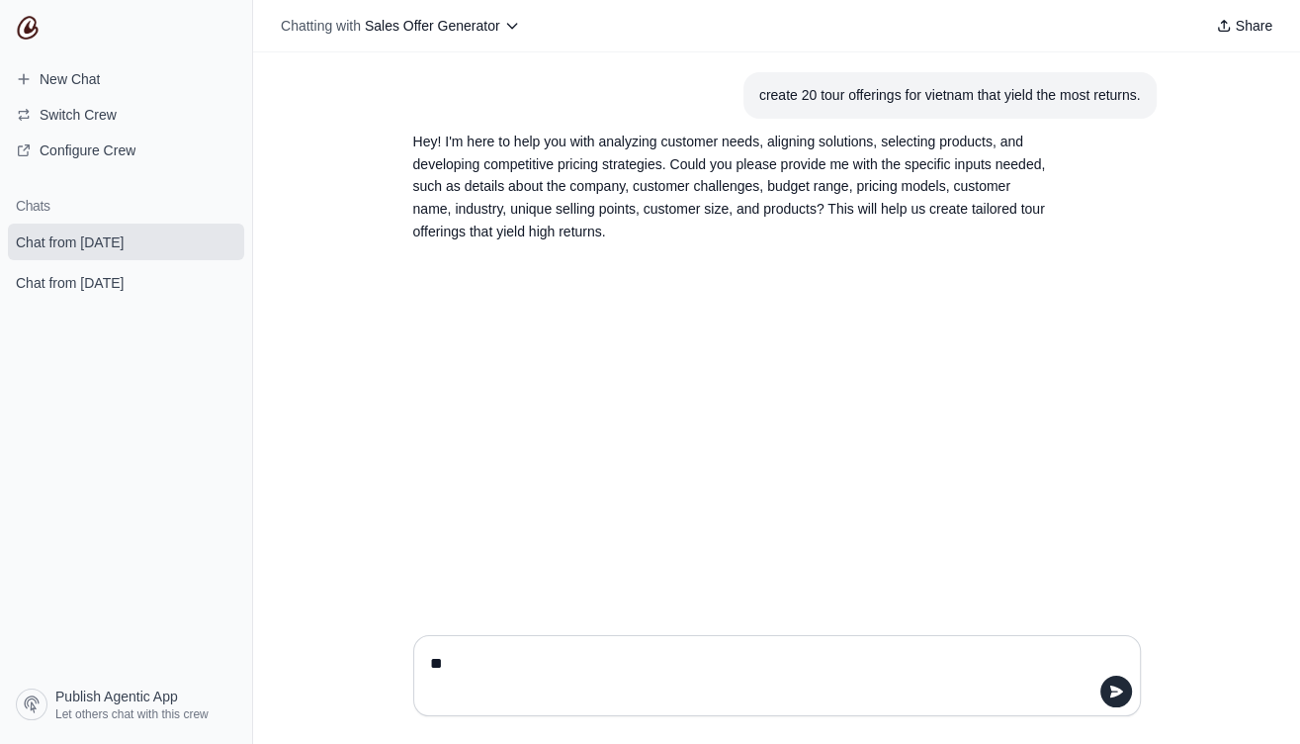
type textarea "*"
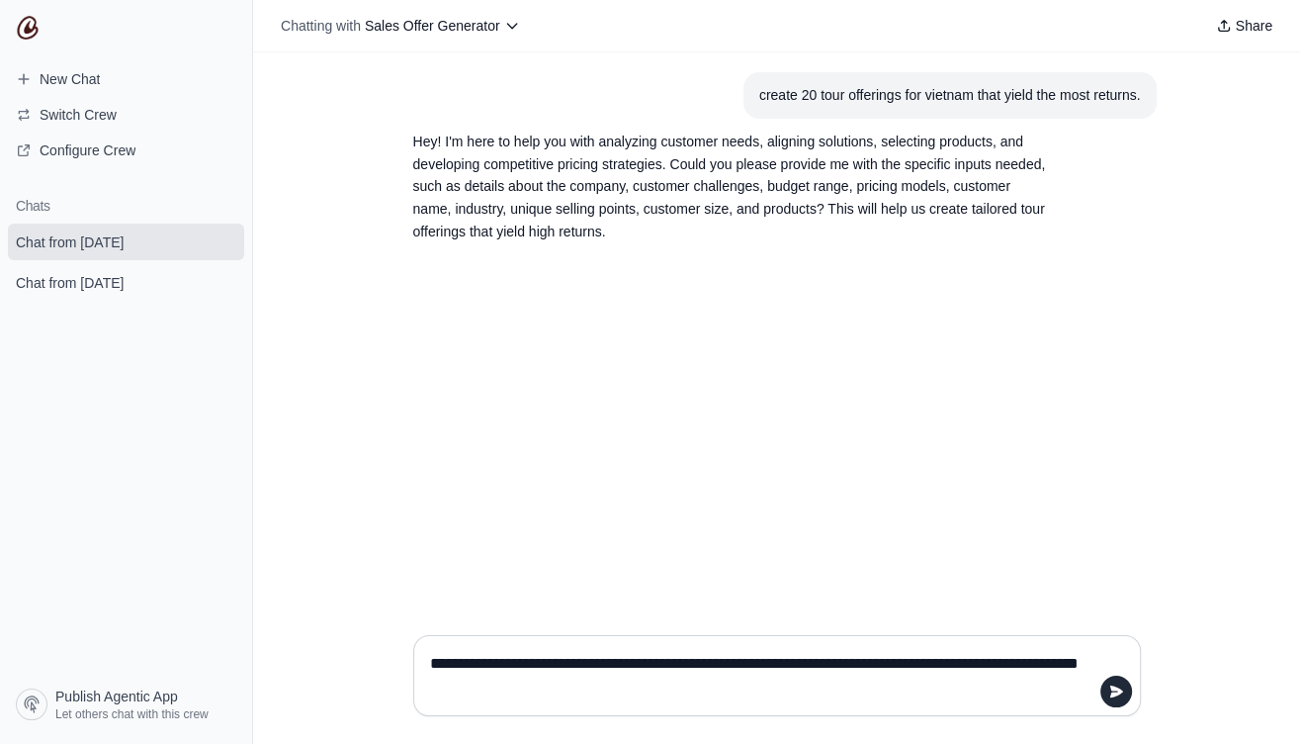
type textarea "**********"
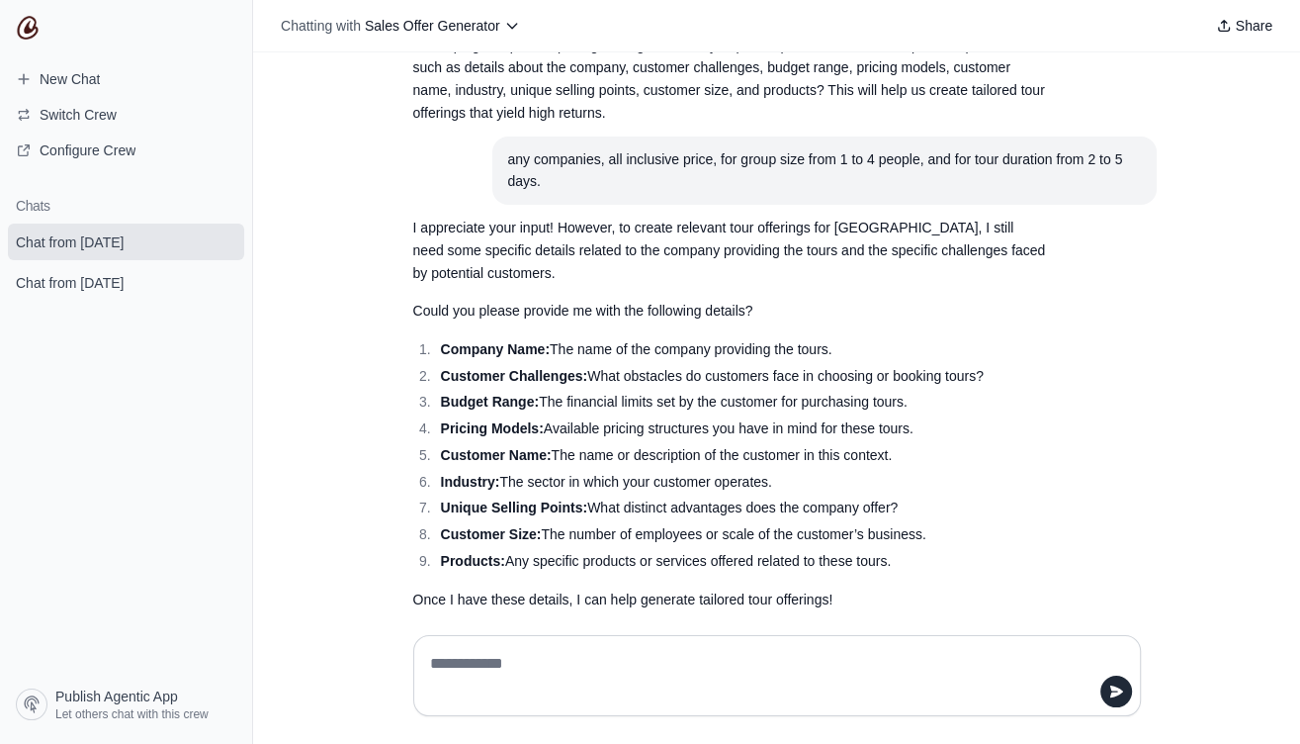
scroll to position [140, 0]
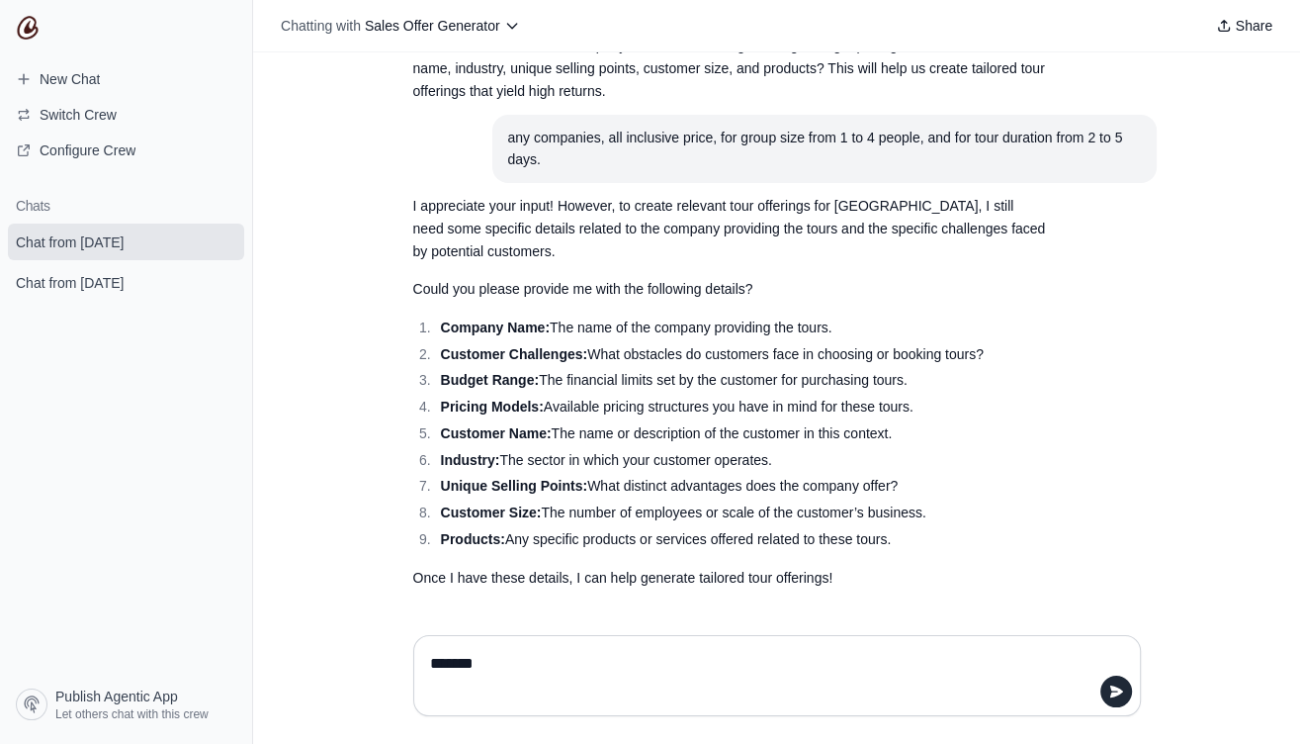
drag, startPoint x: 920, startPoint y: 547, endPoint x: 407, endPoint y: 324, distance: 558.4
click at [407, 324] on section "I appreciate your input! However, to create relevant tour offerings for [GEOGRA…" at bounding box center [729, 391] width 664 height 417
copy div "Company Name: The name of the company providing the tours. Customer Challenges:…"
click at [642, 660] on textarea "*******" at bounding box center [771, 675] width 690 height 55
paste textarea "**********"
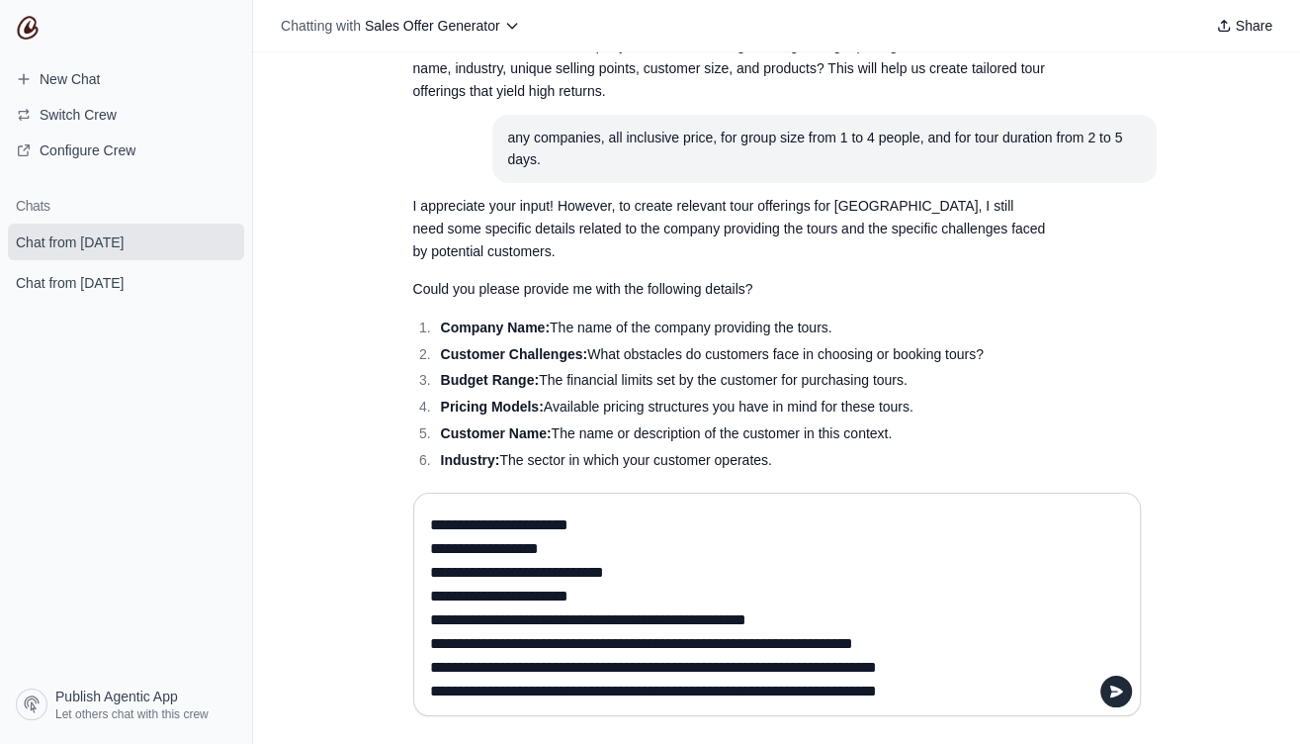
scroll to position [20, 0]
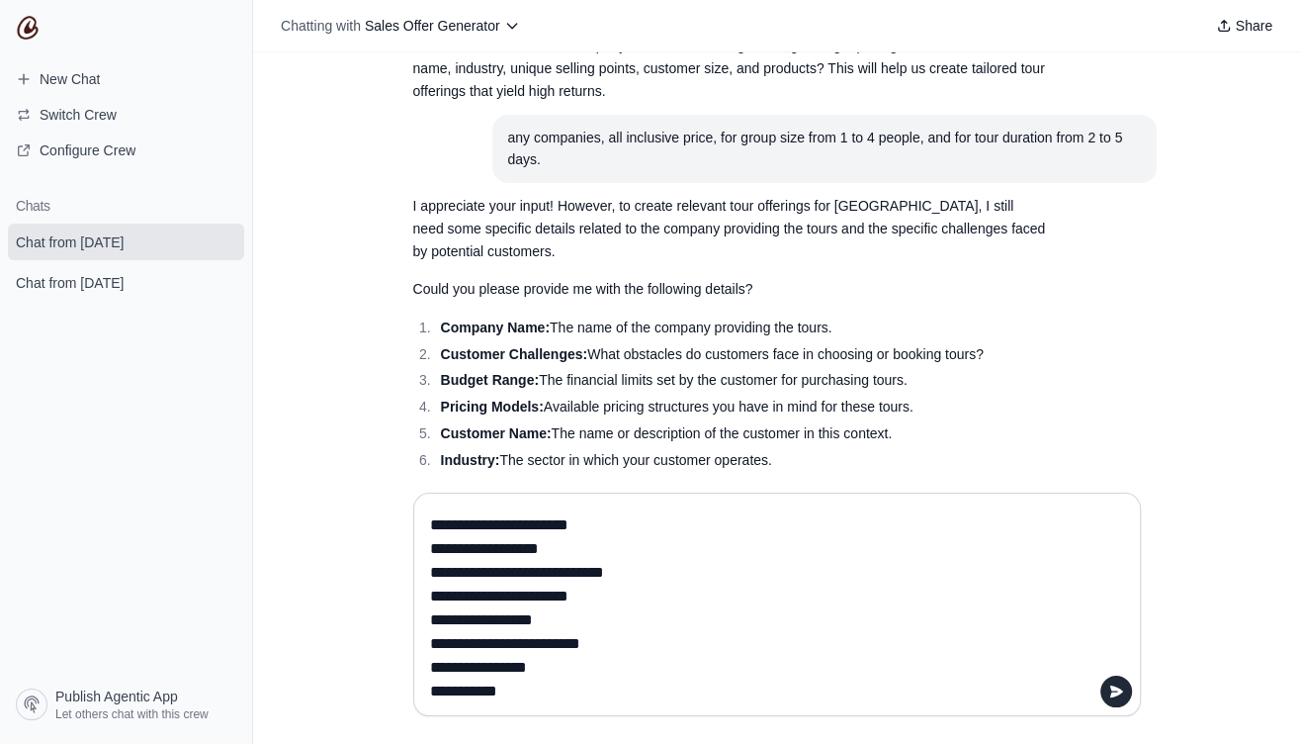
type textarea "**********"
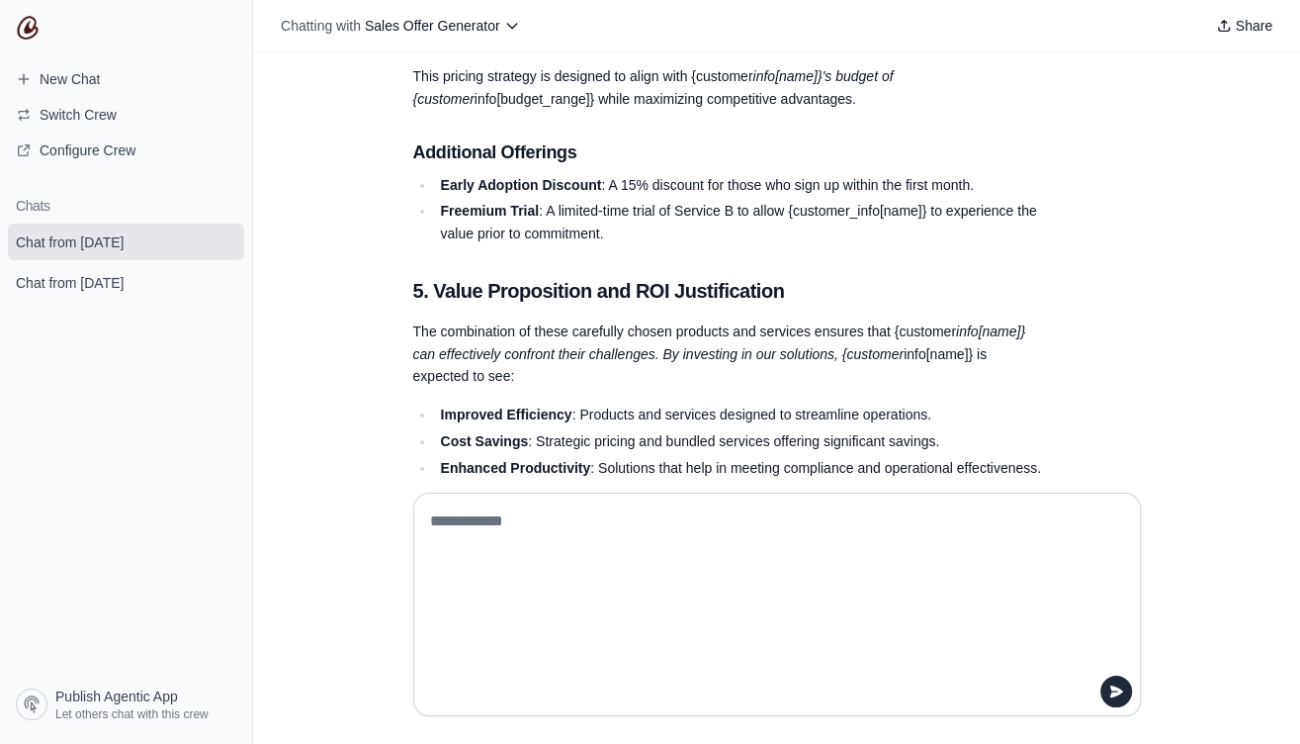
scroll to position [2191, 0]
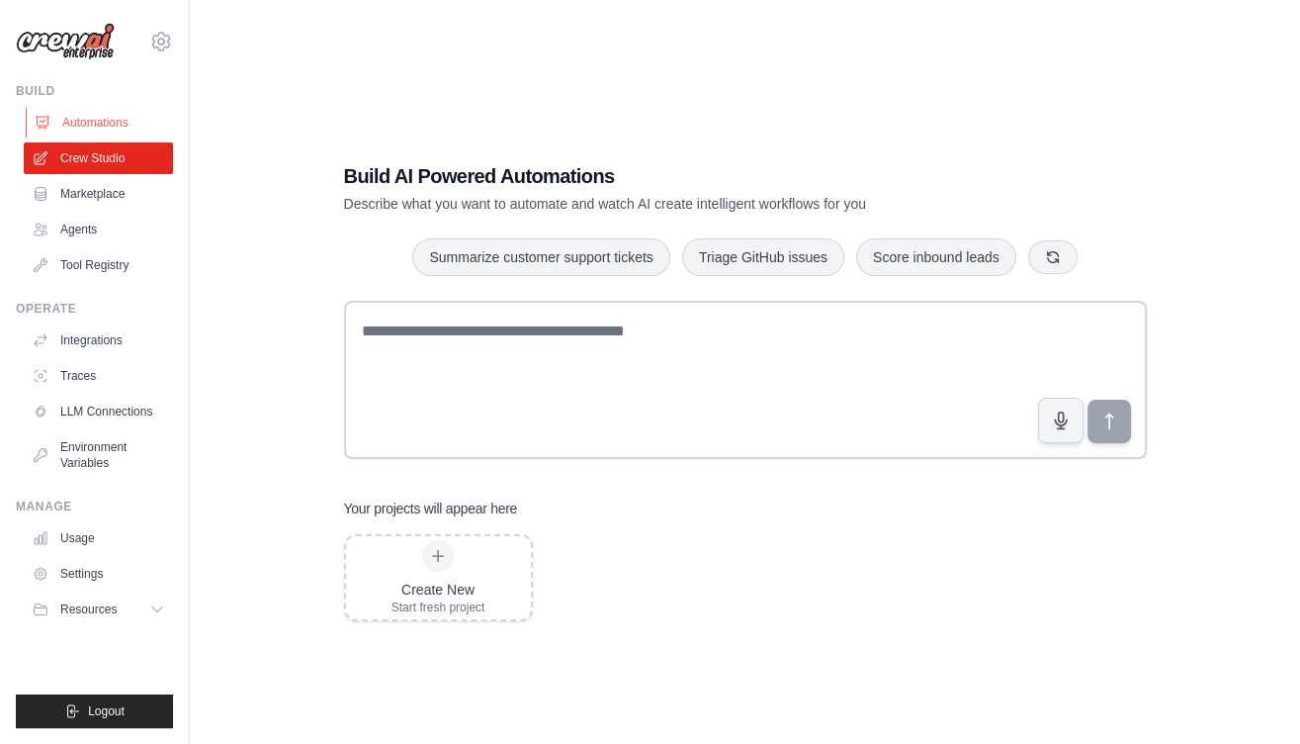
click at [101, 121] on link "Automations" at bounding box center [100, 123] width 149 height 32
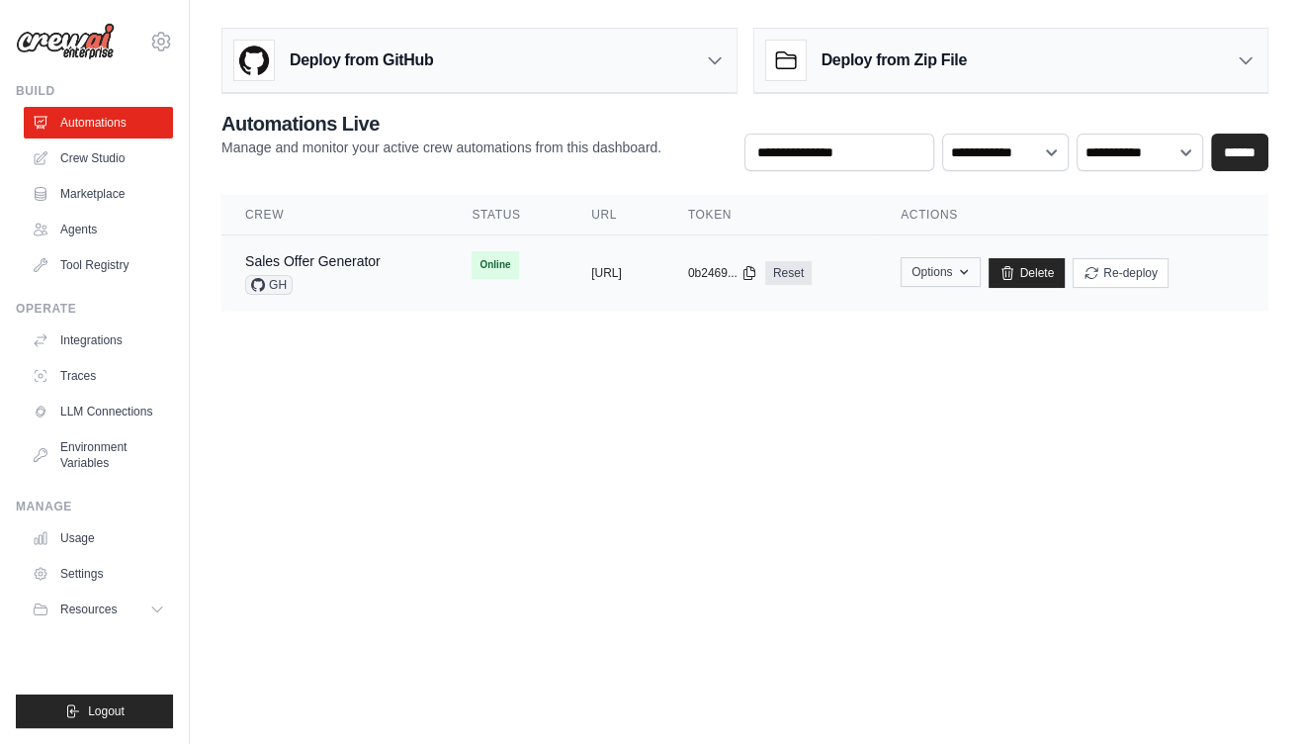
click at [981, 279] on button "Options" at bounding box center [941, 272] width 80 height 30
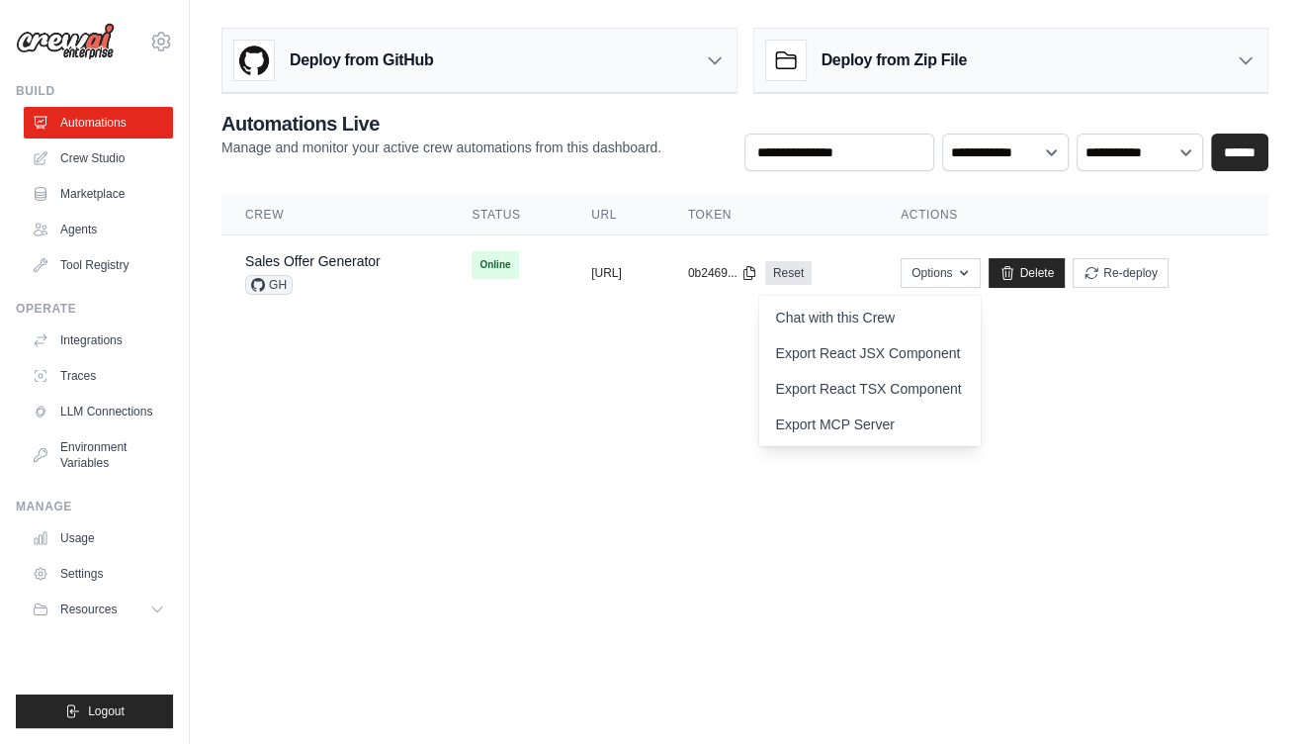
click at [748, 381] on body "dndk82@yahoo.com Settings Build Automations Crew Studio" at bounding box center [650, 372] width 1300 height 744
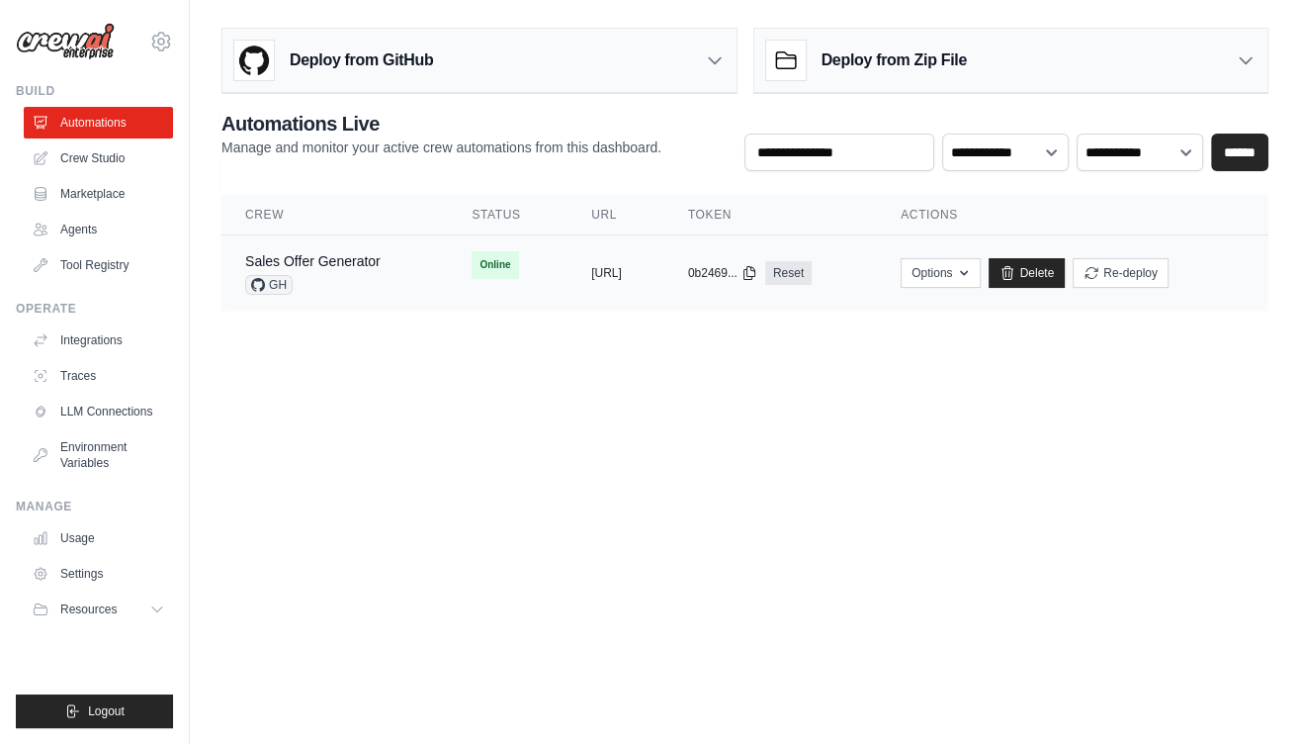
click at [267, 285] on span "GH" at bounding box center [268, 285] width 47 height 20
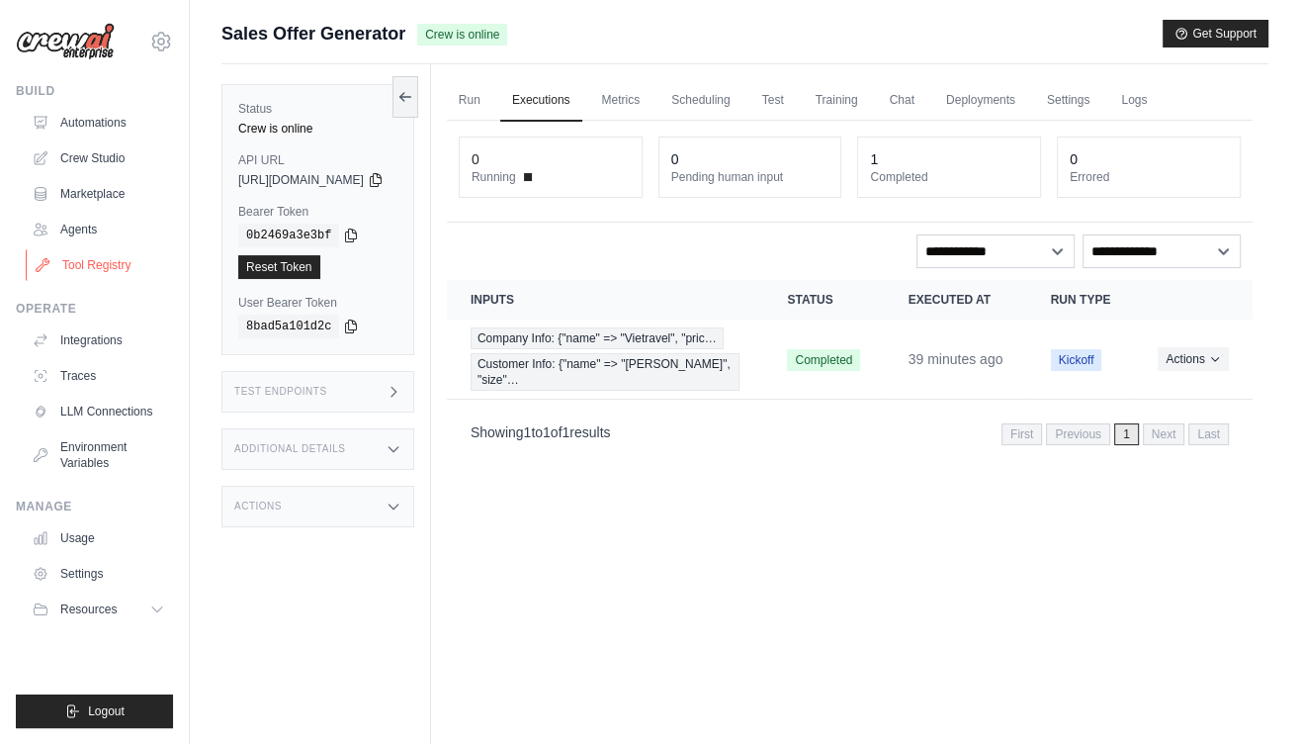
click at [83, 262] on link "Tool Registry" at bounding box center [100, 265] width 149 height 32
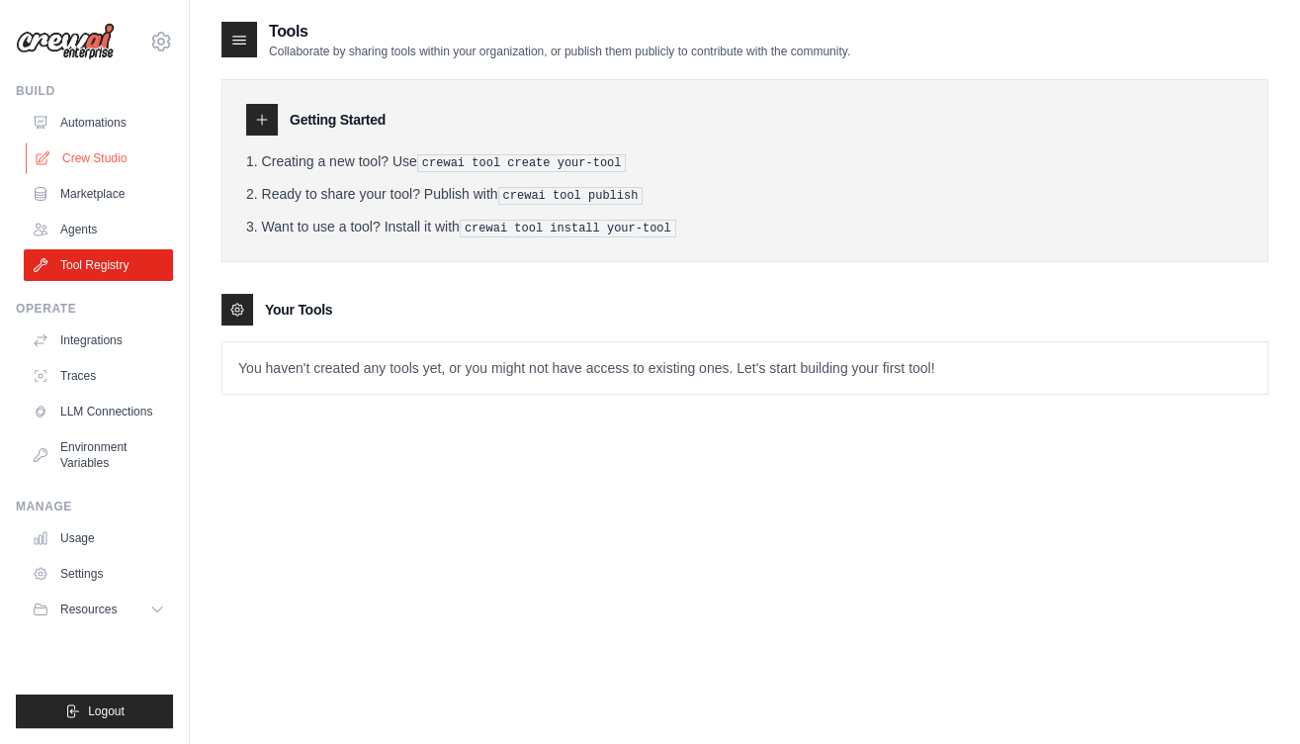
click at [97, 144] on link "Crew Studio" at bounding box center [100, 158] width 149 height 32
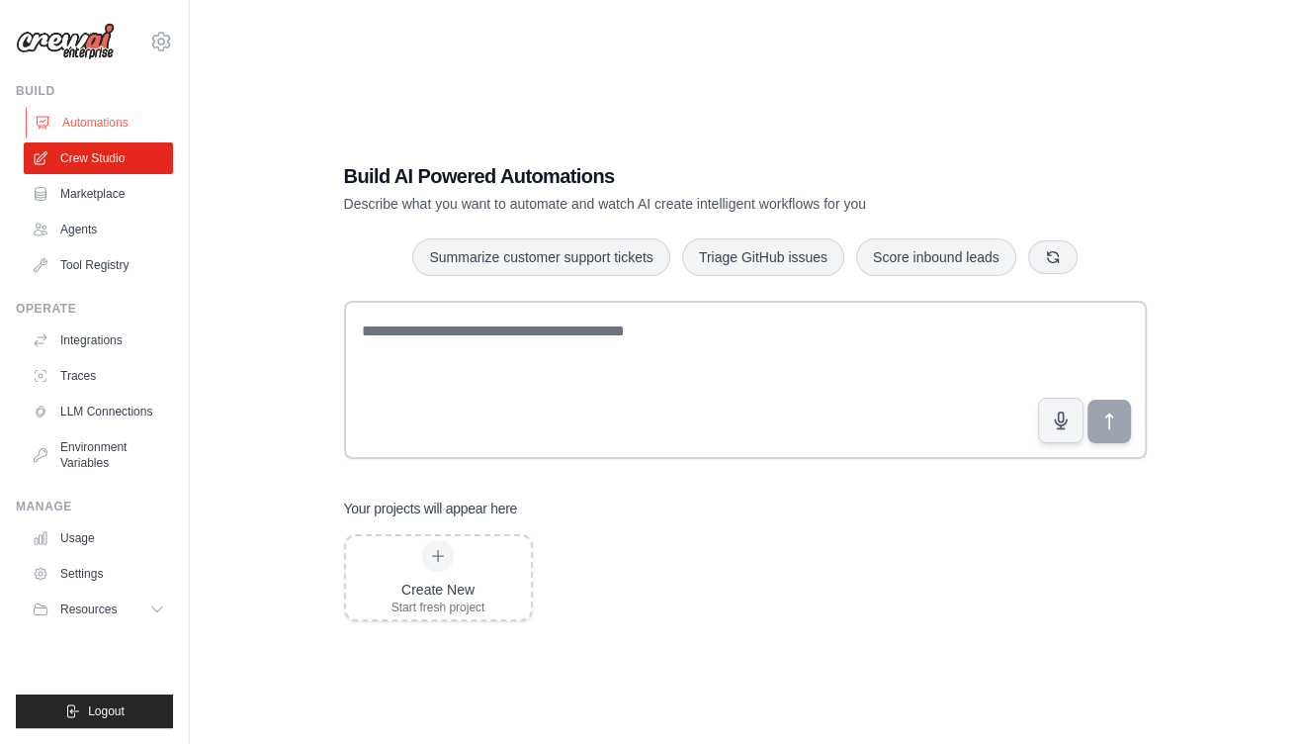
click at [98, 126] on link "Automations" at bounding box center [100, 123] width 149 height 32
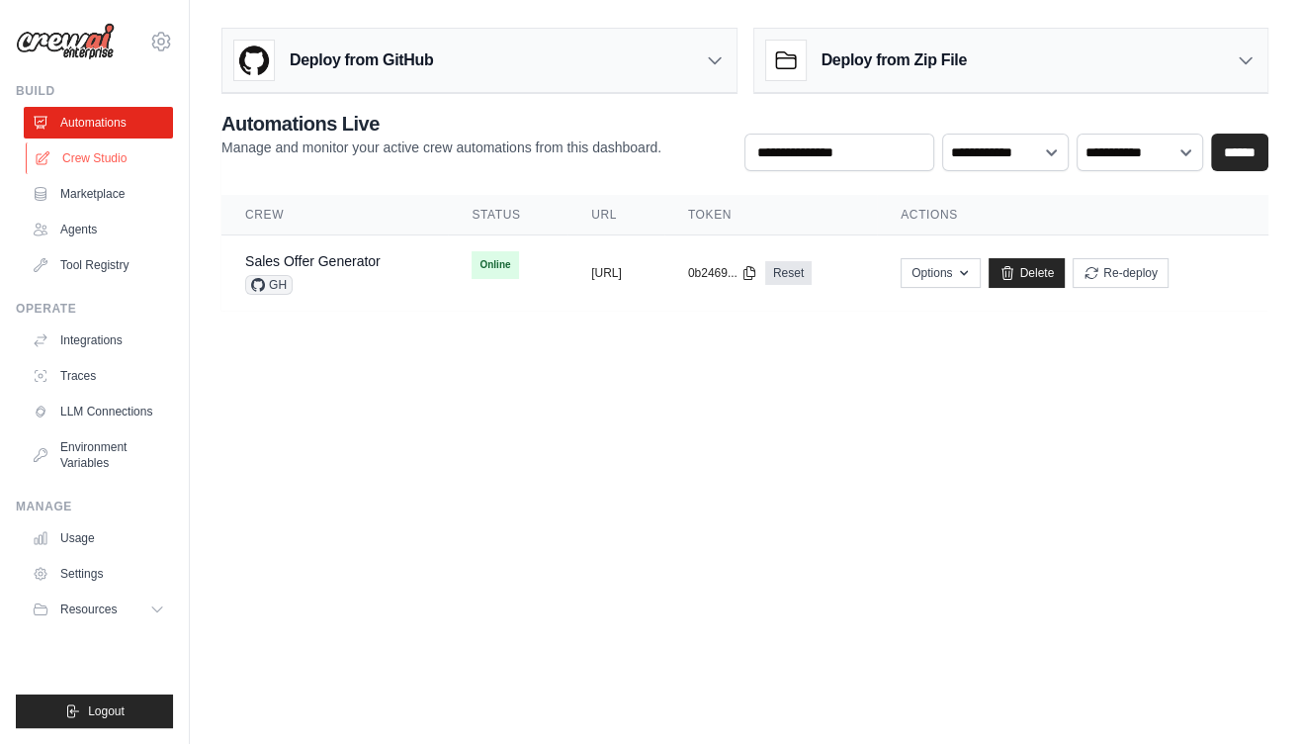
click at [98, 144] on link "Crew Studio" at bounding box center [100, 158] width 149 height 32
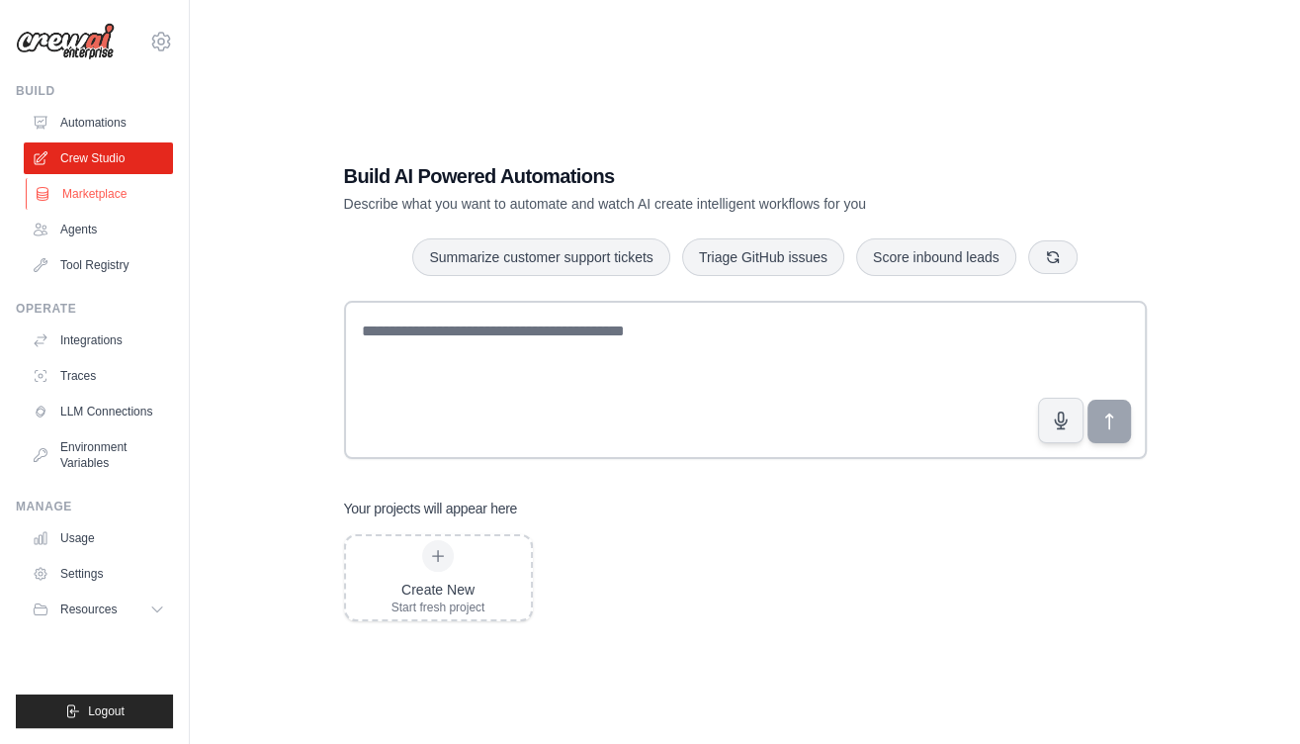
click at [92, 202] on link "Marketplace" at bounding box center [100, 194] width 149 height 32
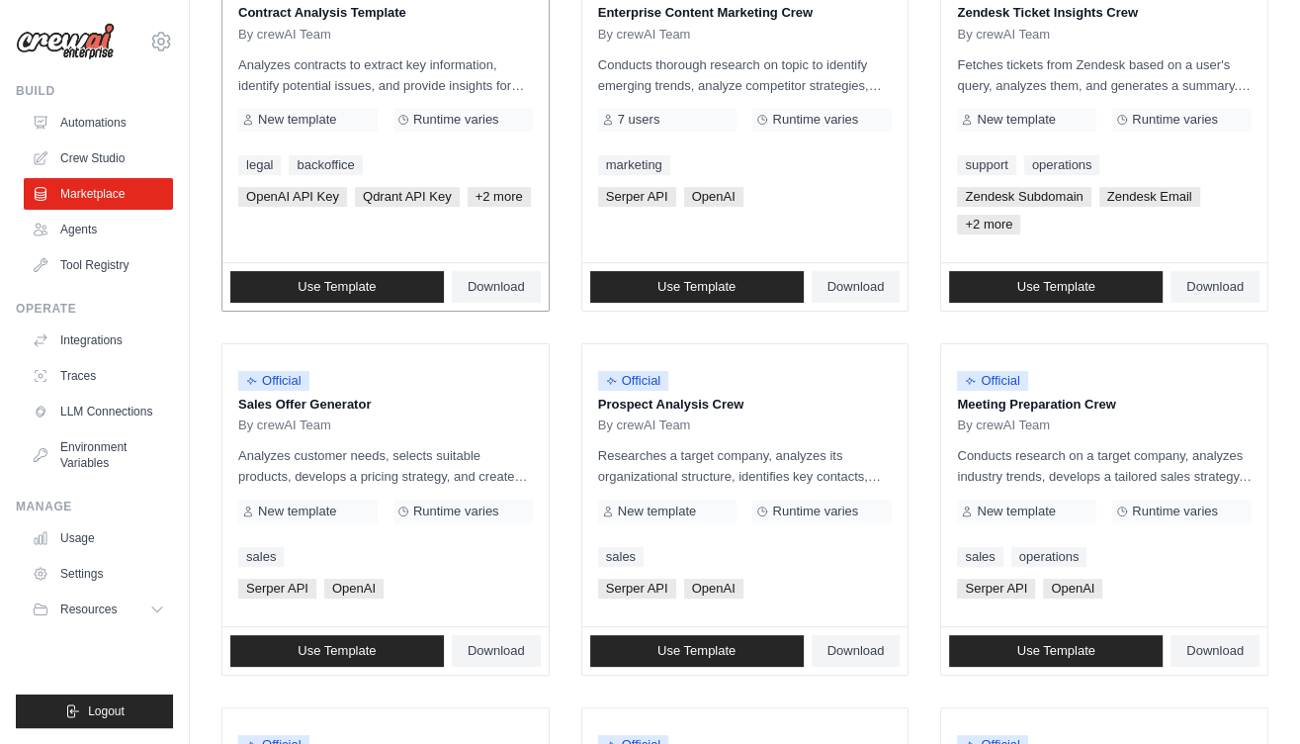
scroll to position [343, 0]
